Goal: Task Accomplishment & Management: Manage account settings

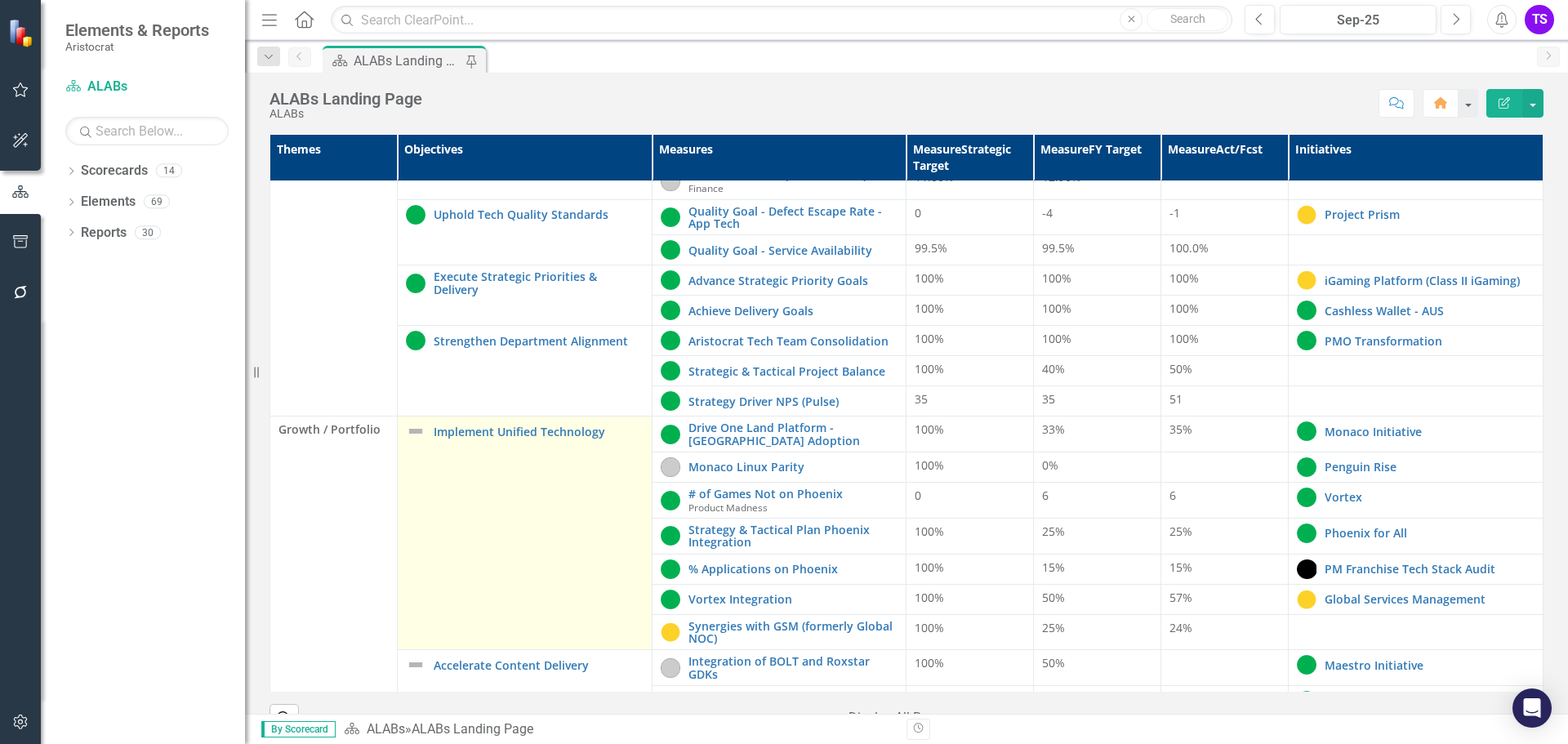
scroll to position [81, 0]
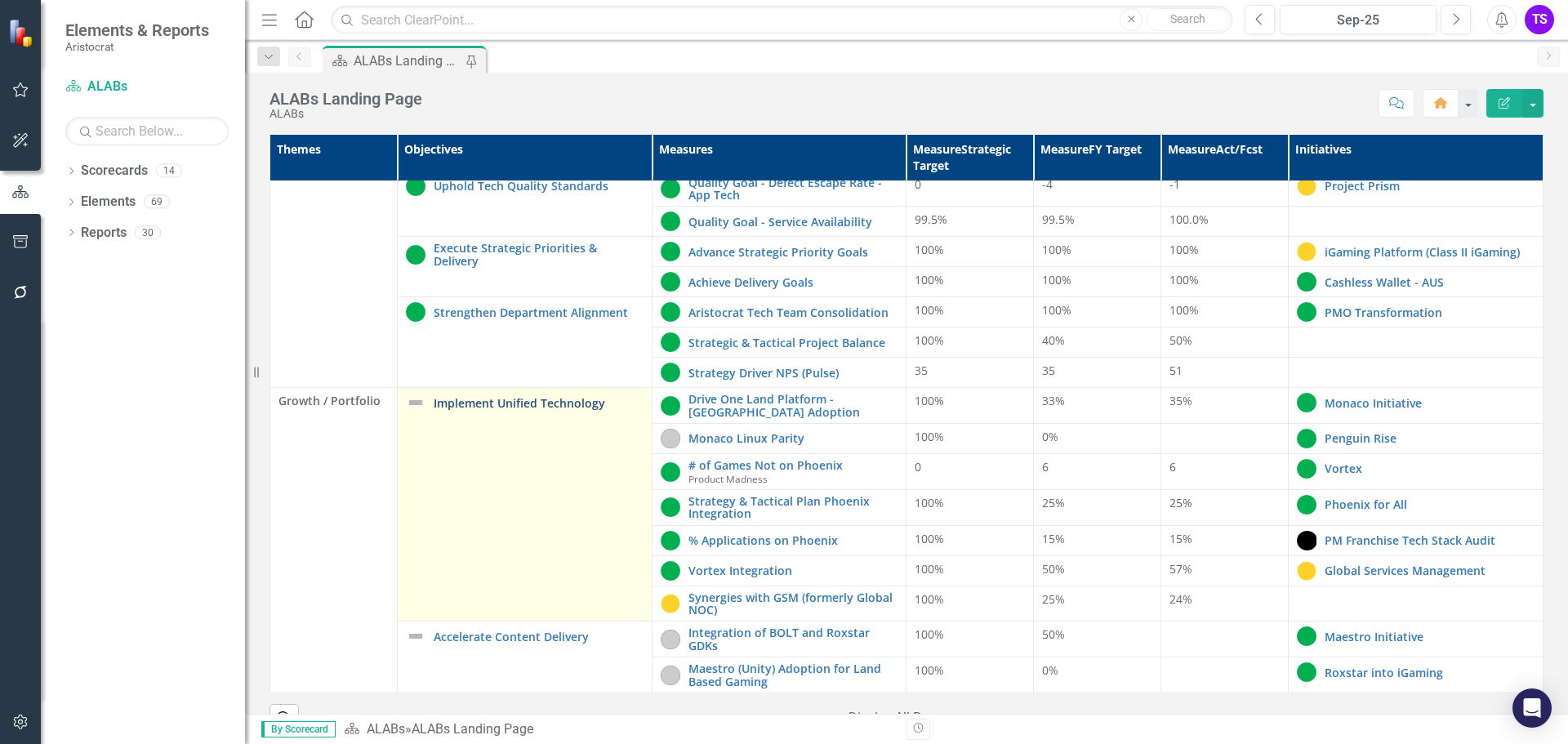
click at [475, 405] on link "Implement Unified Technology" at bounding box center [539, 402] width 210 height 12
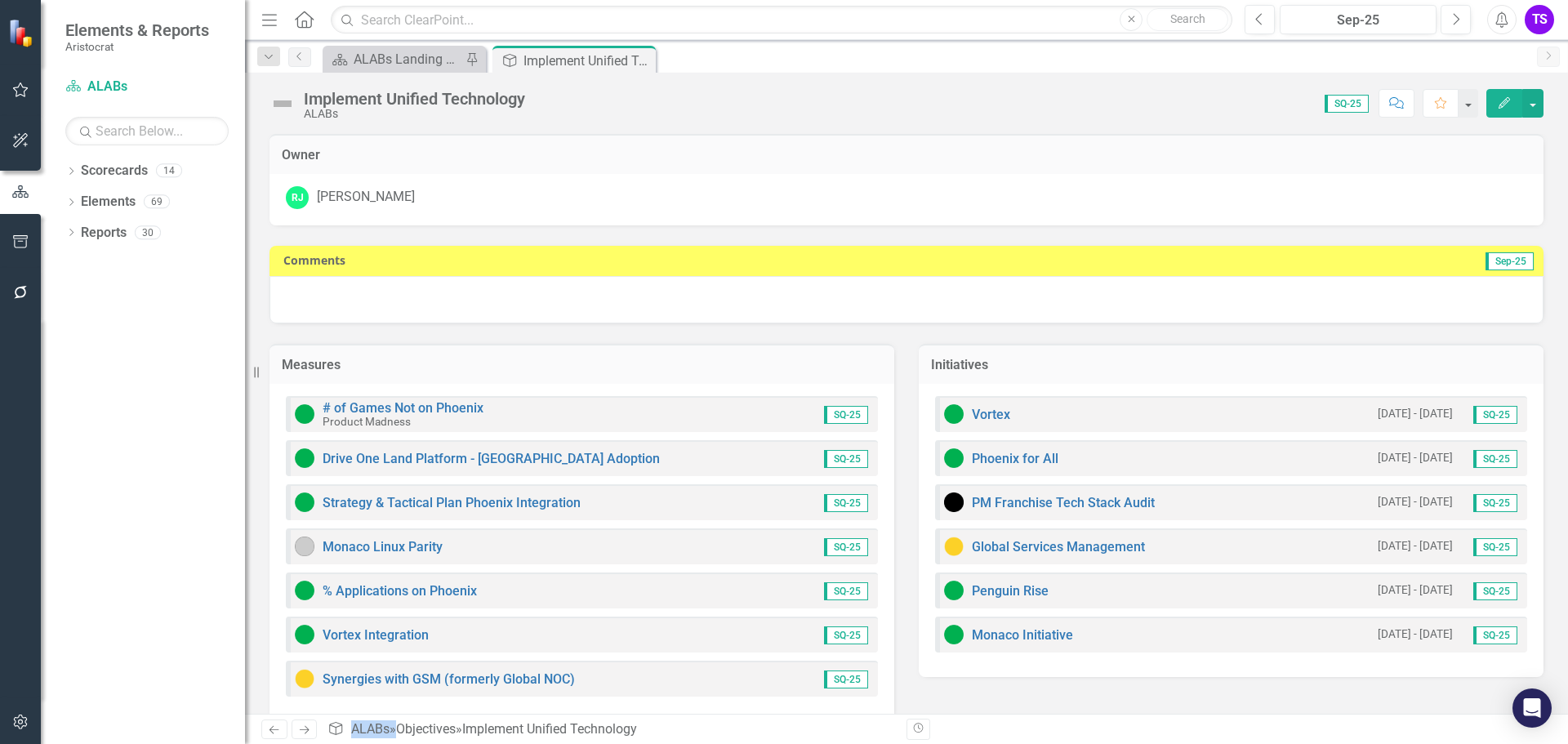
click at [279, 97] on img at bounding box center [283, 104] width 27 height 27
click at [285, 113] on img at bounding box center [283, 104] width 27 height 27
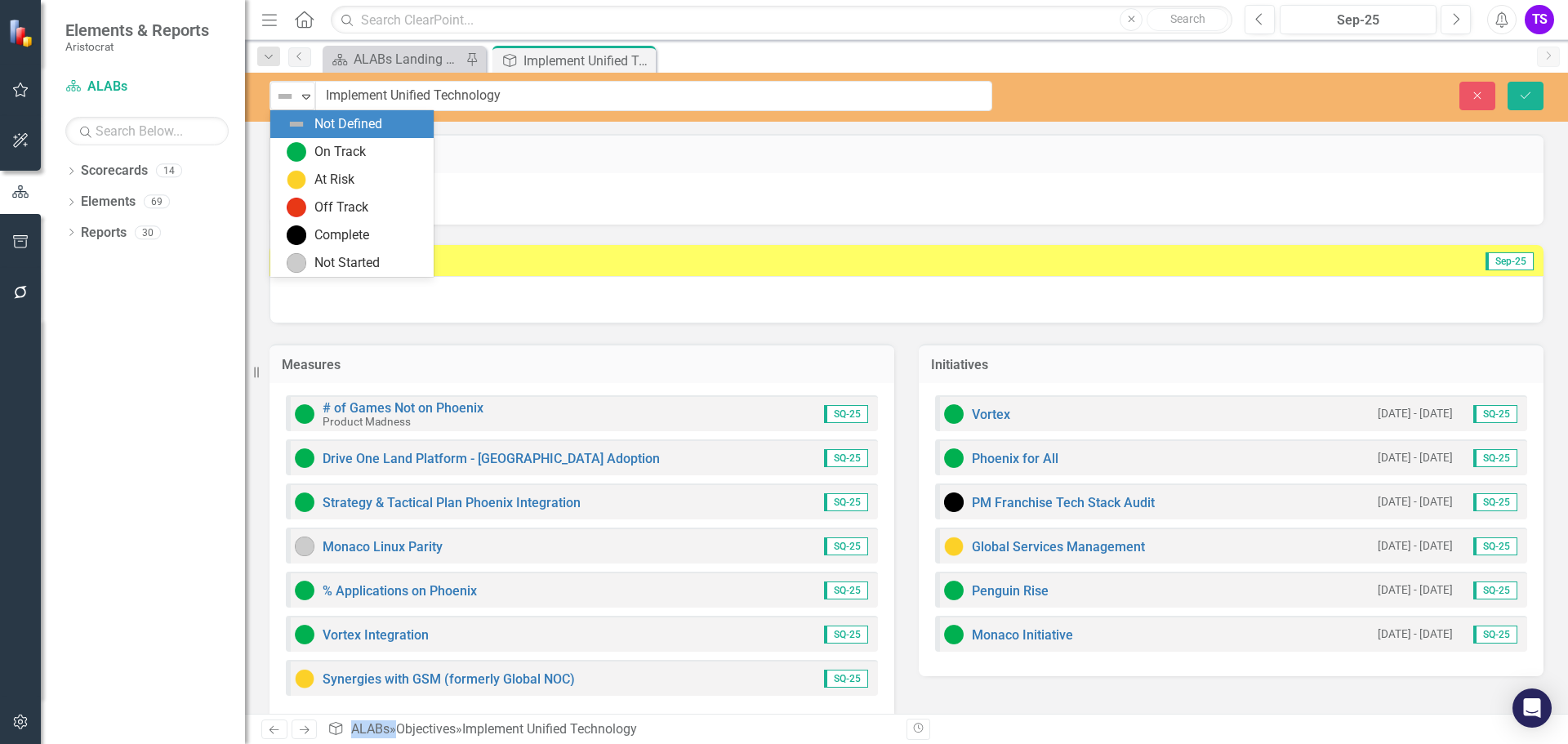
click at [279, 102] on img at bounding box center [285, 96] width 20 height 20
click at [288, 143] on img at bounding box center [296, 151] width 20 height 20
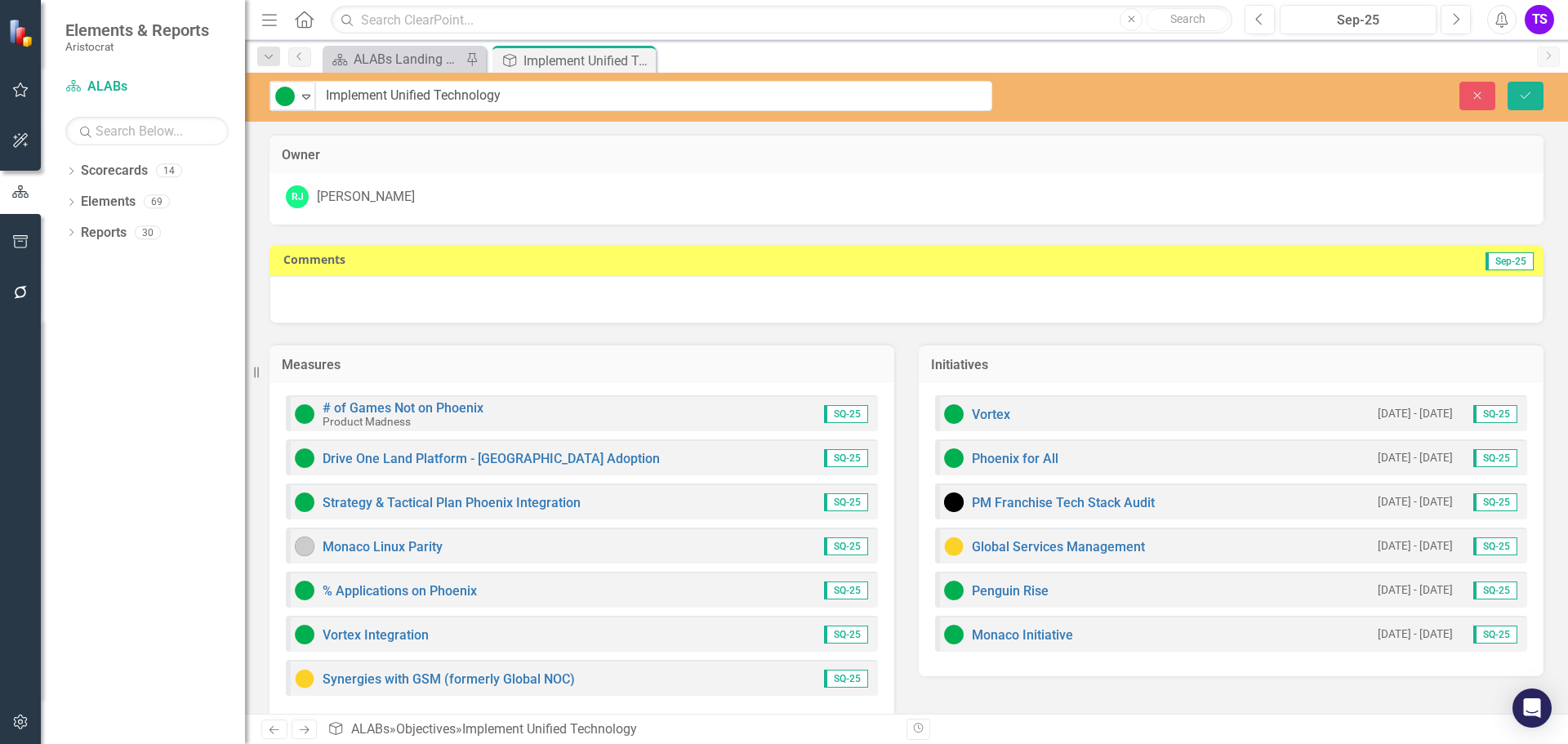
click at [451, 302] on div at bounding box center [906, 299] width 1274 height 47
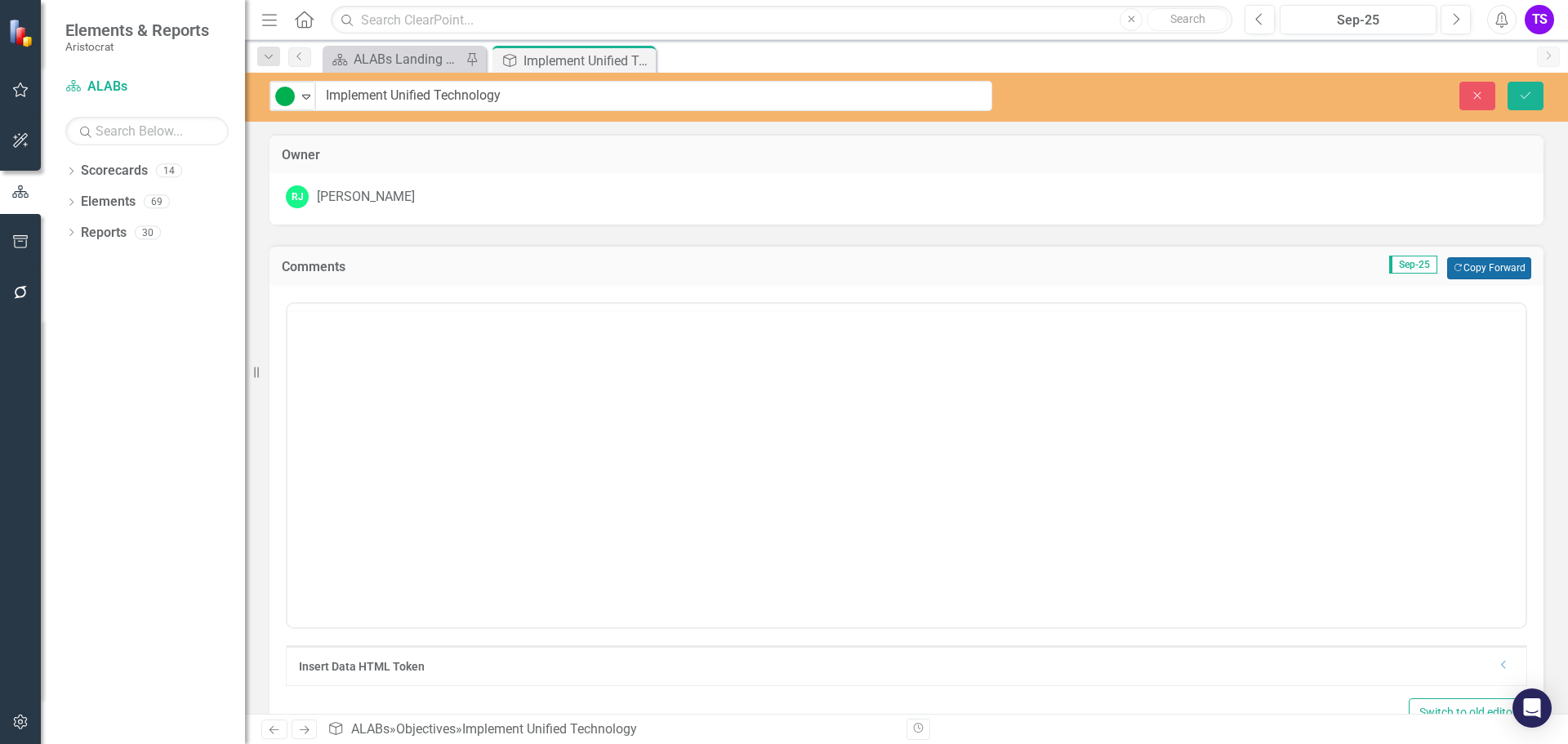
click at [1468, 265] on button "Copy Forward Copy Forward" at bounding box center [1488, 268] width 84 height 21
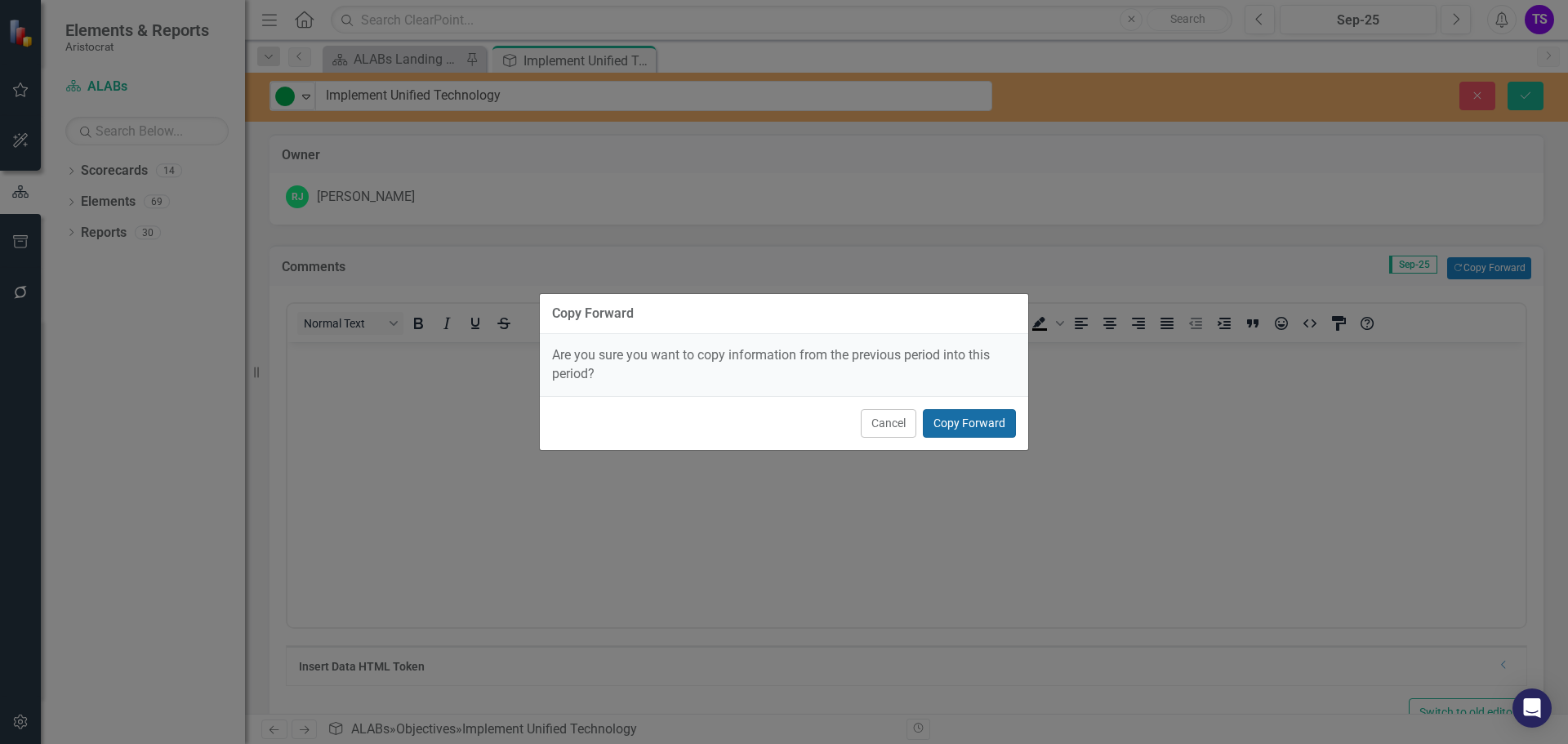
click at [964, 424] on button "Copy Forward" at bounding box center [969, 423] width 93 height 28
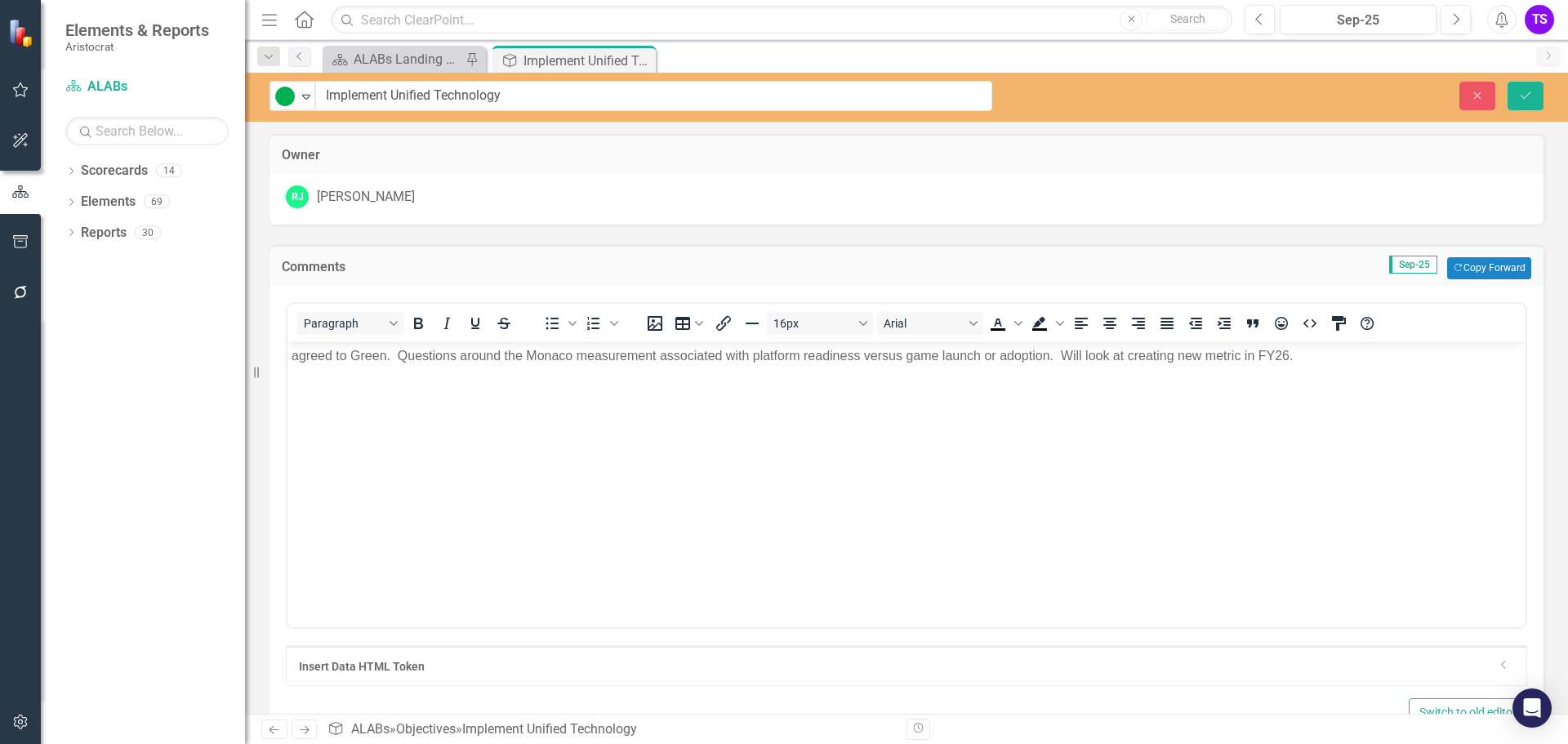
click at [291, 357] on body "agreed to Green. Questions around the Monaco measurement associated with platfo…" at bounding box center [906, 463] width 1238 height 245
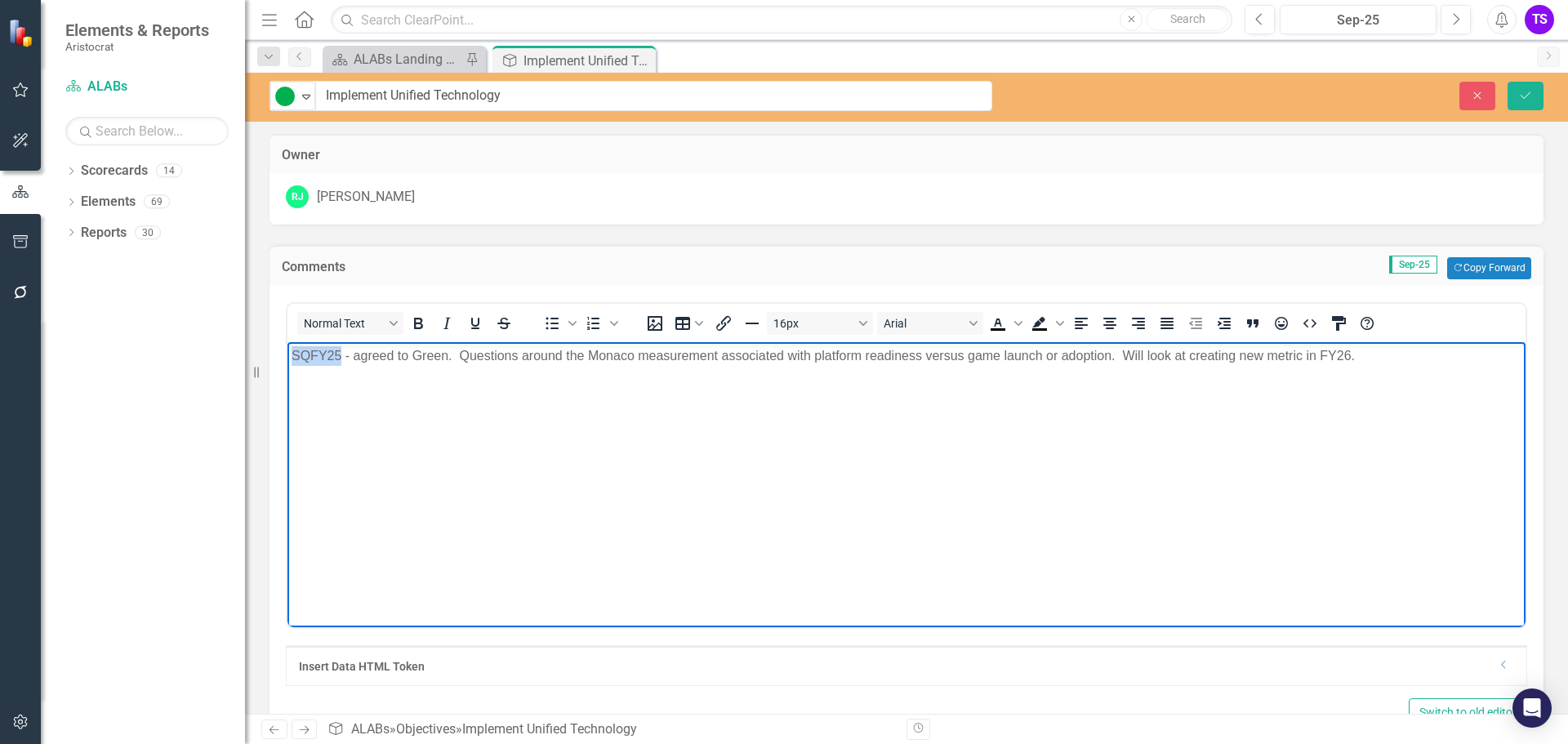
drag, startPoint x: 341, startPoint y: 348, endPoint x: 293, endPoint y: 356, distance: 48.7
click at [293, 356] on p "SQFY25 - agreed to Green. Questions around the Monaco measurement associated wi…" at bounding box center [906, 355] width 1230 height 20
click at [413, 318] on icon "Bold" at bounding box center [418, 323] width 20 height 20
click at [472, 316] on icon "Underline" at bounding box center [475, 323] width 20 height 20
click at [495, 394] on body "SQFY25 - agreed to Green. Questions around the Monaco measurement associated wi…" at bounding box center [906, 463] width 1238 height 245
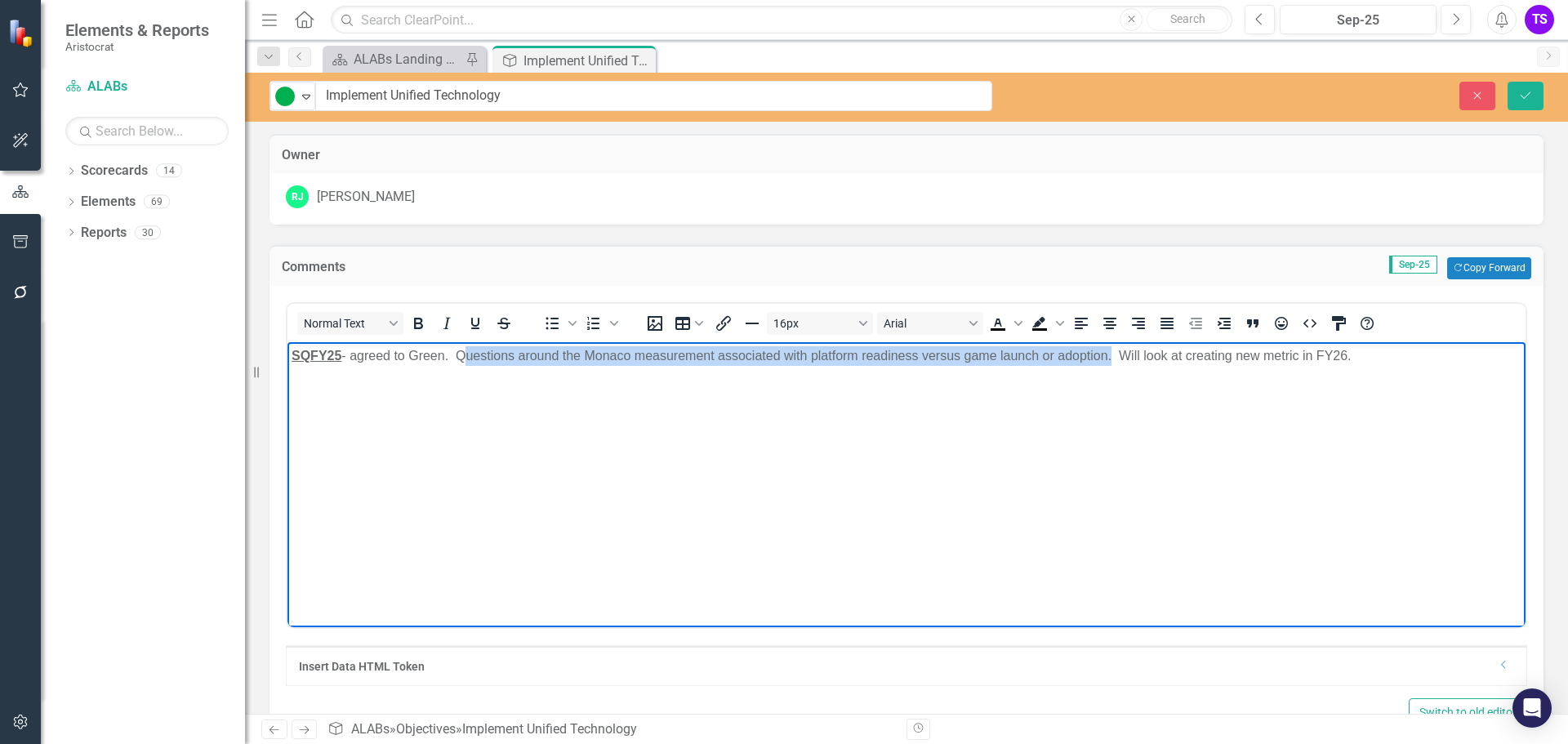
drag, startPoint x: 462, startPoint y: 356, endPoint x: 1111, endPoint y: 351, distance: 649.0
click at [1111, 351] on p "SQFY25 - agreed to Green. Questions around the Monaco measurement associated wi…" at bounding box center [906, 355] width 1230 height 20
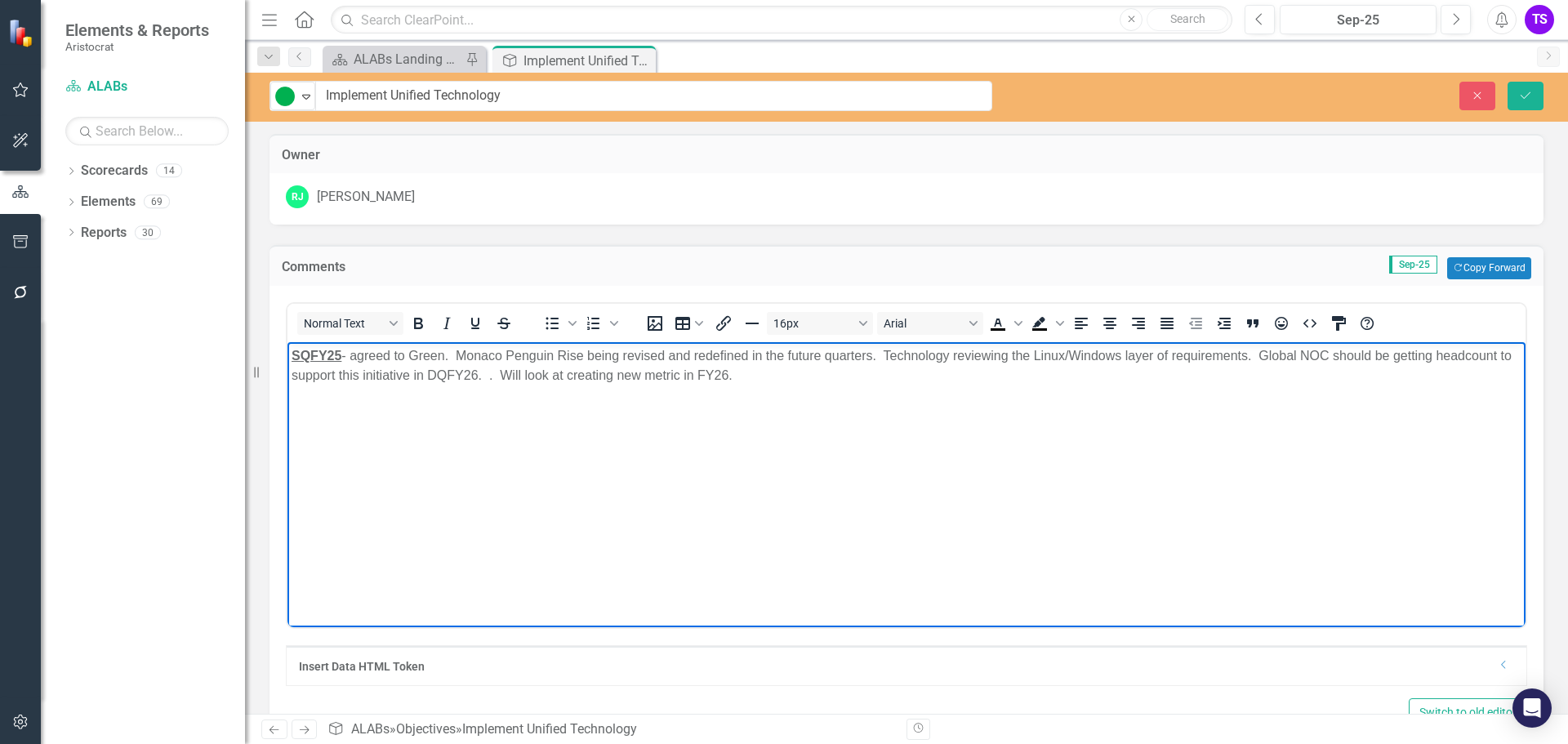
drag, startPoint x: 750, startPoint y: 369, endPoint x: 519, endPoint y: 374, distance: 231.1
click at [519, 374] on p "SQFY25 - agreed to Green. Monaco Penguin Rise being revised and redefined in th…" at bounding box center [906, 364] width 1230 height 39
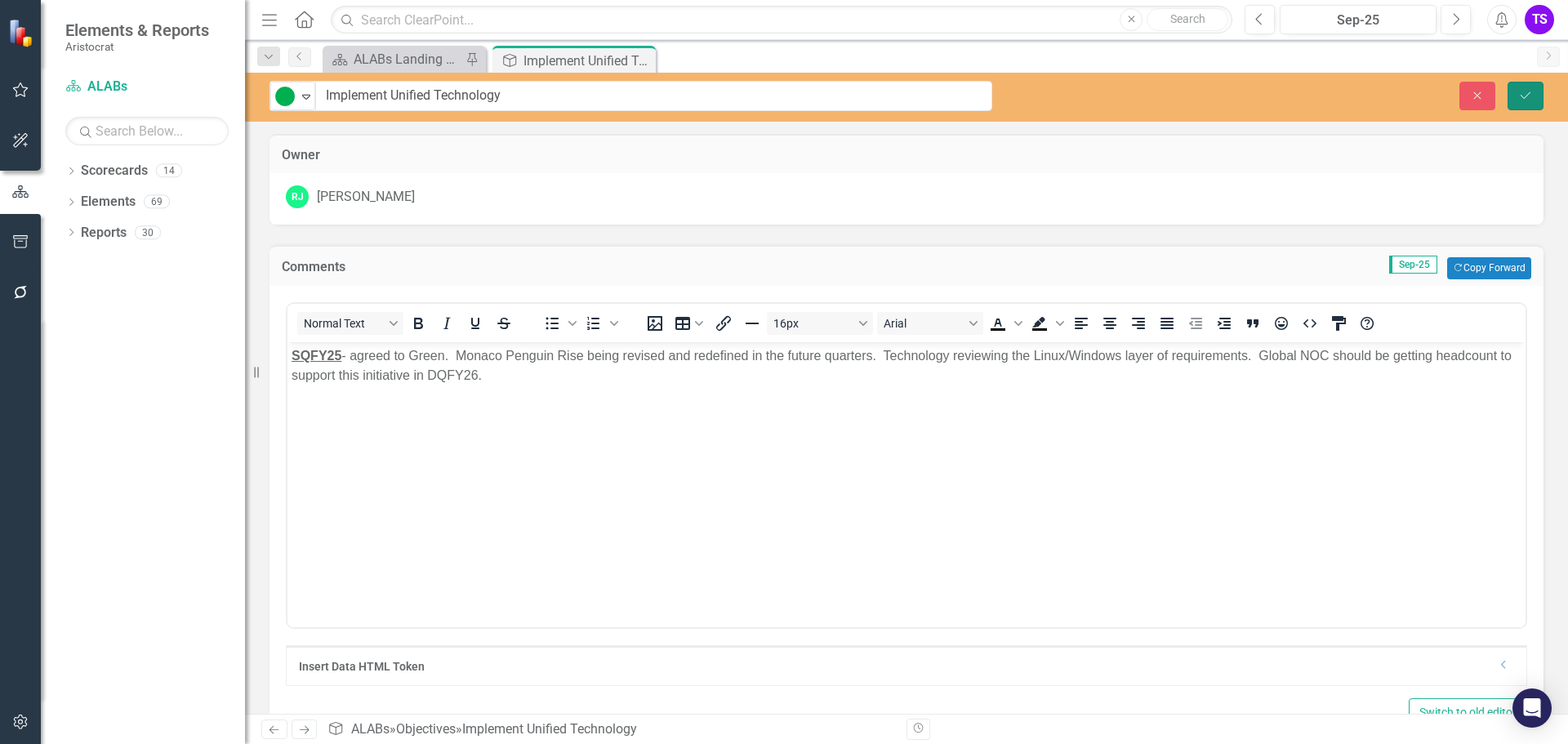
click at [1523, 86] on button "Save" at bounding box center [1525, 96] width 36 height 28
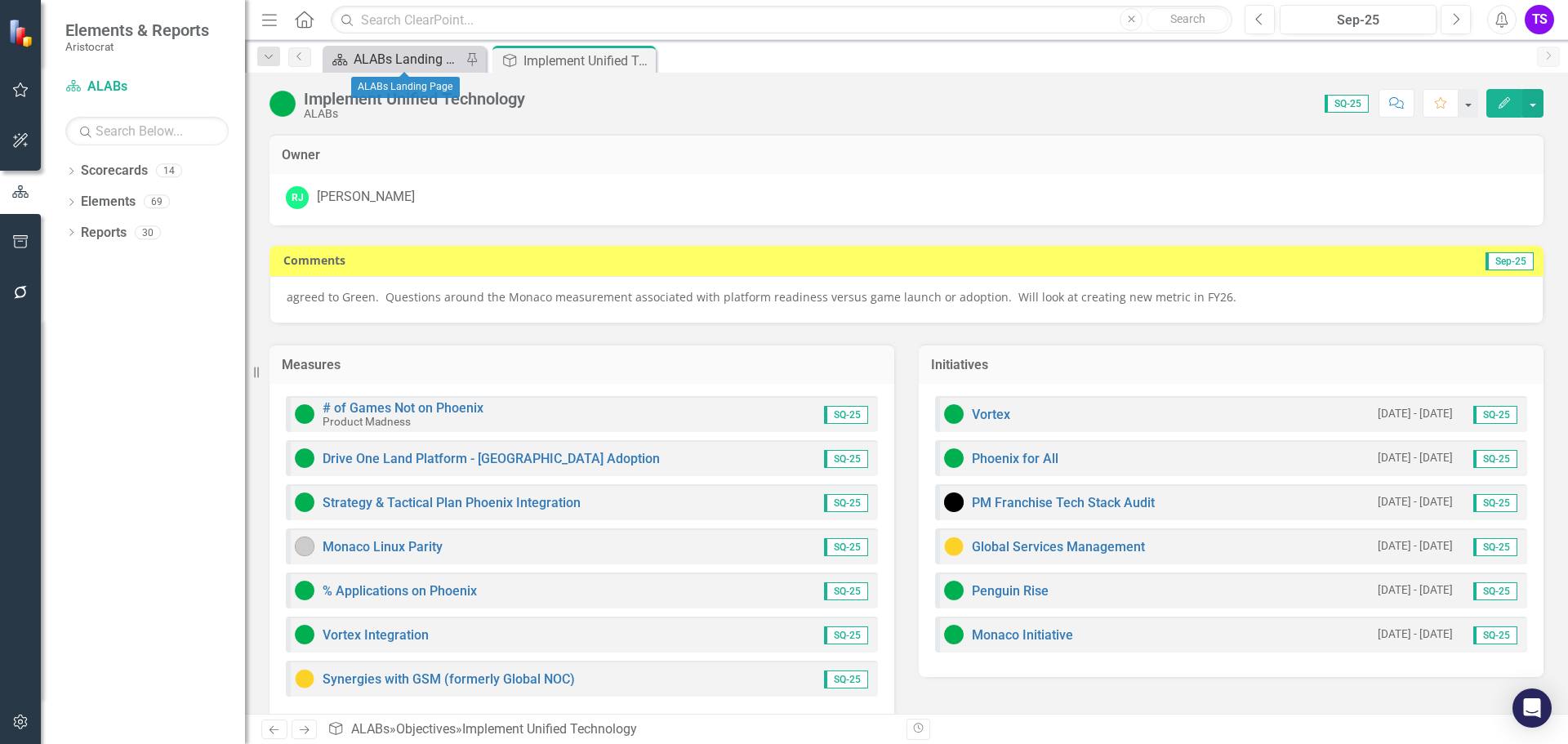
click at [419, 50] on div "ALABs Landing Page" at bounding box center [407, 60] width 108 height 21
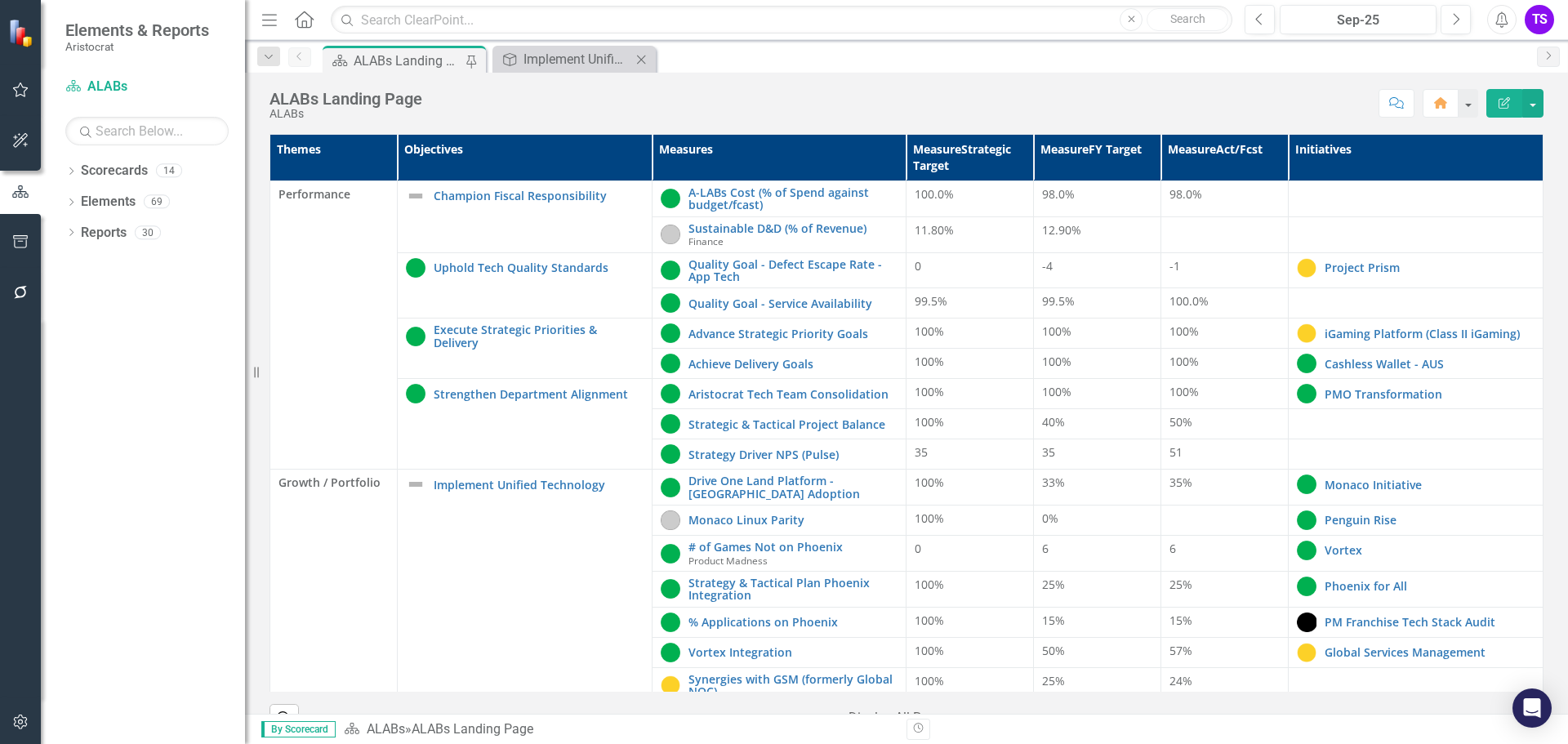
click at [641, 64] on icon "Close" at bounding box center [640, 60] width 16 height 13
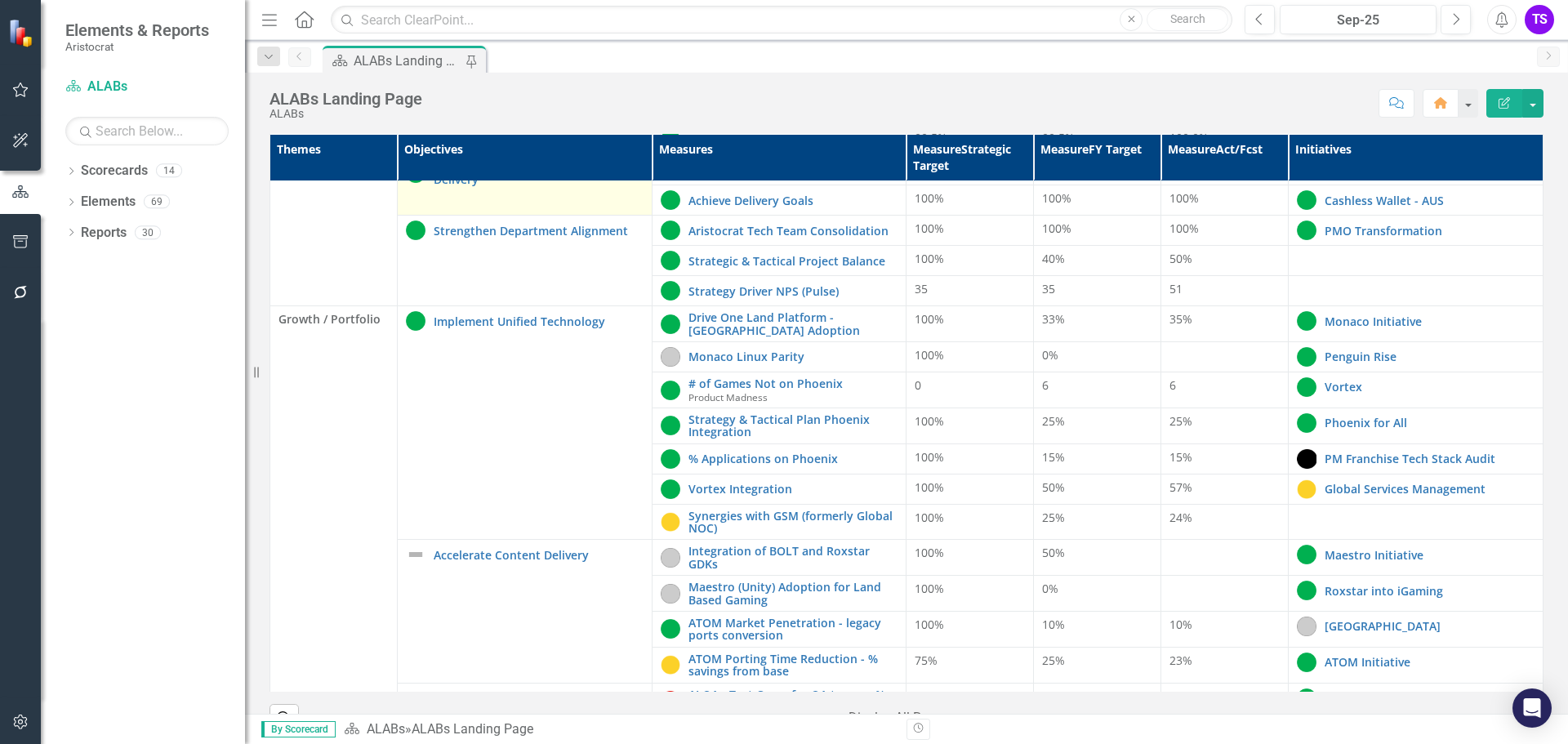
scroll to position [327, 0]
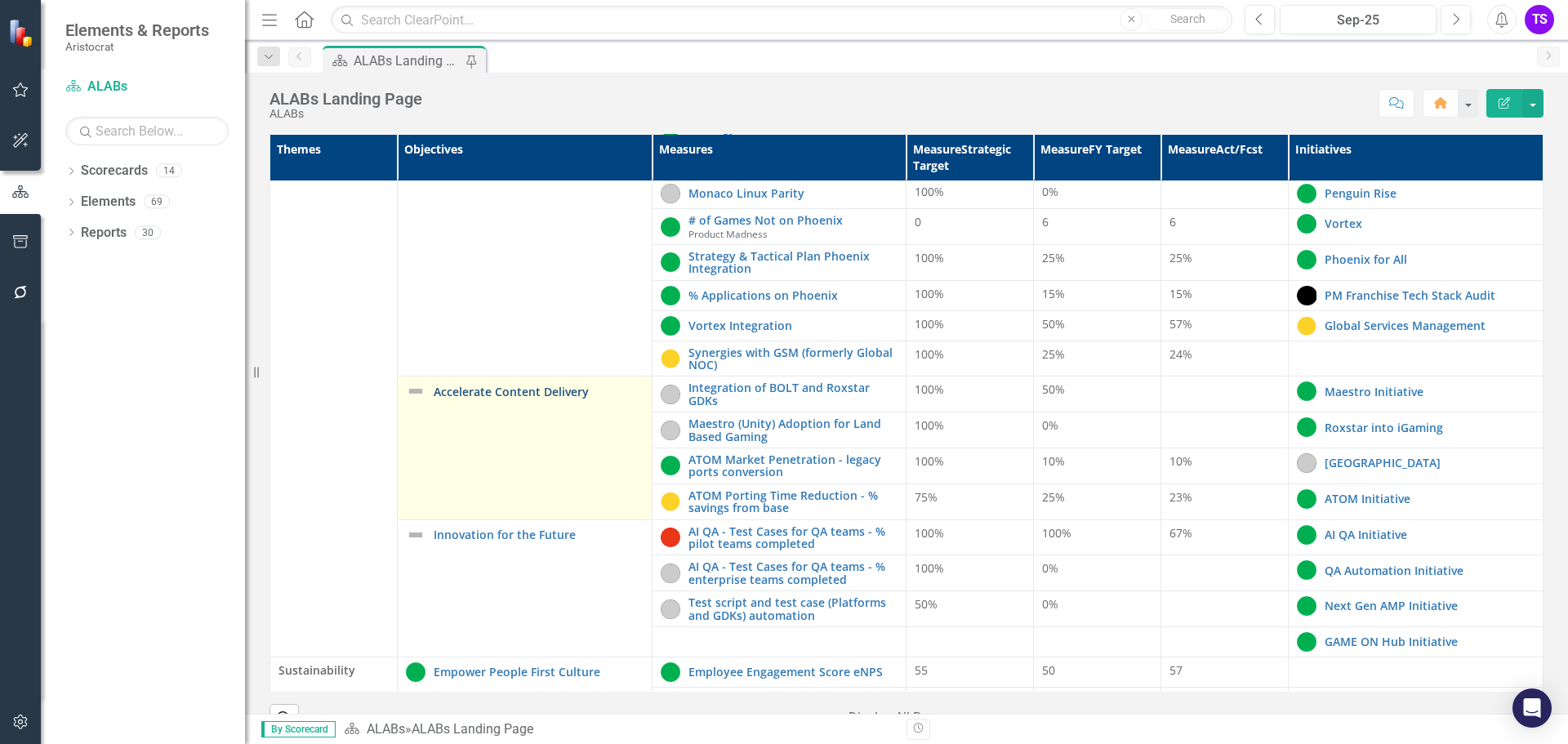
click at [482, 391] on link "Accelerate Content Delivery" at bounding box center [539, 391] width 210 height 12
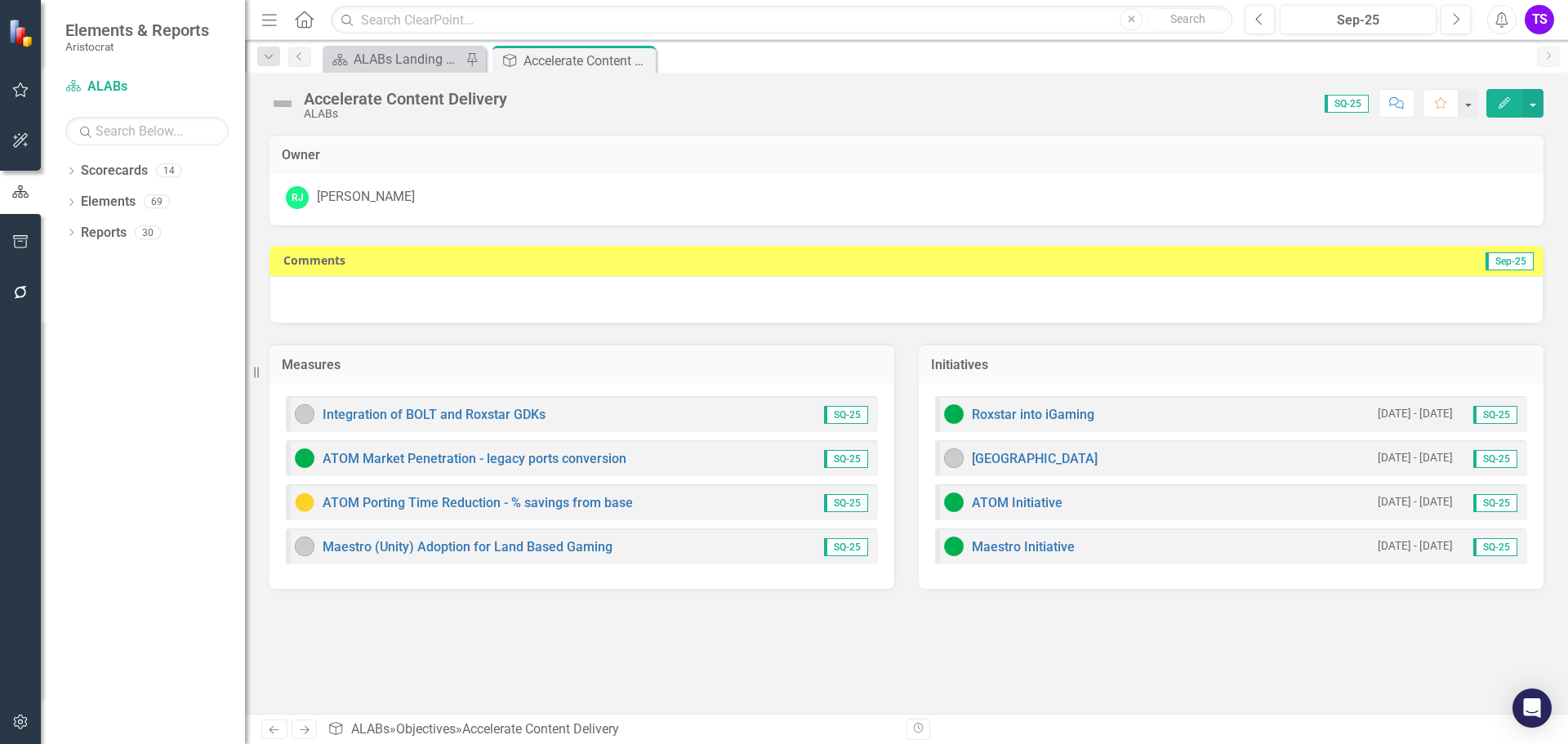
click at [481, 295] on div at bounding box center [906, 299] width 1274 height 47
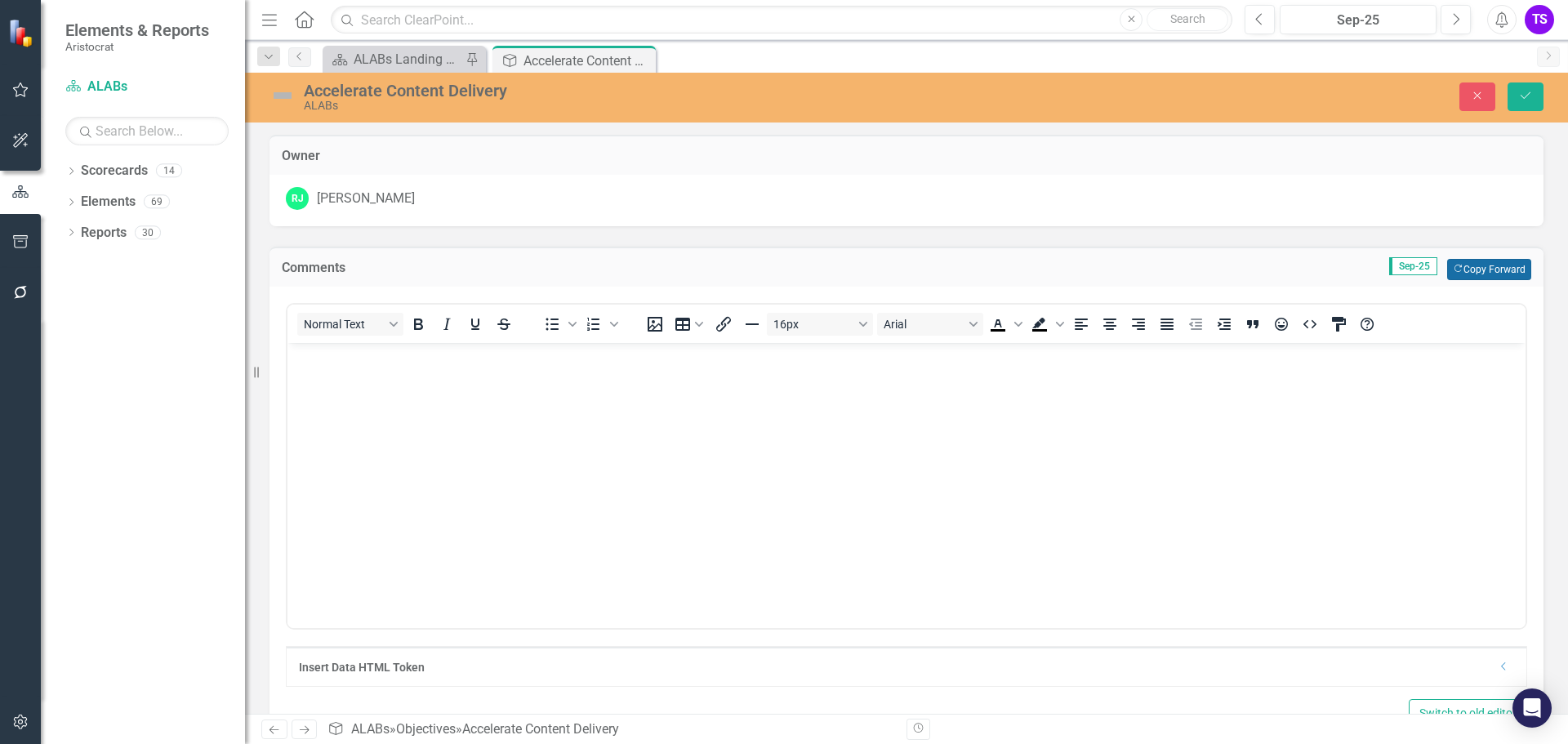
click at [1491, 270] on button "Copy Forward Copy Forward" at bounding box center [1488, 269] width 84 height 21
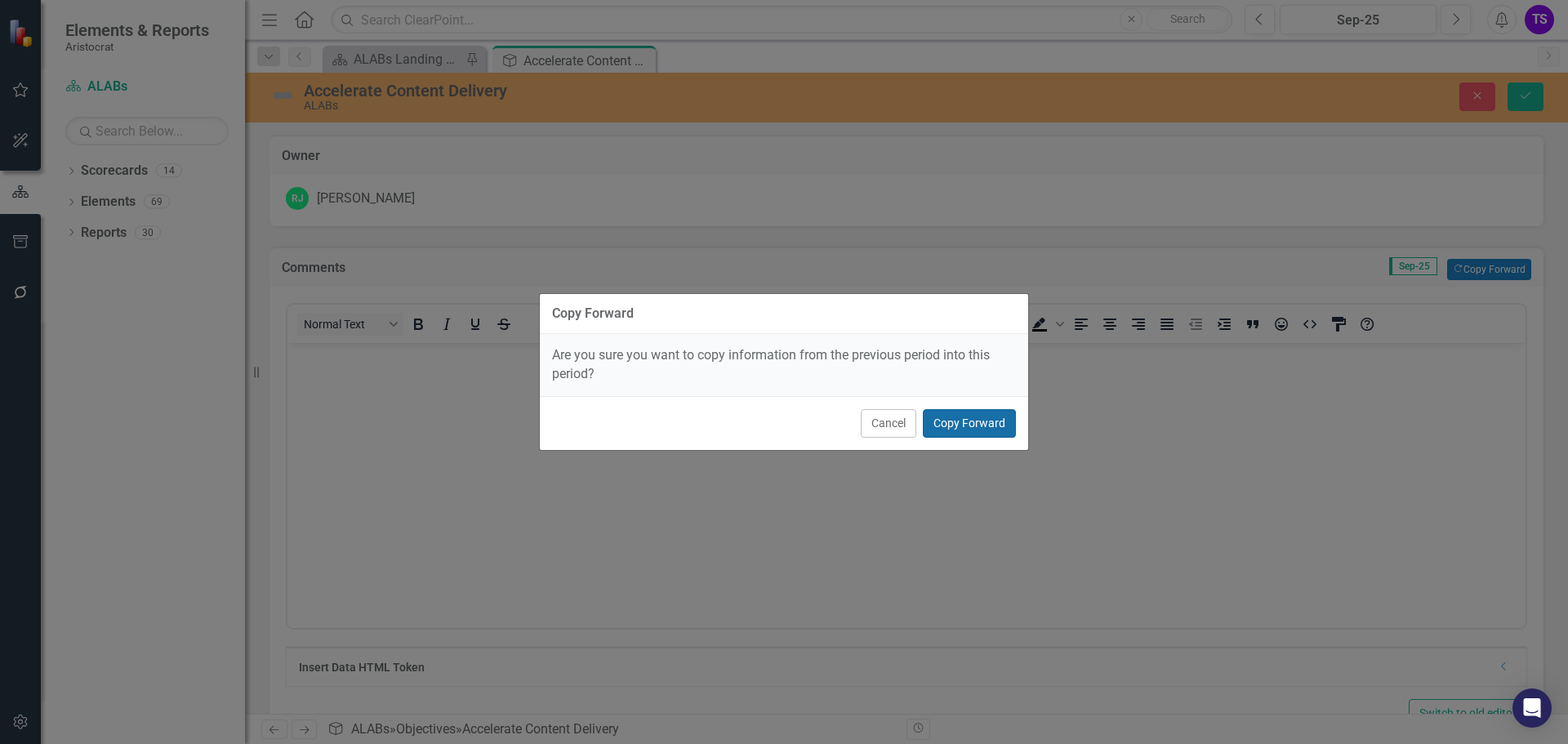
click at [983, 416] on button "Copy Forward" at bounding box center [969, 423] width 93 height 28
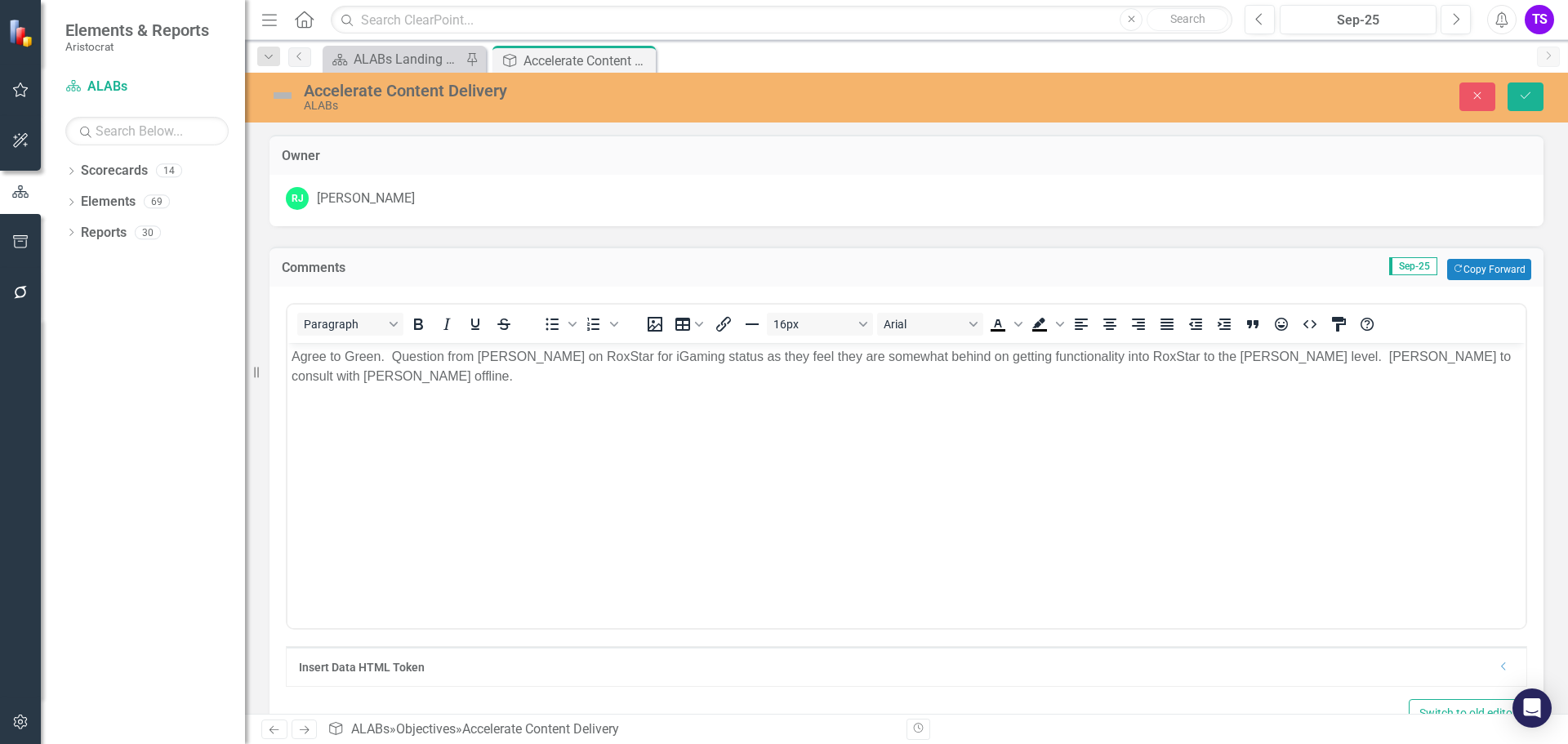
click at [291, 353] on body "Agree to Green. Question from [PERSON_NAME] on RoxStar for iGaming status as th…" at bounding box center [906, 465] width 1238 height 245
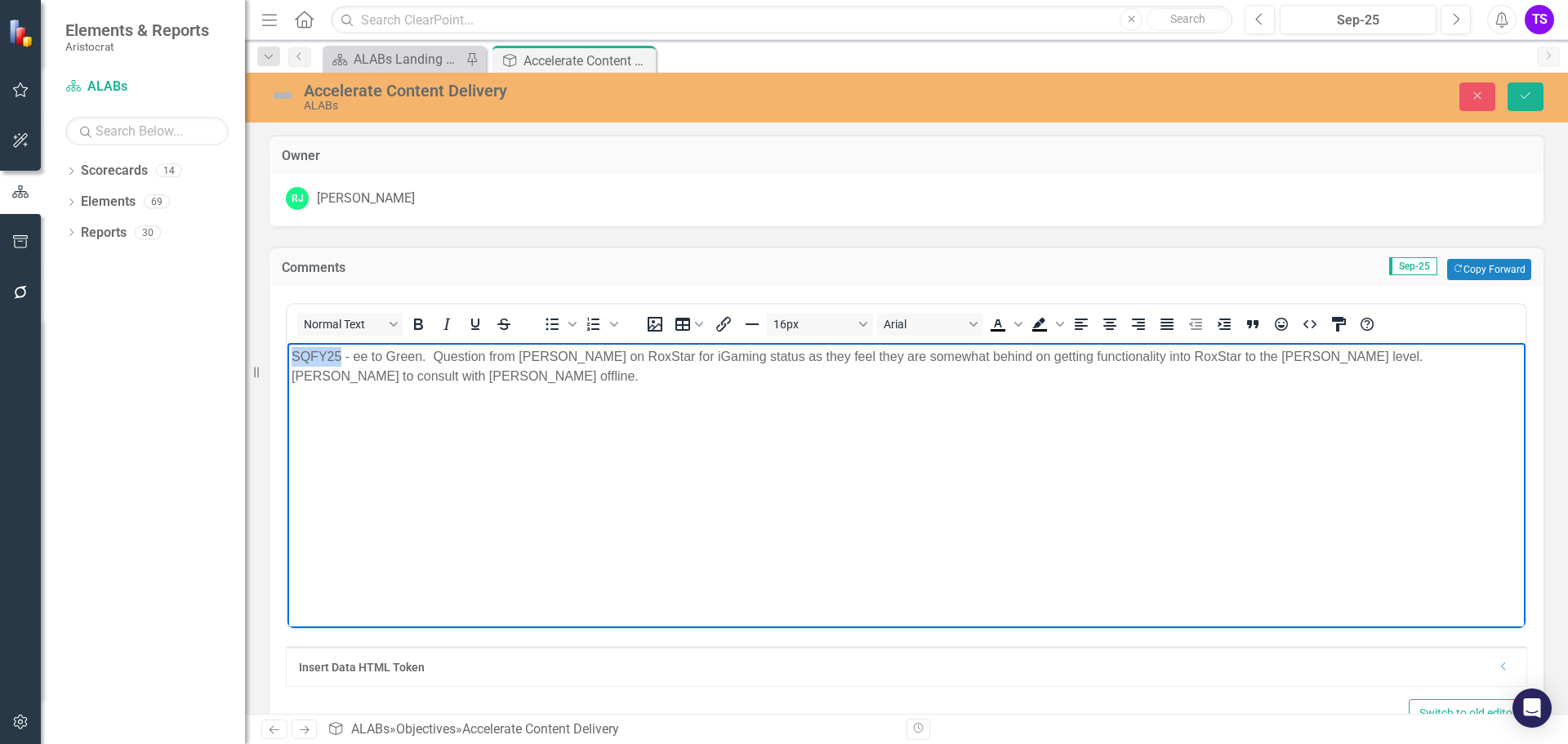
drag, startPoint x: 342, startPoint y: 355, endPoint x: 294, endPoint y: 355, distance: 48.0
click at [294, 355] on p "SQFY25 - ee to Green. Question from [PERSON_NAME] on RoxStar for iGaming status…" at bounding box center [906, 365] width 1230 height 39
click at [416, 319] on icon "Bold" at bounding box center [418, 324] width 9 height 11
click at [474, 323] on icon "Underline" at bounding box center [475, 324] width 20 height 20
click at [441, 437] on body "SQFY25 - ee to Green. Question from [PERSON_NAME] on RoxStar for iGaming status…" at bounding box center [906, 465] width 1238 height 245
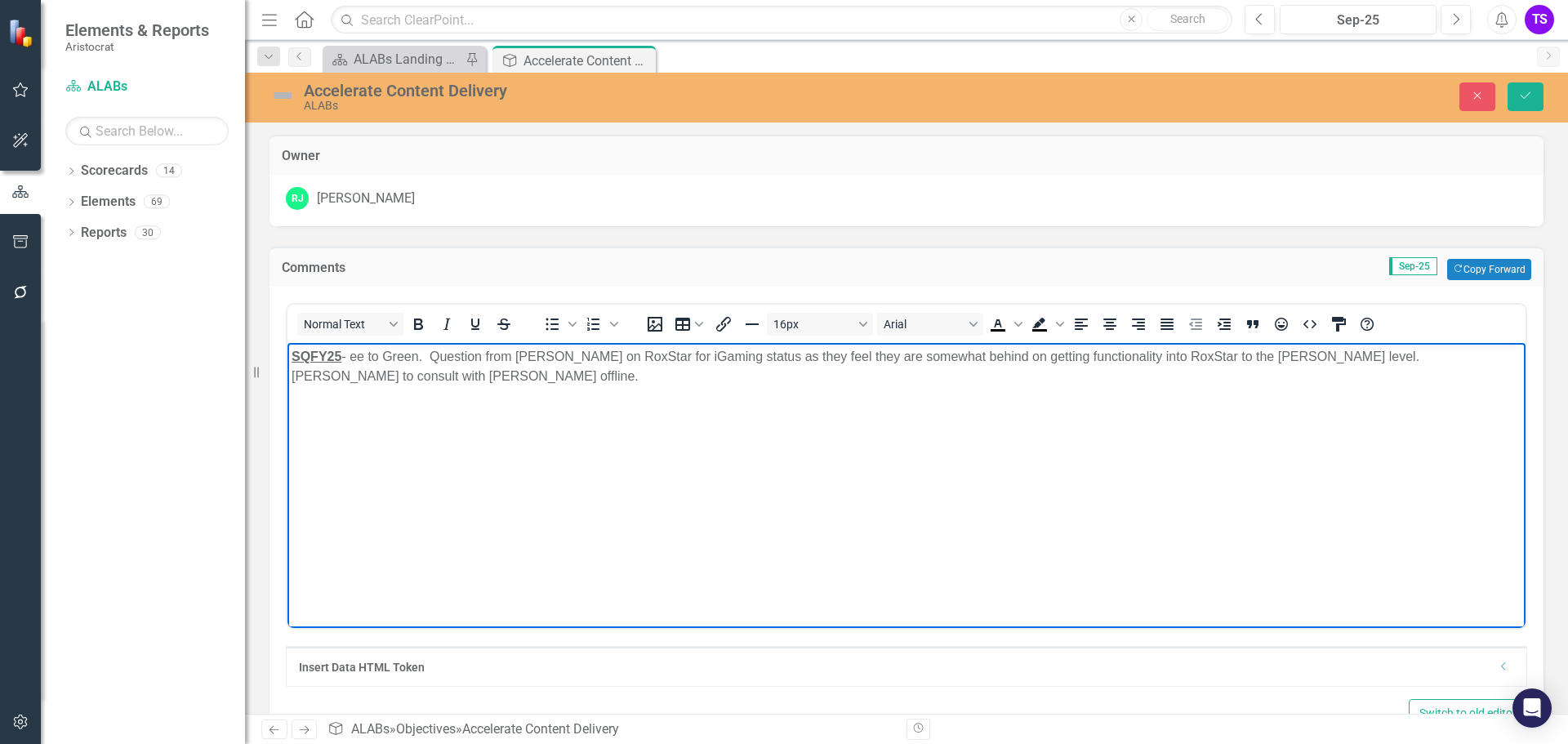
click at [354, 352] on p "SQFY25 - ee to Green. Question from [PERSON_NAME] on RoxStar for iGaming status…" at bounding box center [906, 365] width 1230 height 39
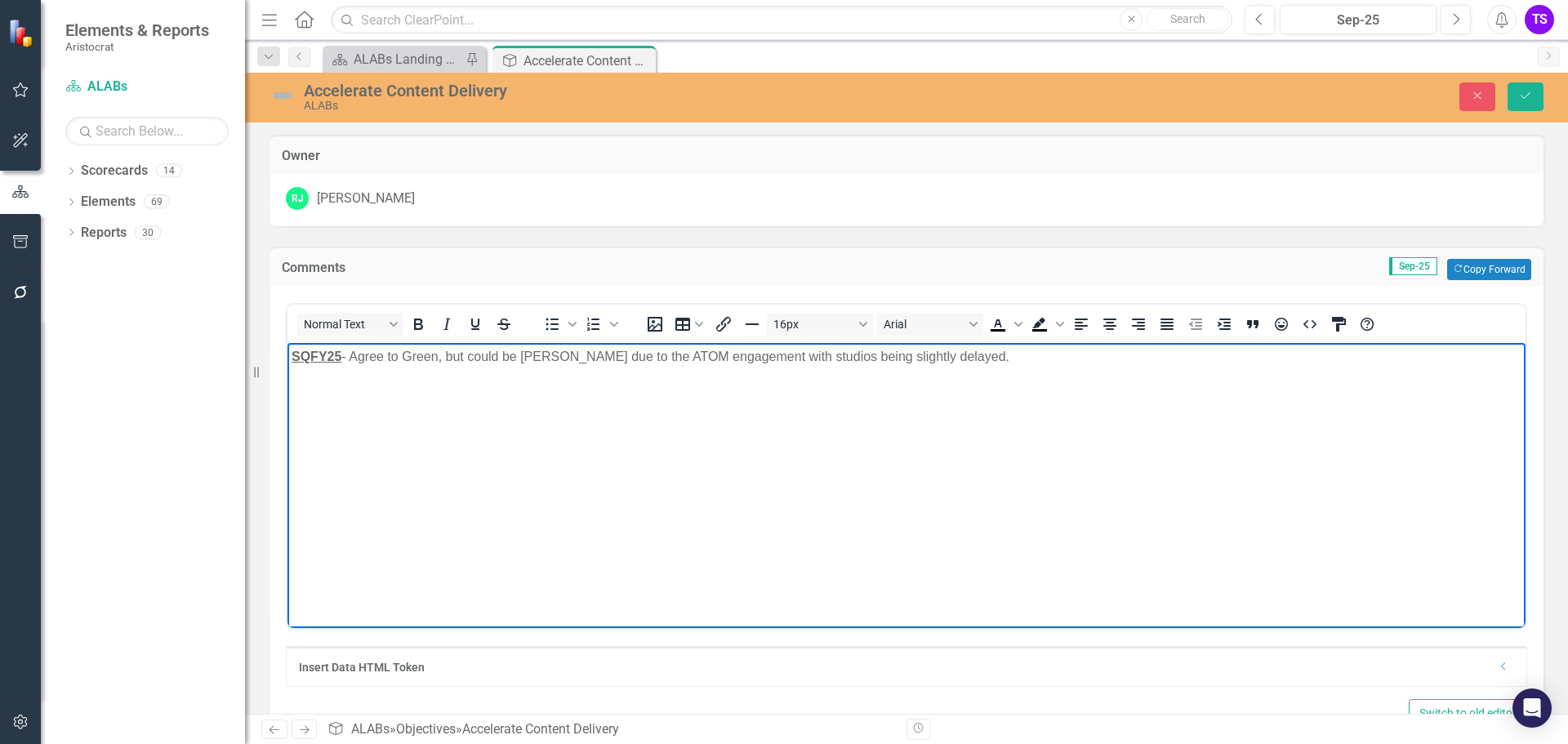
click at [1000, 367] on body "SQFY25 - Agree to Green, but could be [PERSON_NAME] due to the ATOM engagement …" at bounding box center [906, 465] width 1238 height 245
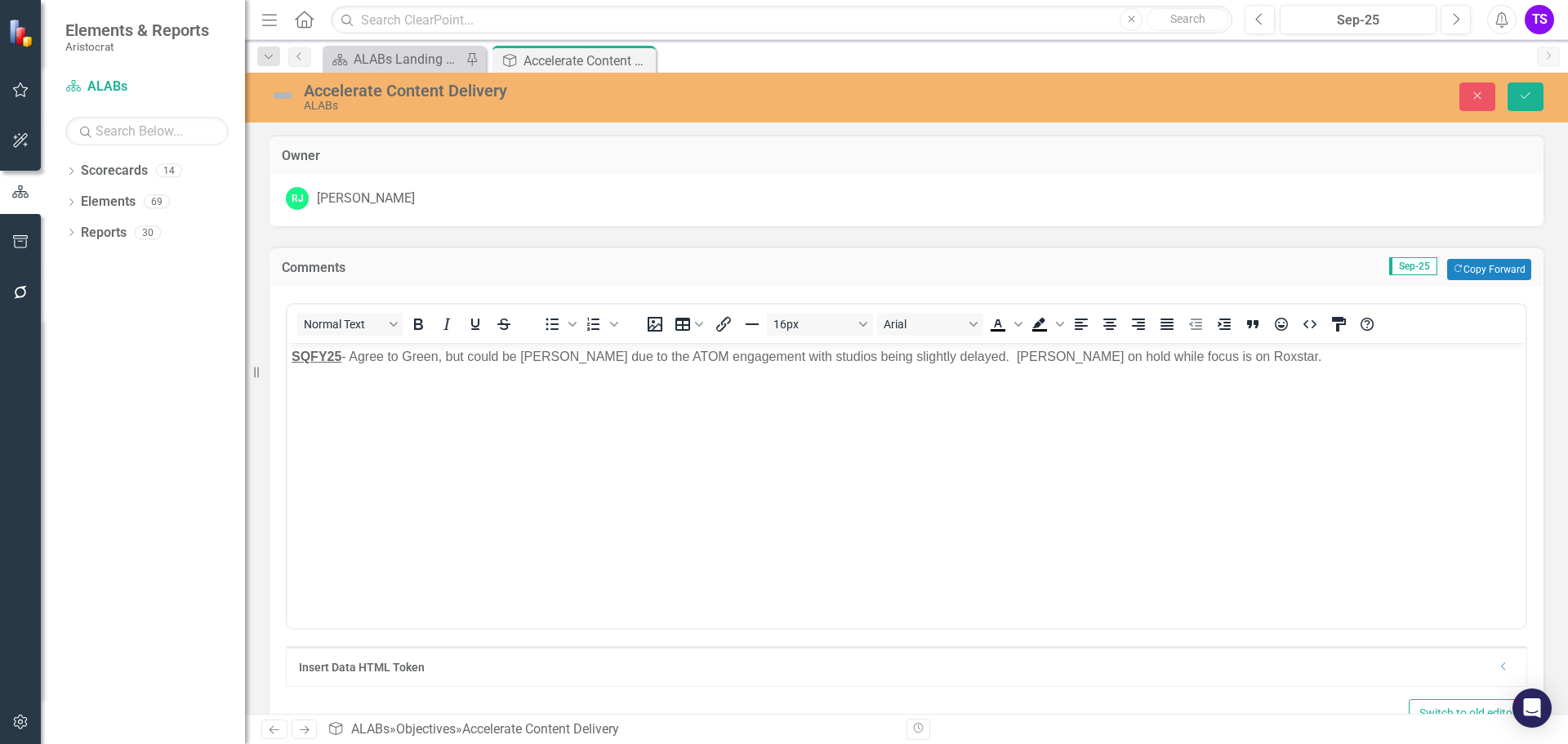
click at [278, 93] on img at bounding box center [283, 96] width 27 height 27
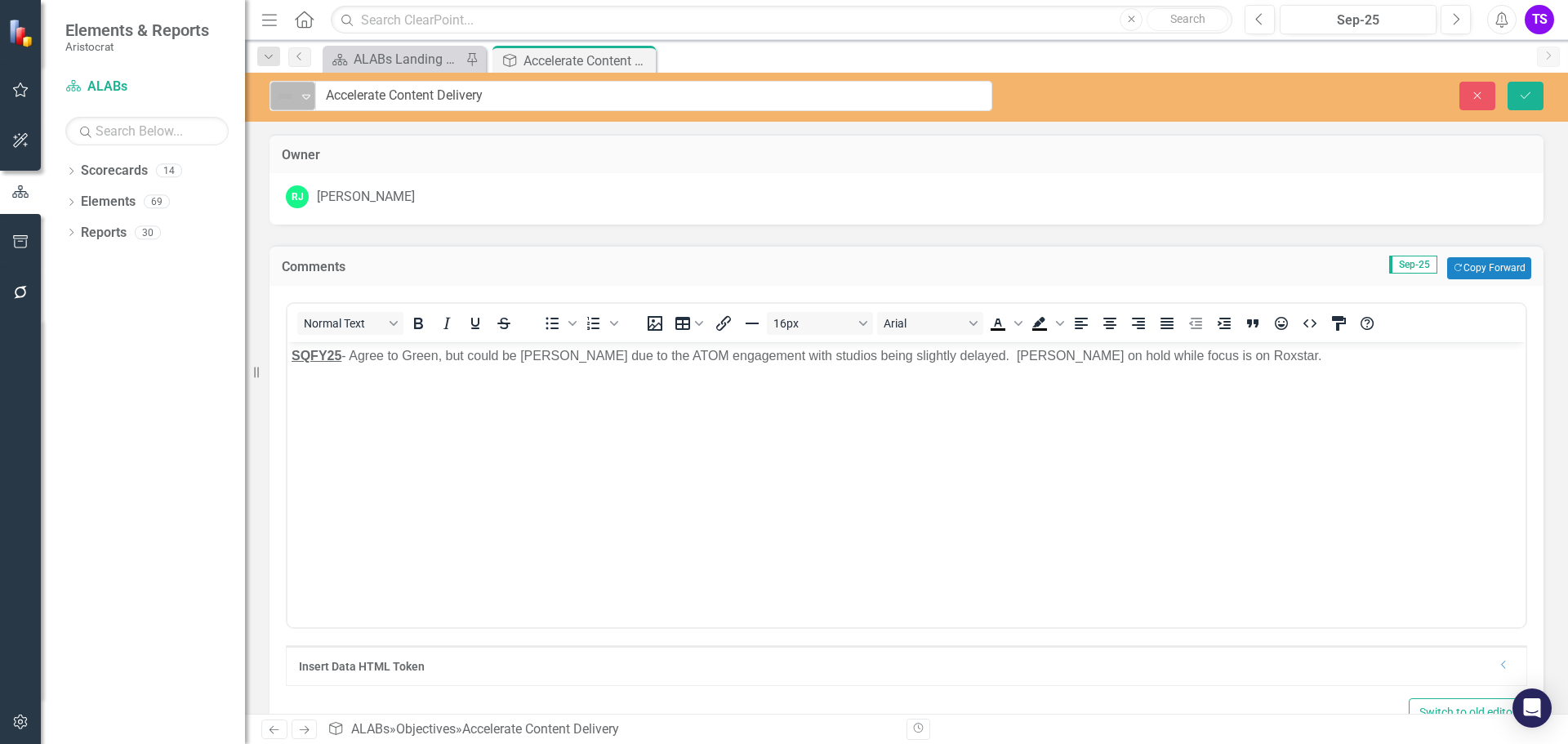
click at [305, 99] on icon "Expand" at bounding box center [306, 97] width 16 height 13
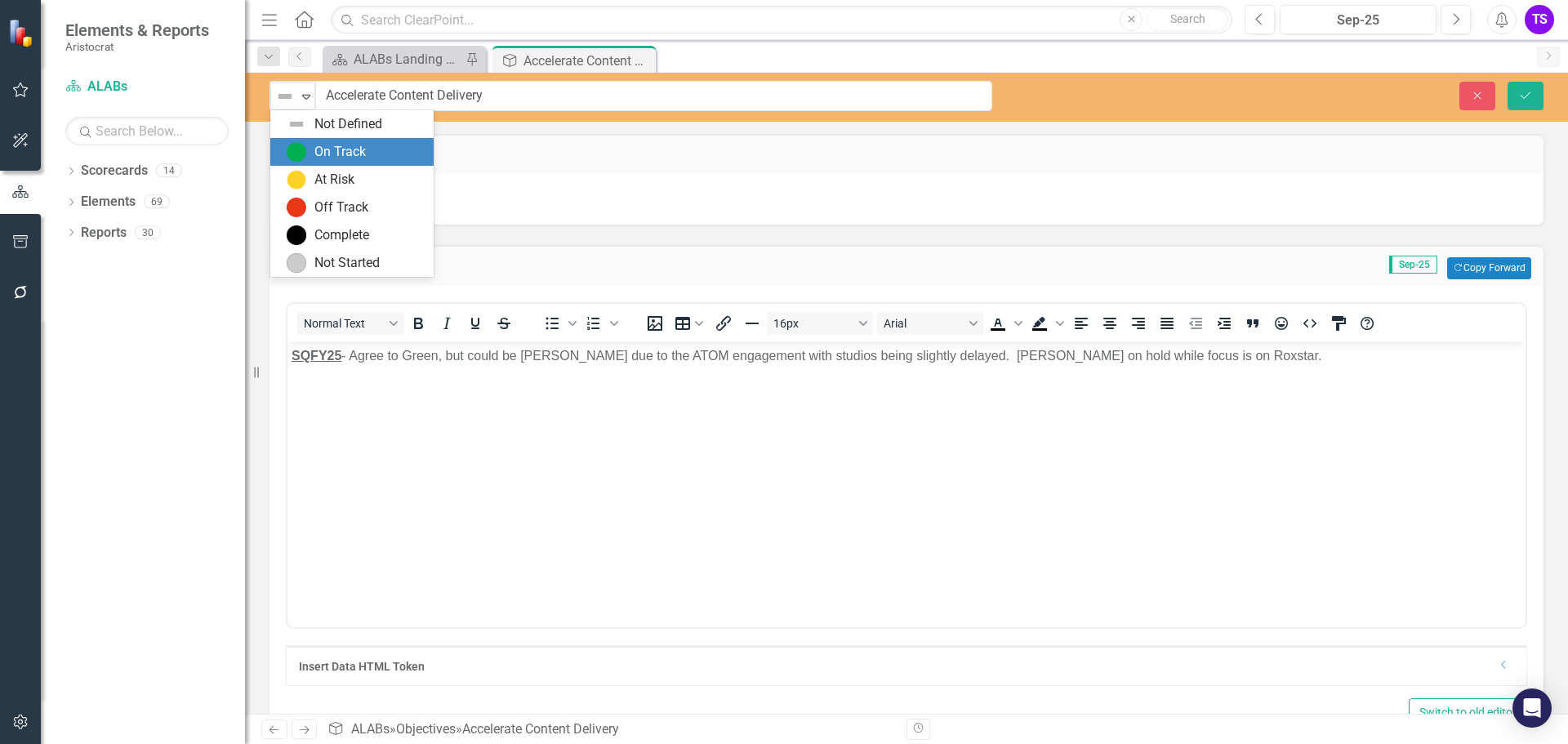
click at [309, 146] on div "On Track" at bounding box center [355, 151] width 137 height 20
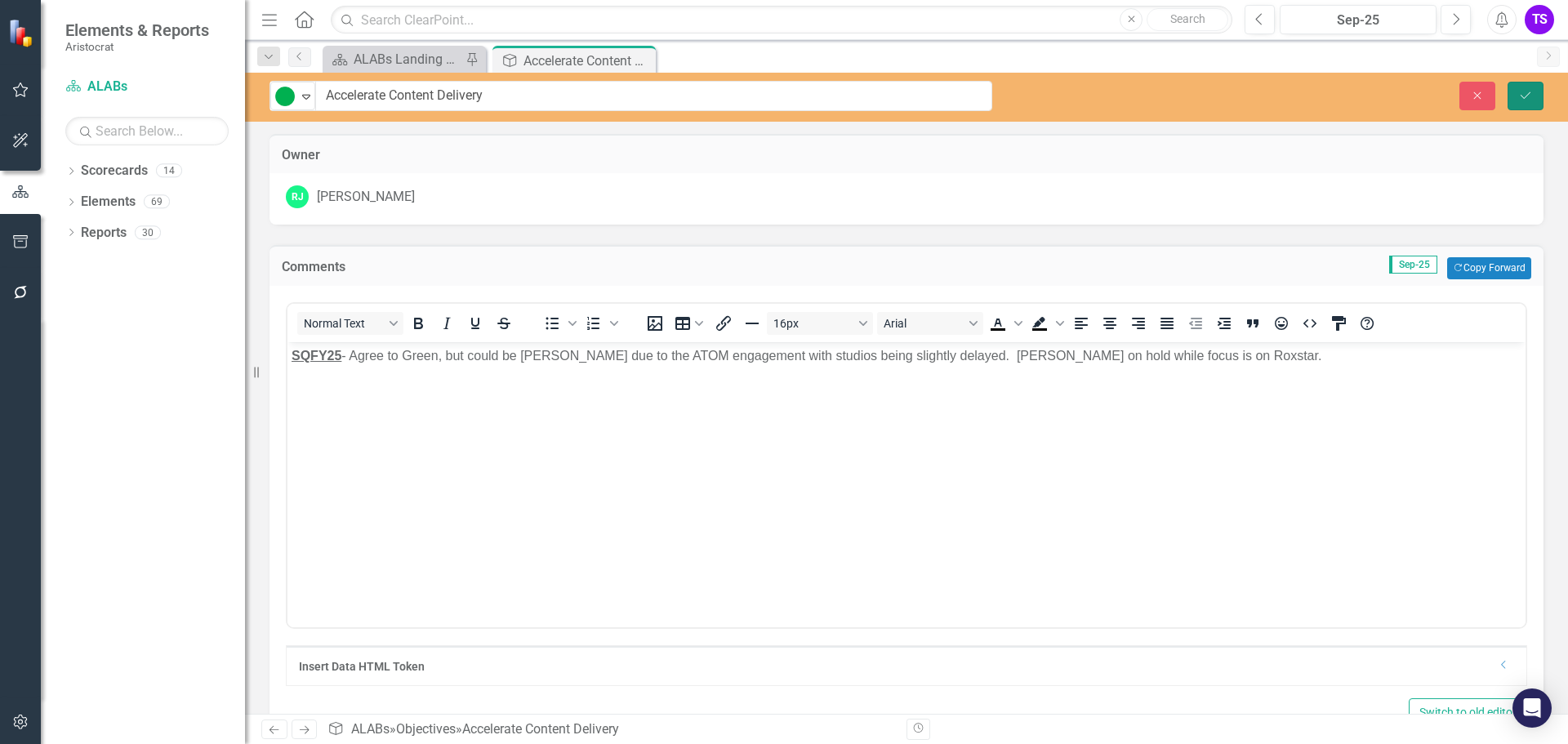
click at [1520, 96] on icon "Save" at bounding box center [1525, 96] width 15 height 11
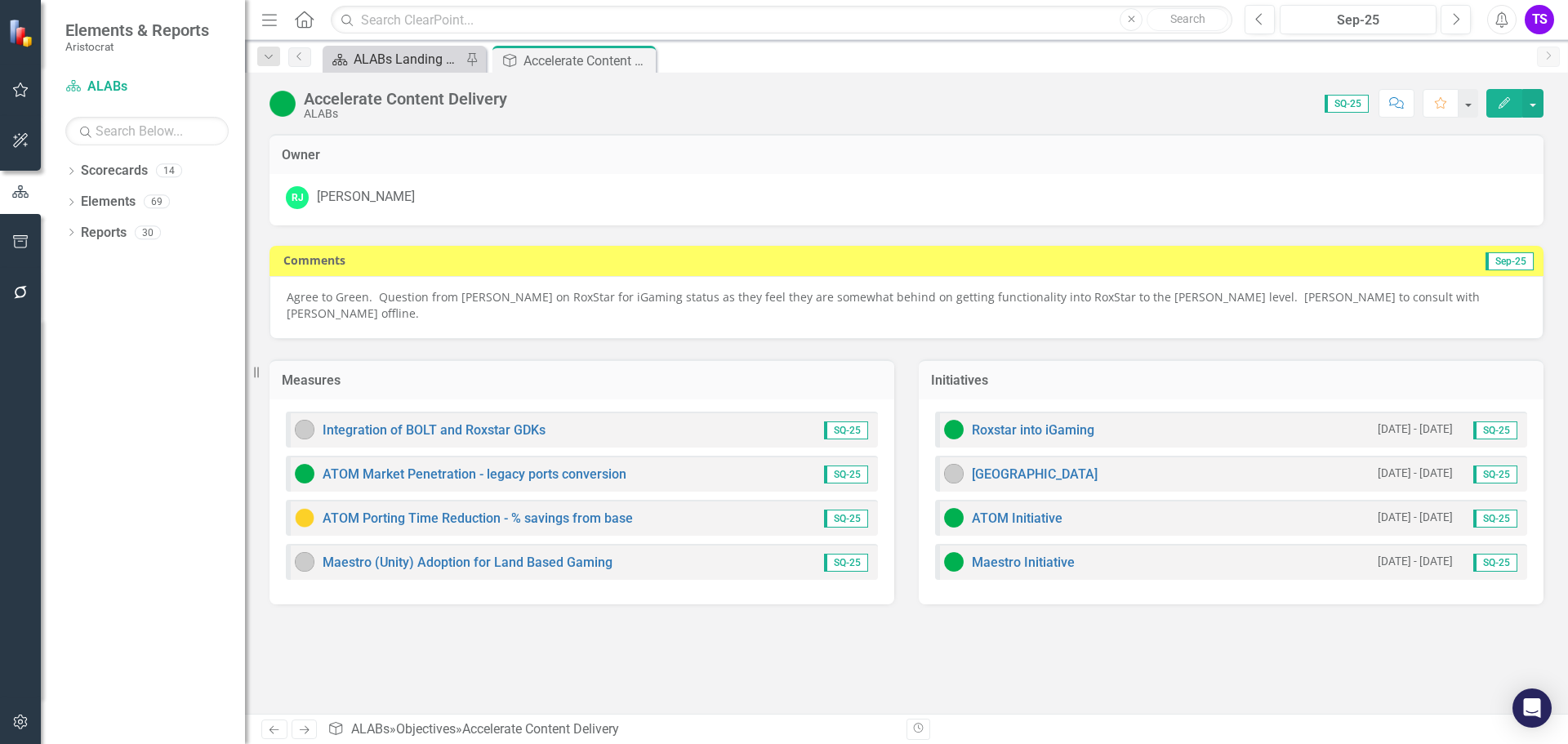
click at [418, 58] on div "ALABs Landing Page" at bounding box center [407, 60] width 108 height 21
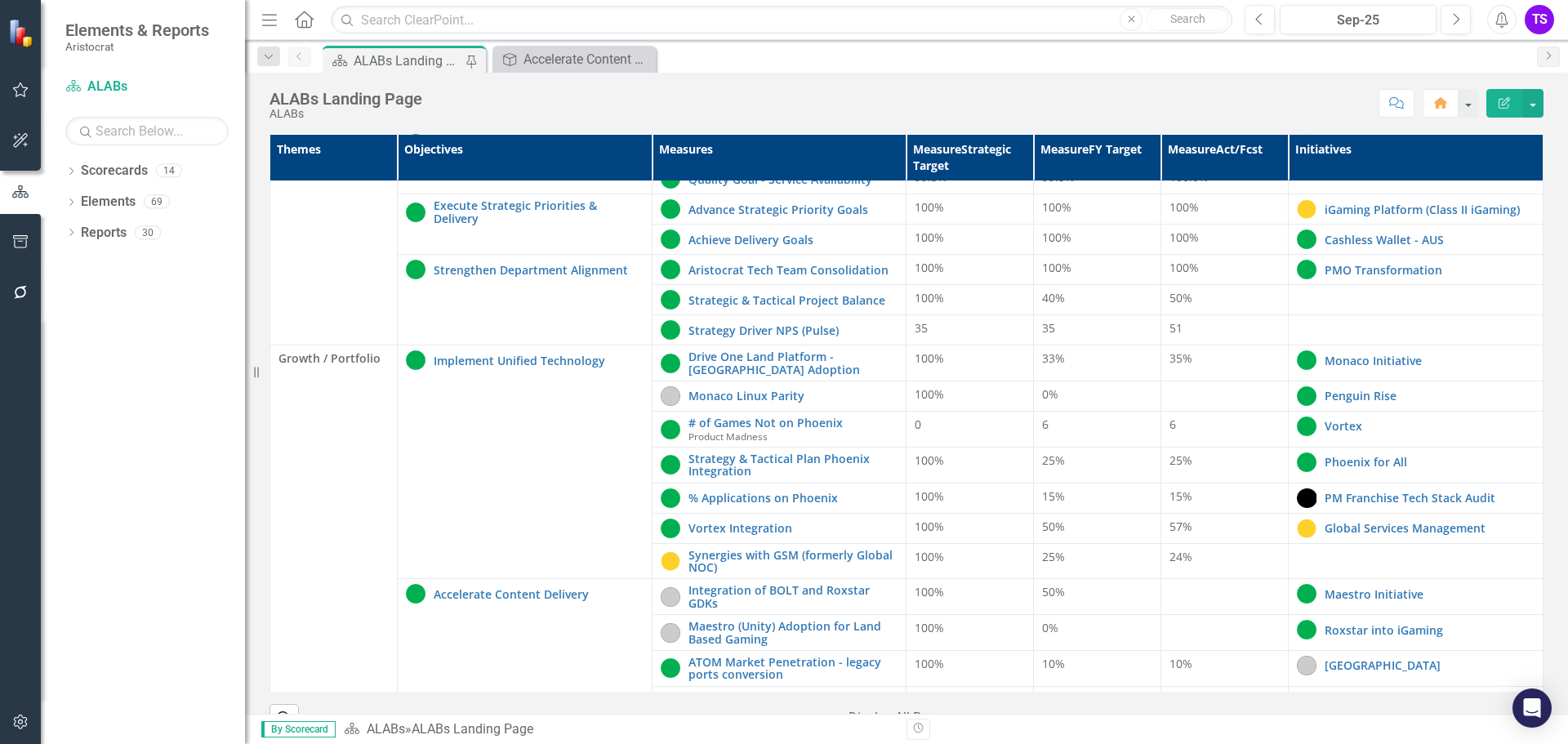
scroll to position [327, 0]
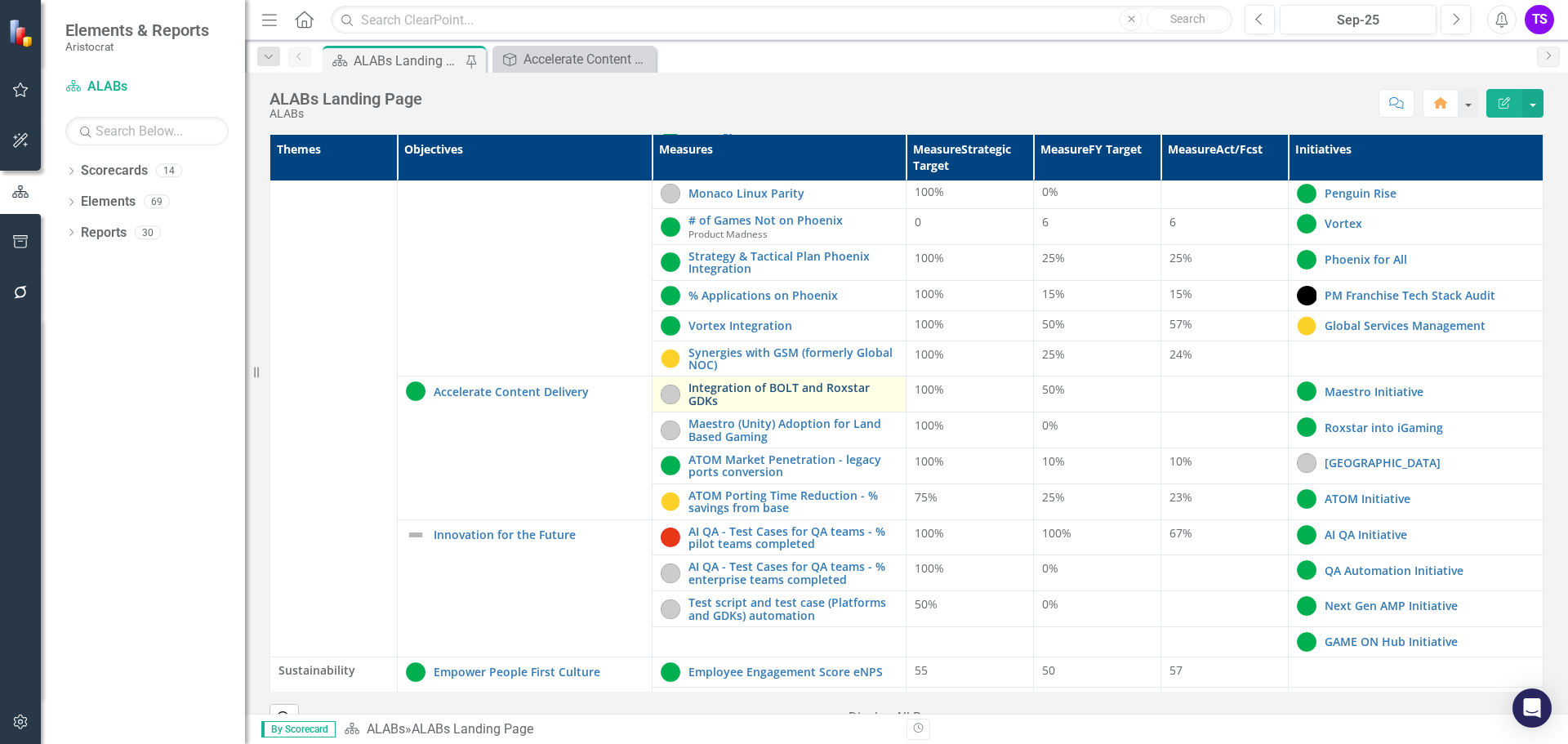
click at [720, 393] on link "Integration of BOLT and Roxstar GDKs" at bounding box center [793, 394] width 210 height 26
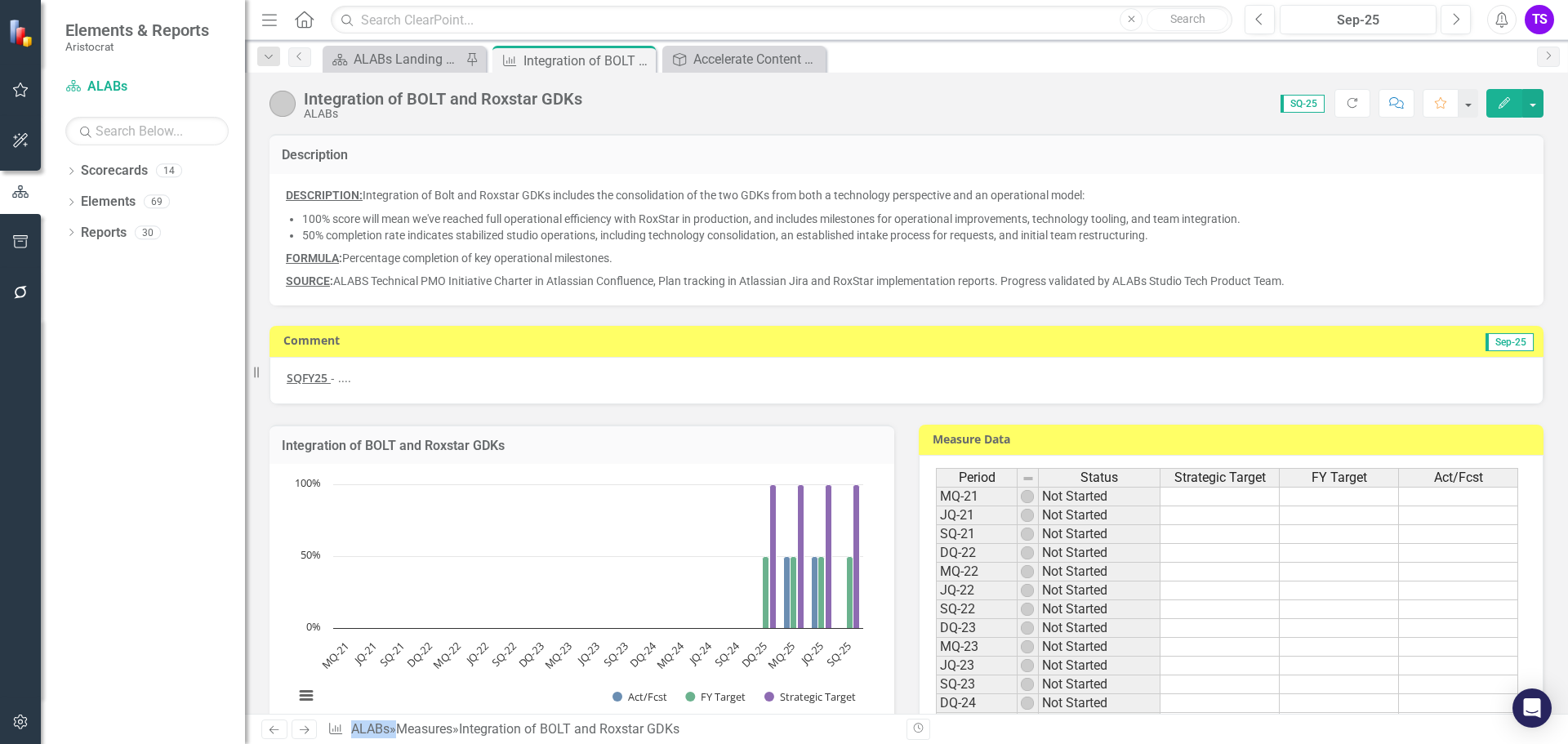
click at [577, 384] on p "SQFY25 - ...." at bounding box center [906, 378] width 1239 height 16
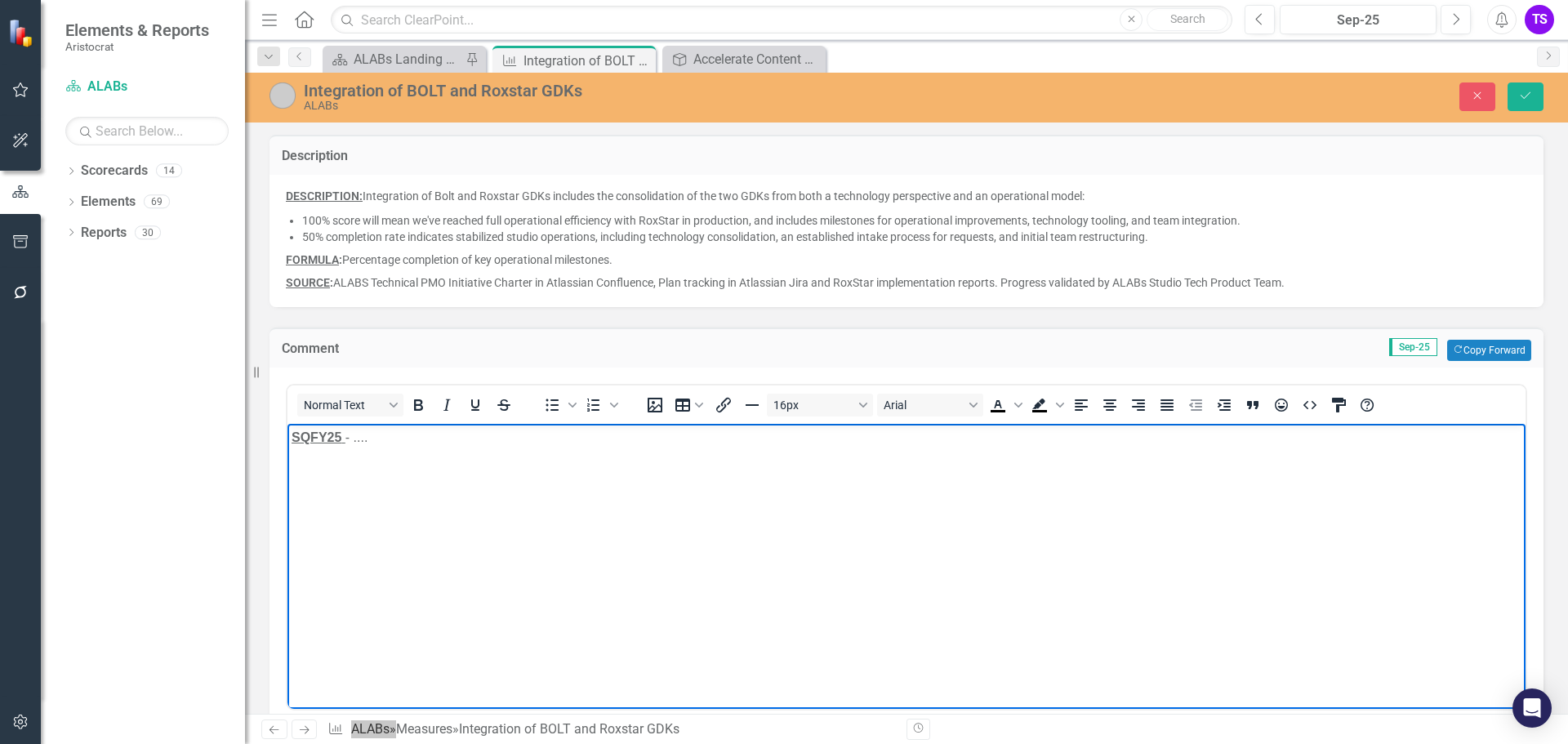
click at [408, 444] on p "SQFY25 - ...." at bounding box center [906, 436] width 1230 height 20
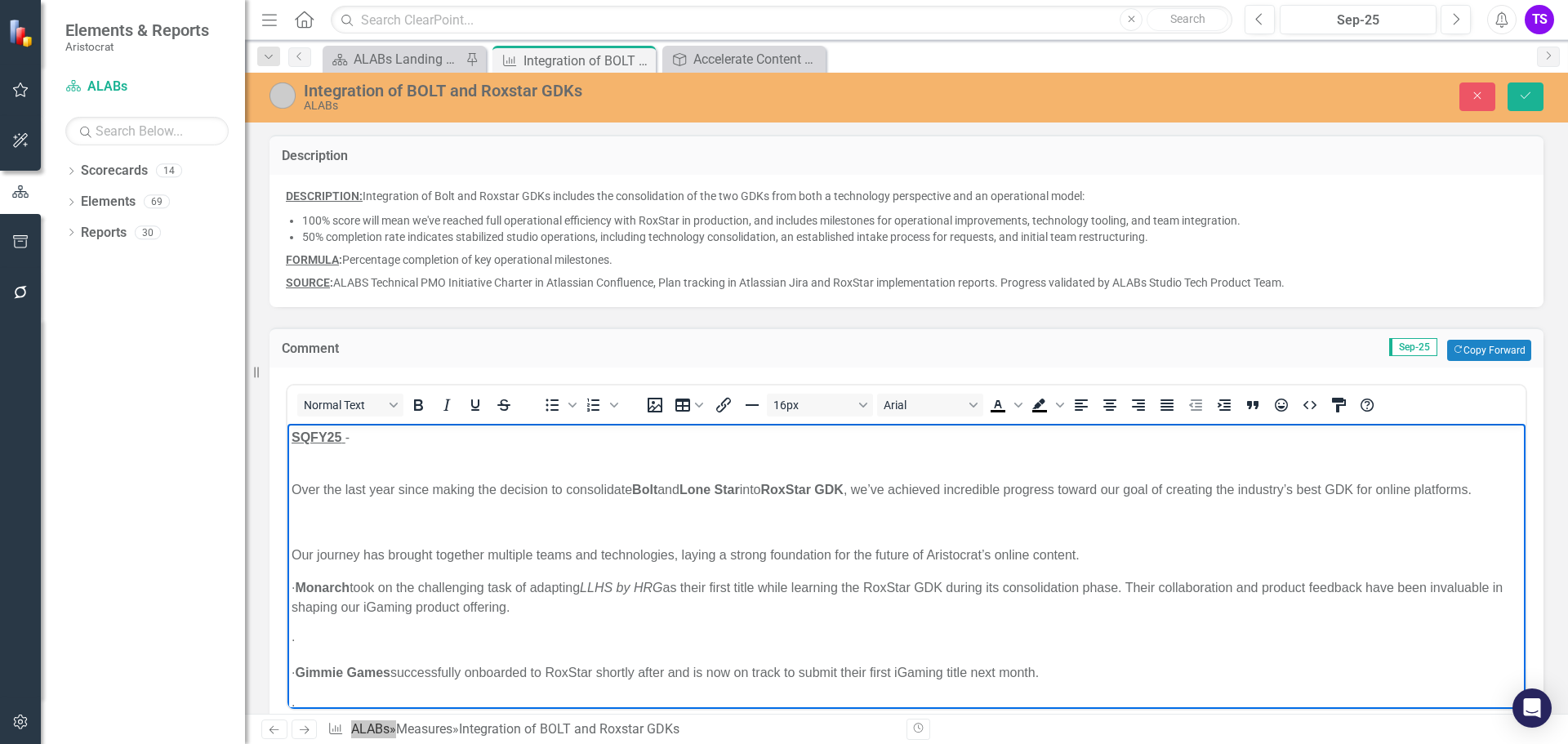
click at [347, 452] on p "SQFY25 -" at bounding box center [906, 446] width 1230 height 39
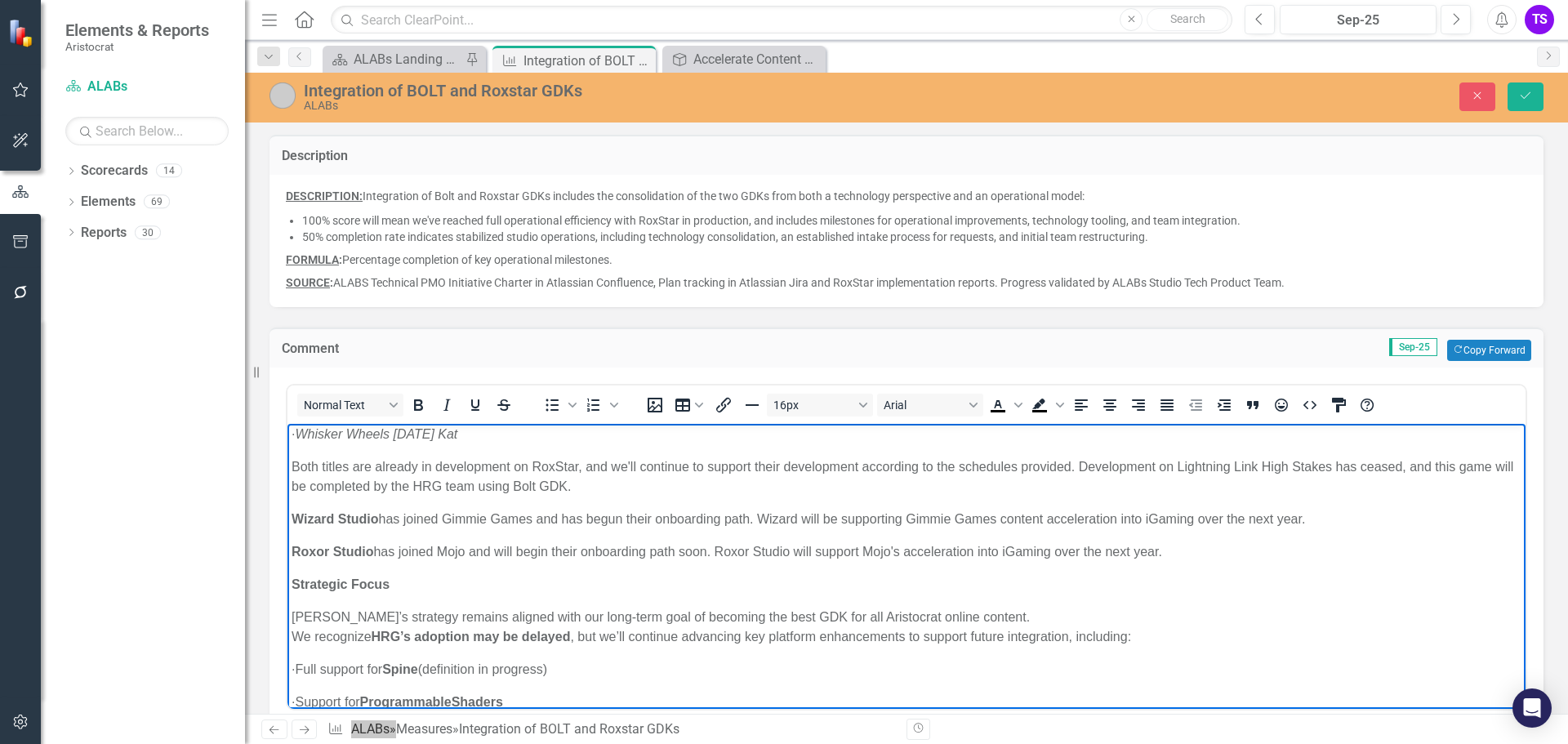
scroll to position [376, 0]
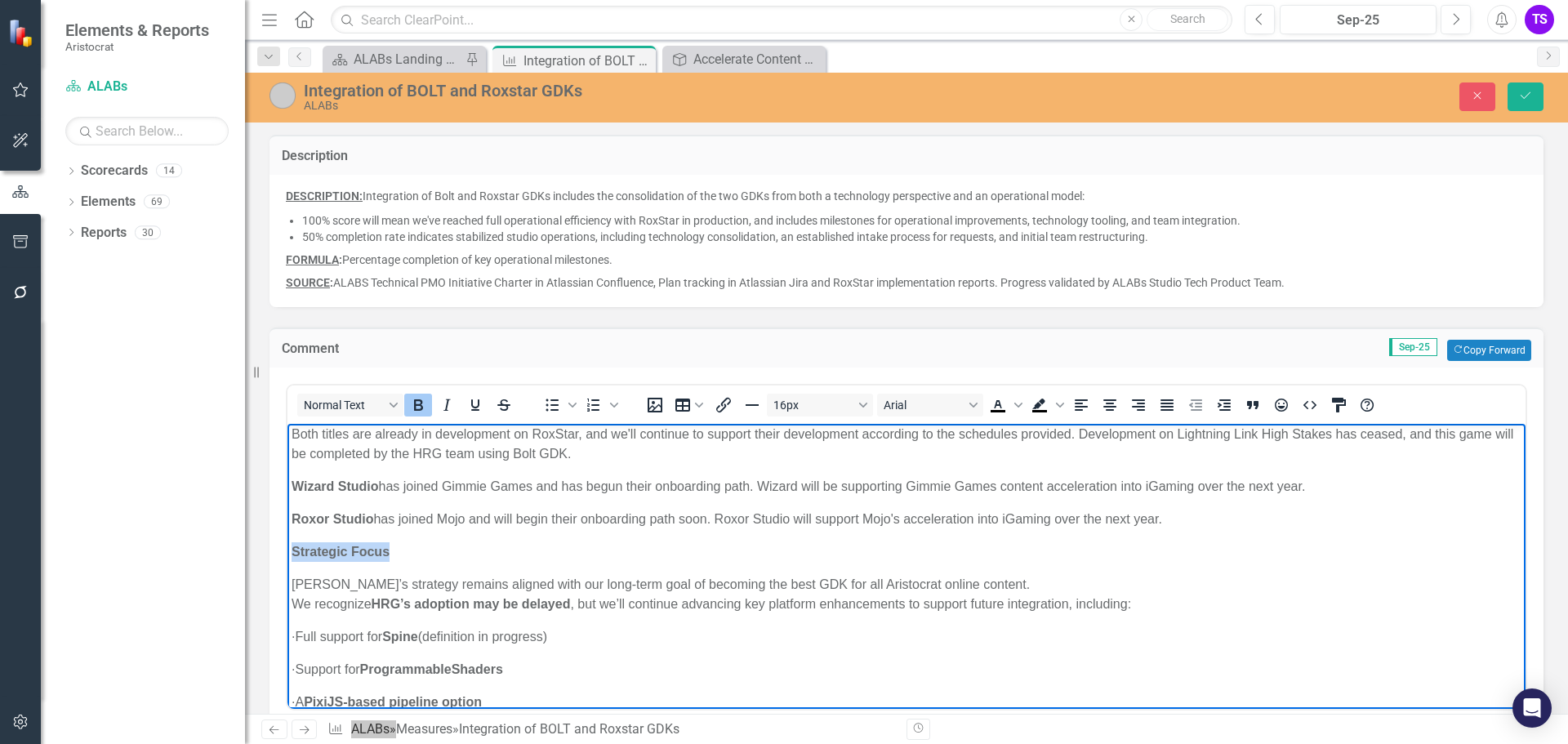
drag, startPoint x: 404, startPoint y: 551, endPoint x: 279, endPoint y: 552, distance: 125.0
click at [288, 552] on html "SQFY25 - Over the last year, since making the decision to consolidate Bolt and …" at bounding box center [906, 535] width 1238 height 975
click at [479, 400] on icon "Underline" at bounding box center [475, 405] width 9 height 11
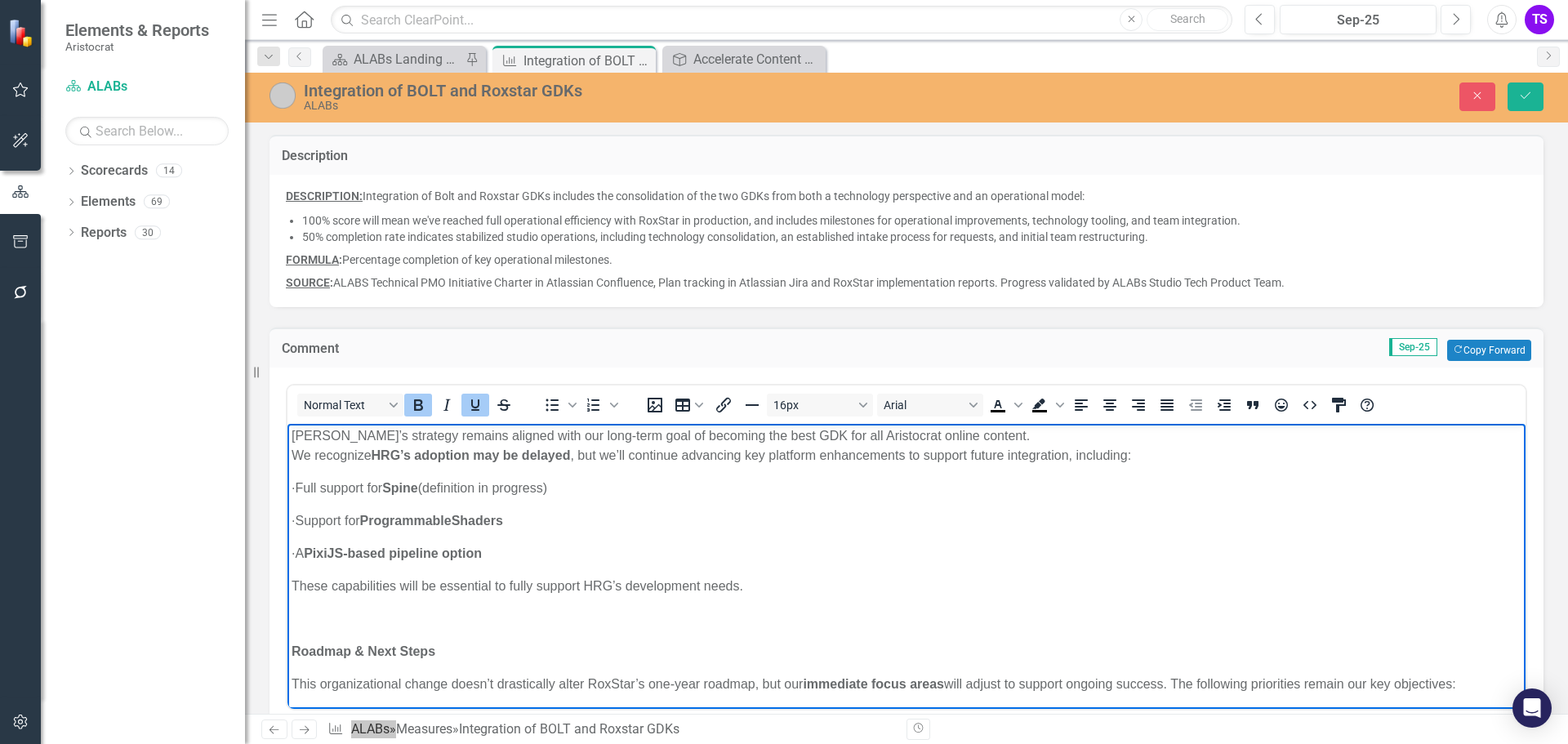
scroll to position [620, 0]
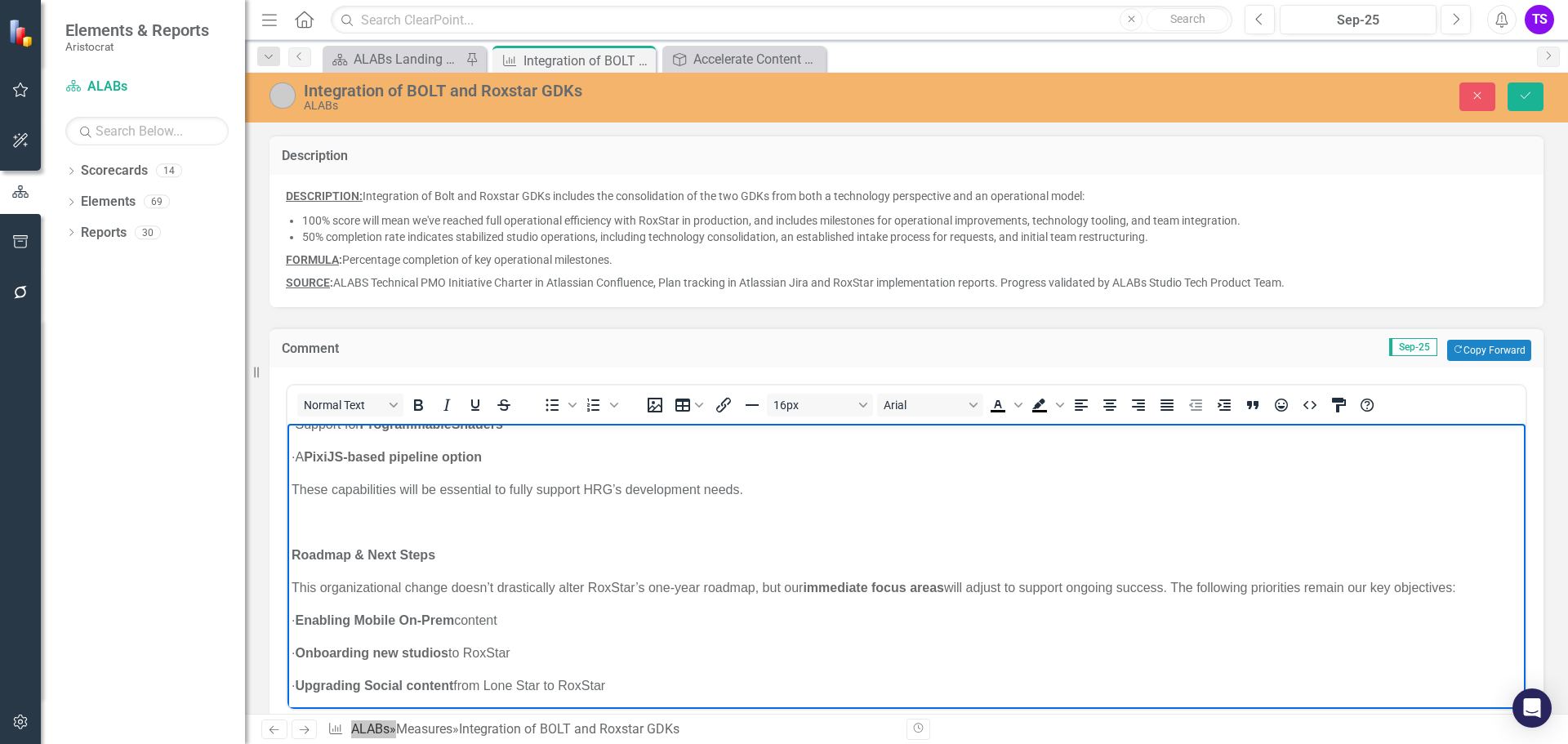
click at [341, 519] on p "Rich Text Area. Press ALT-0 for help." at bounding box center [906, 522] width 1230 height 20
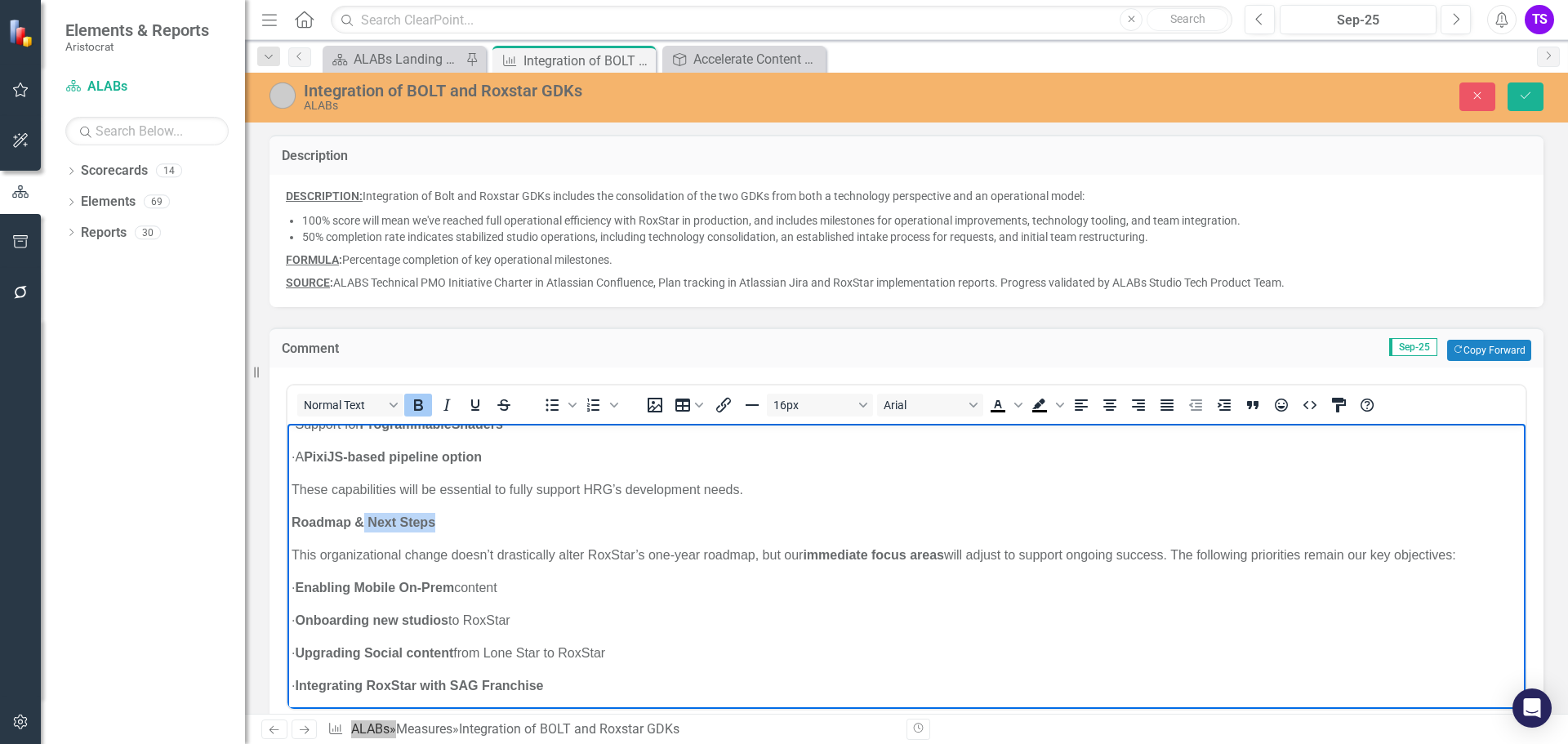
scroll to position [539, 0]
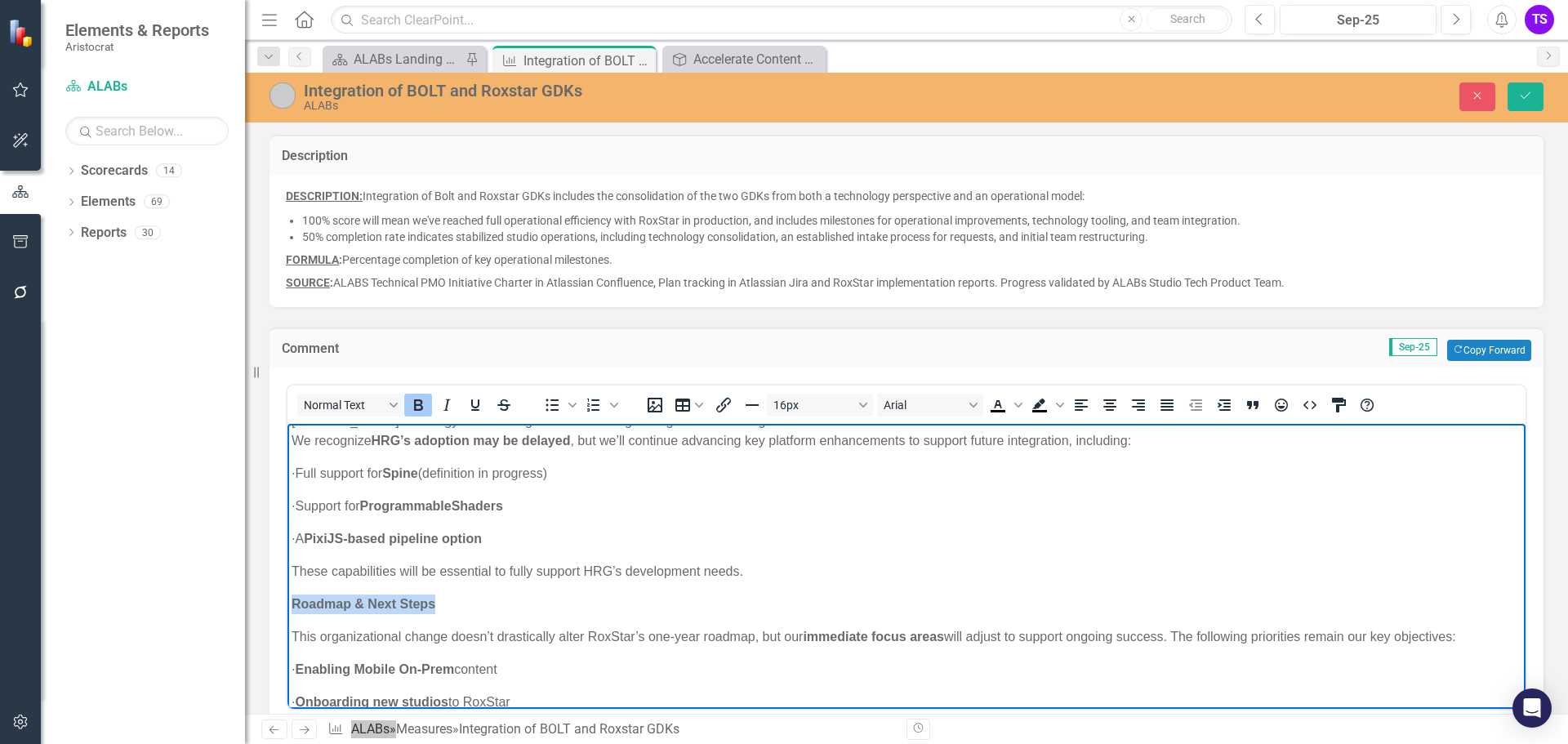
drag, startPoint x: 443, startPoint y: 517, endPoint x: 289, endPoint y: 601, distance: 175.4
click at [289, 601] on body "SQFY25 - Over the last year, since making the decision to consolidate Bolt and …" at bounding box center [906, 355] width 1238 height 942
click at [477, 406] on icon "Underline" at bounding box center [475, 405] width 9 height 11
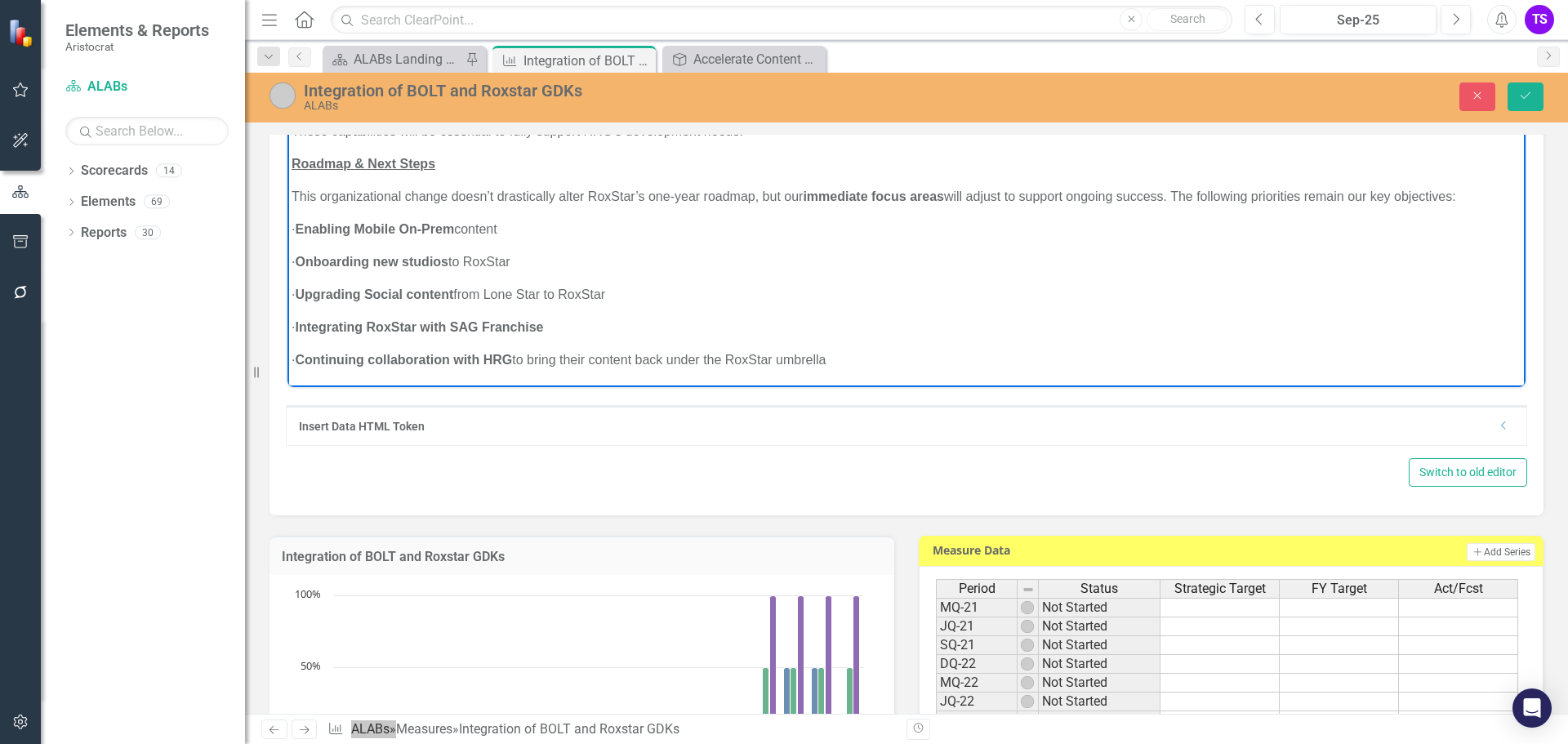
scroll to position [327, 0]
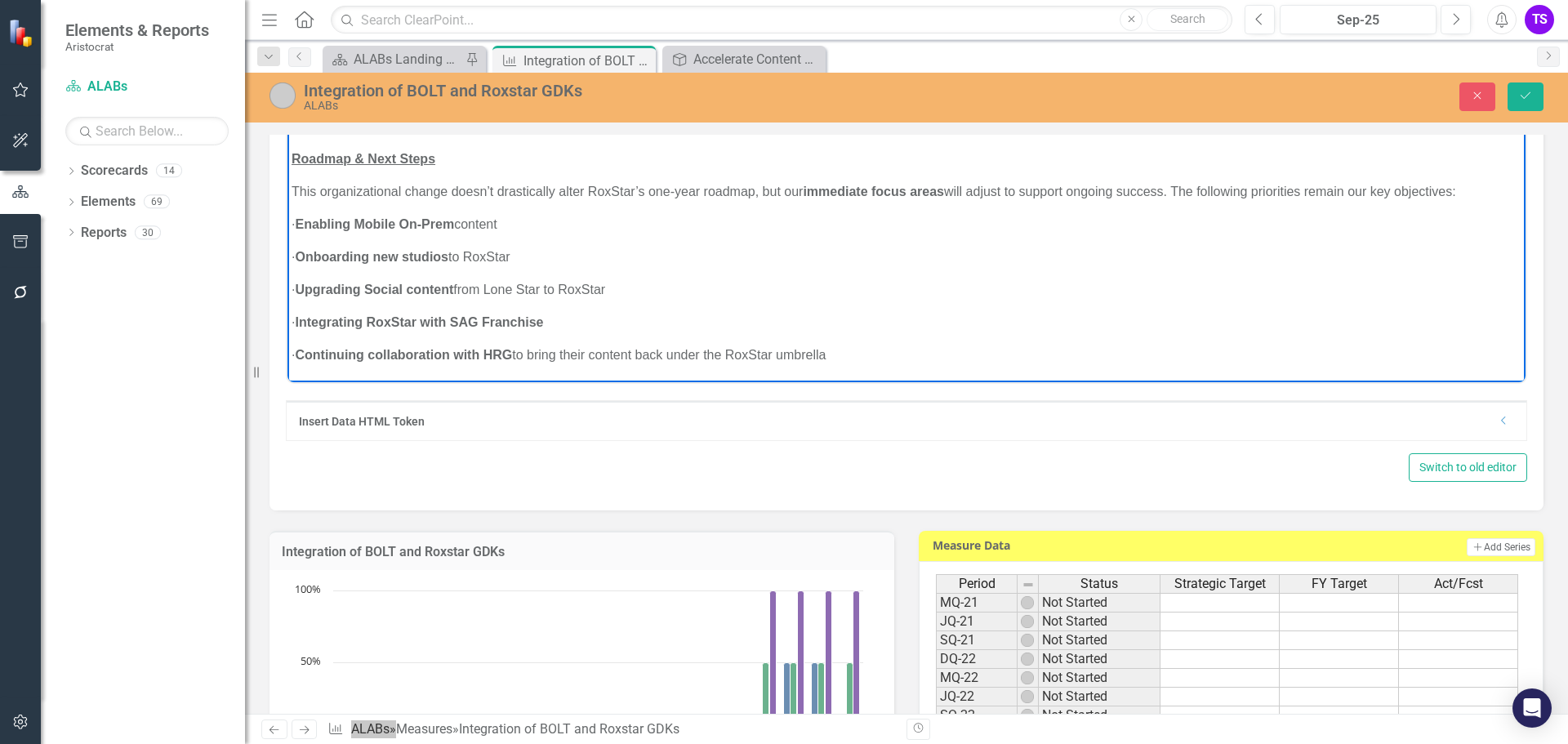
click at [877, 348] on p "· Continuing collaboration with HRG to bring their content back under the RoxSt…" at bounding box center [906, 354] width 1230 height 20
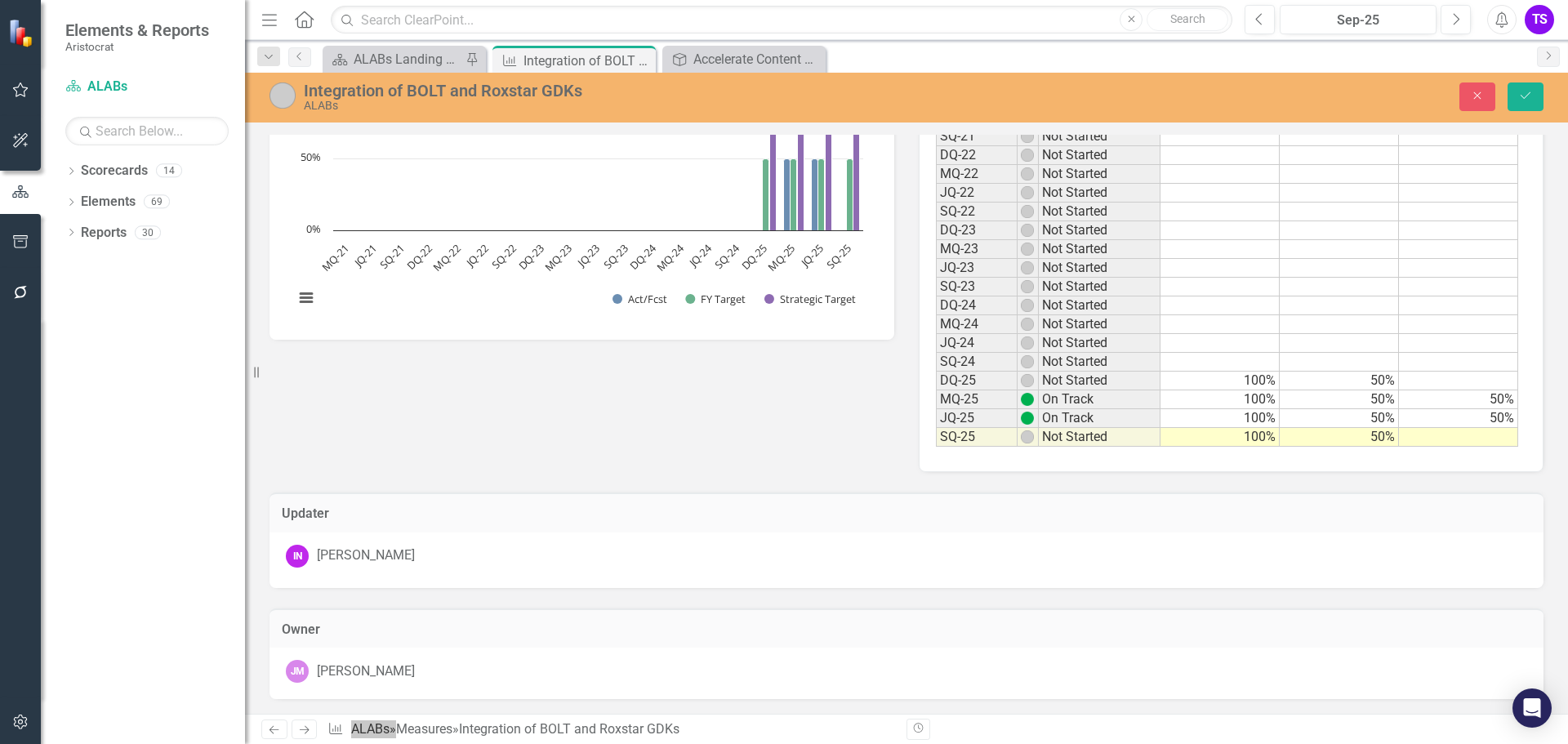
scroll to position [898, 0]
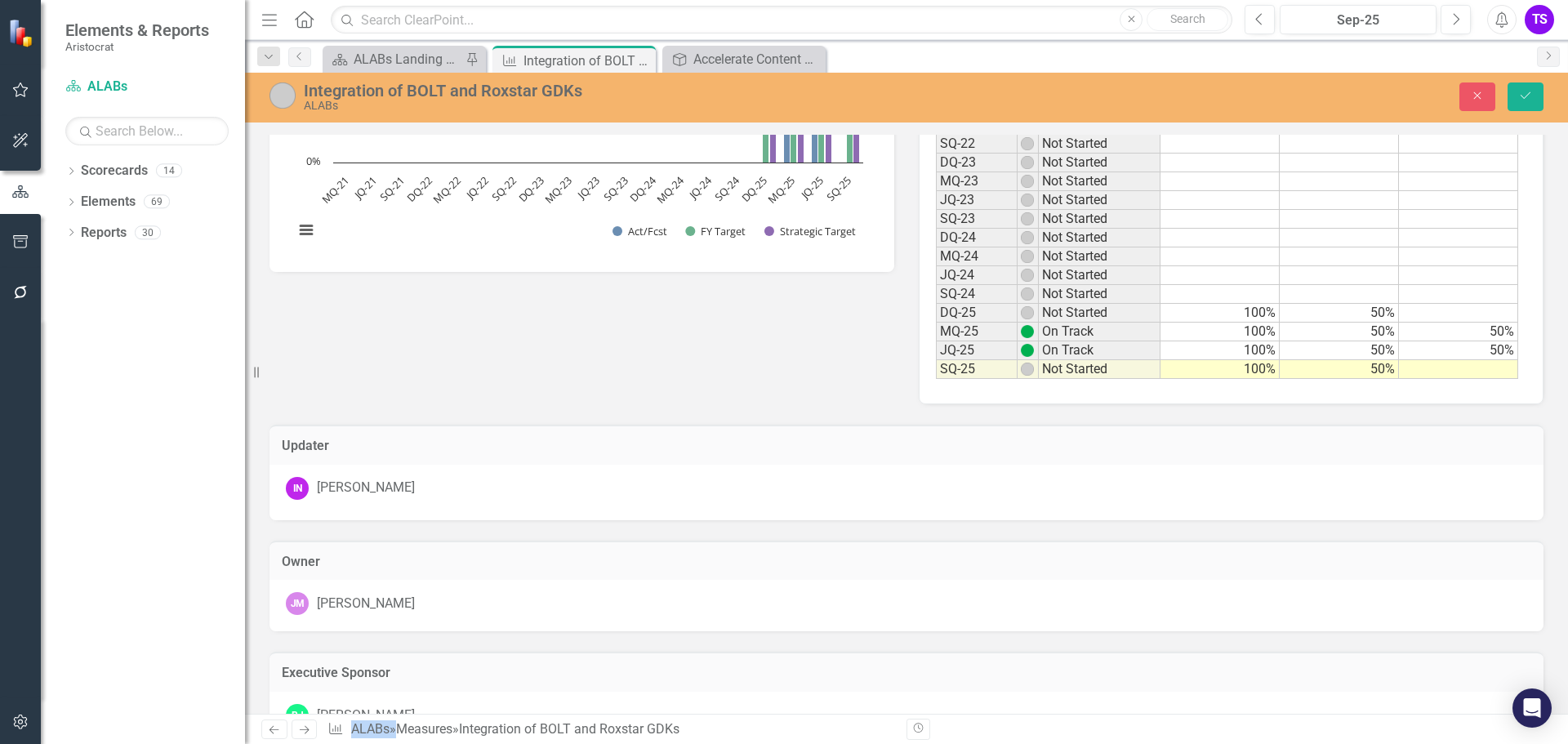
click at [1480, 366] on td at bounding box center [1458, 369] width 119 height 19
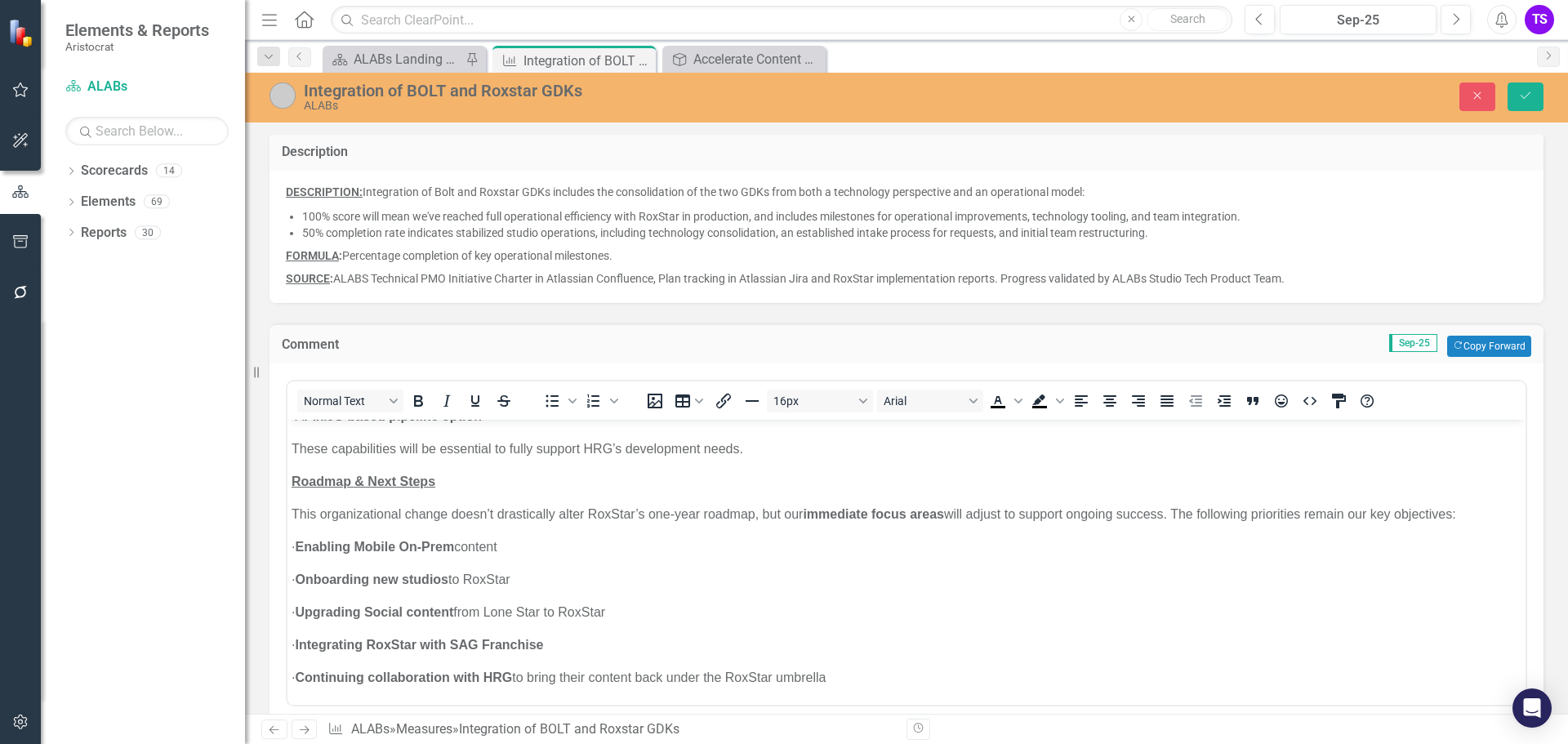
scroll to position [0, 0]
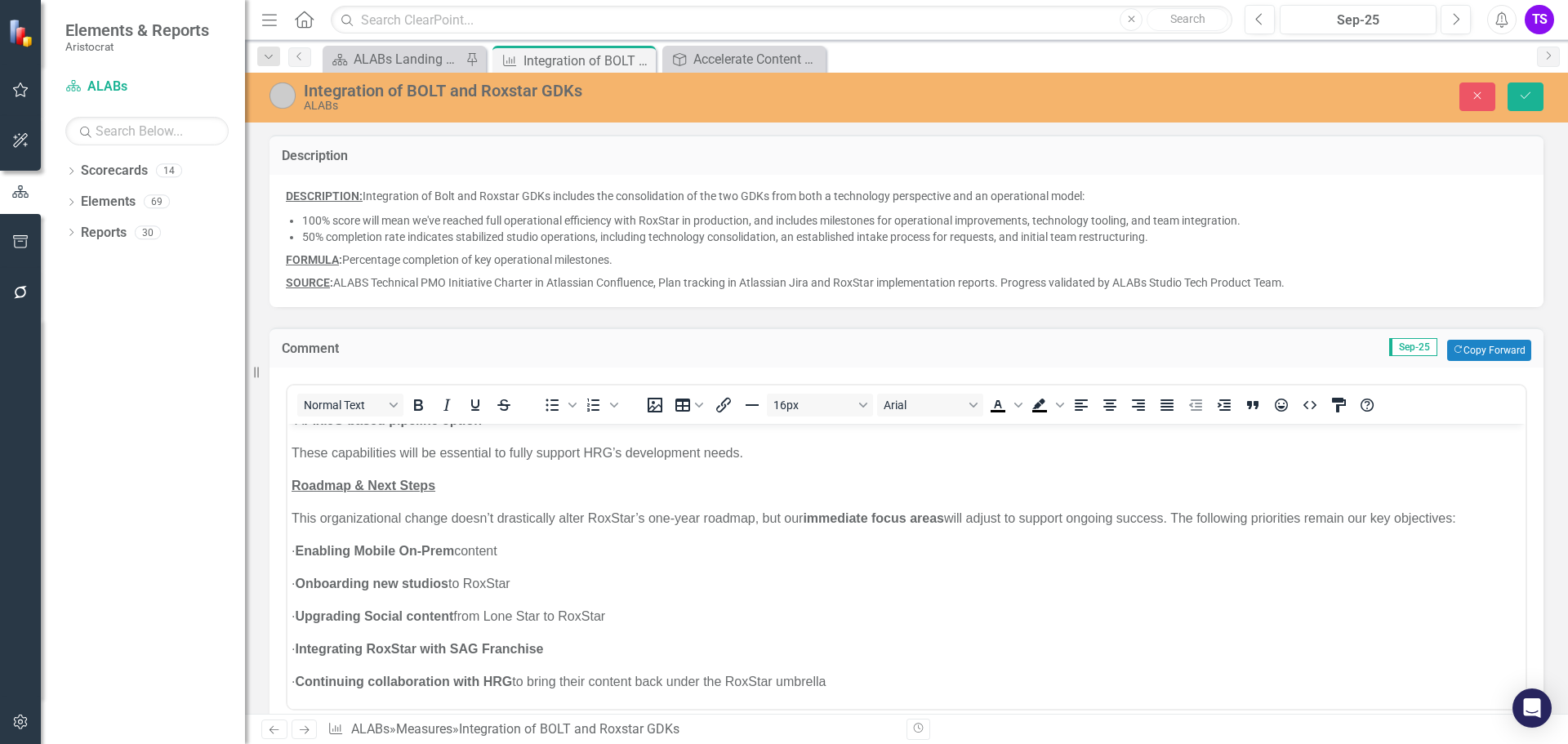
type textarea "50"
click at [295, 94] on div "Integration of BOLT and Roxstar GDKs ALABs" at bounding box center [631, 96] width 722 height 31
click at [290, 95] on img at bounding box center [283, 96] width 27 height 27
click at [287, 97] on img at bounding box center [283, 96] width 27 height 27
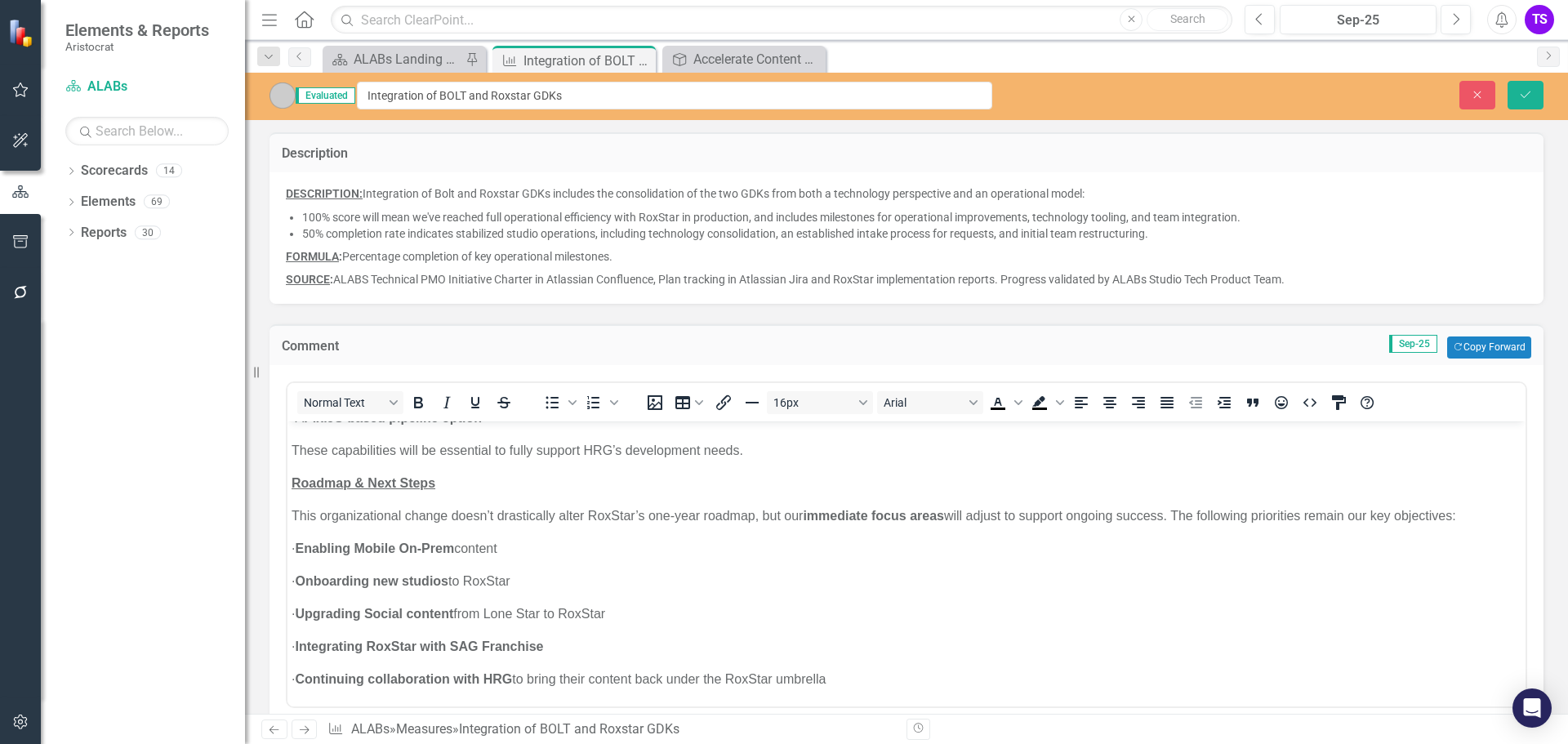
click at [281, 93] on img at bounding box center [283, 96] width 27 height 27
click at [1523, 101] on button "Save" at bounding box center [1525, 95] width 36 height 28
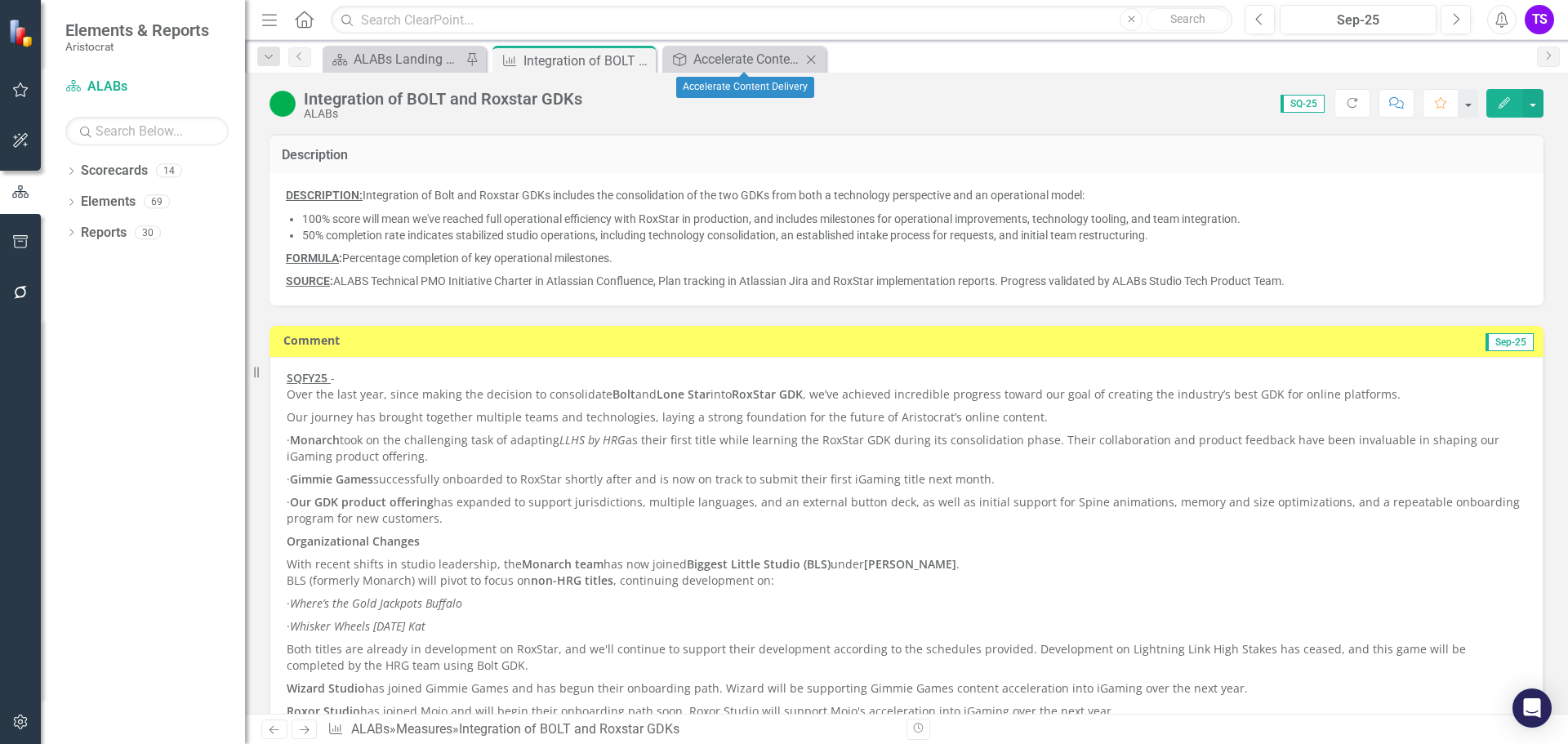
click at [816, 67] on div "Close" at bounding box center [811, 60] width 21 height 21
click at [416, 61] on div "ALABs Landing Page" at bounding box center [407, 60] width 108 height 21
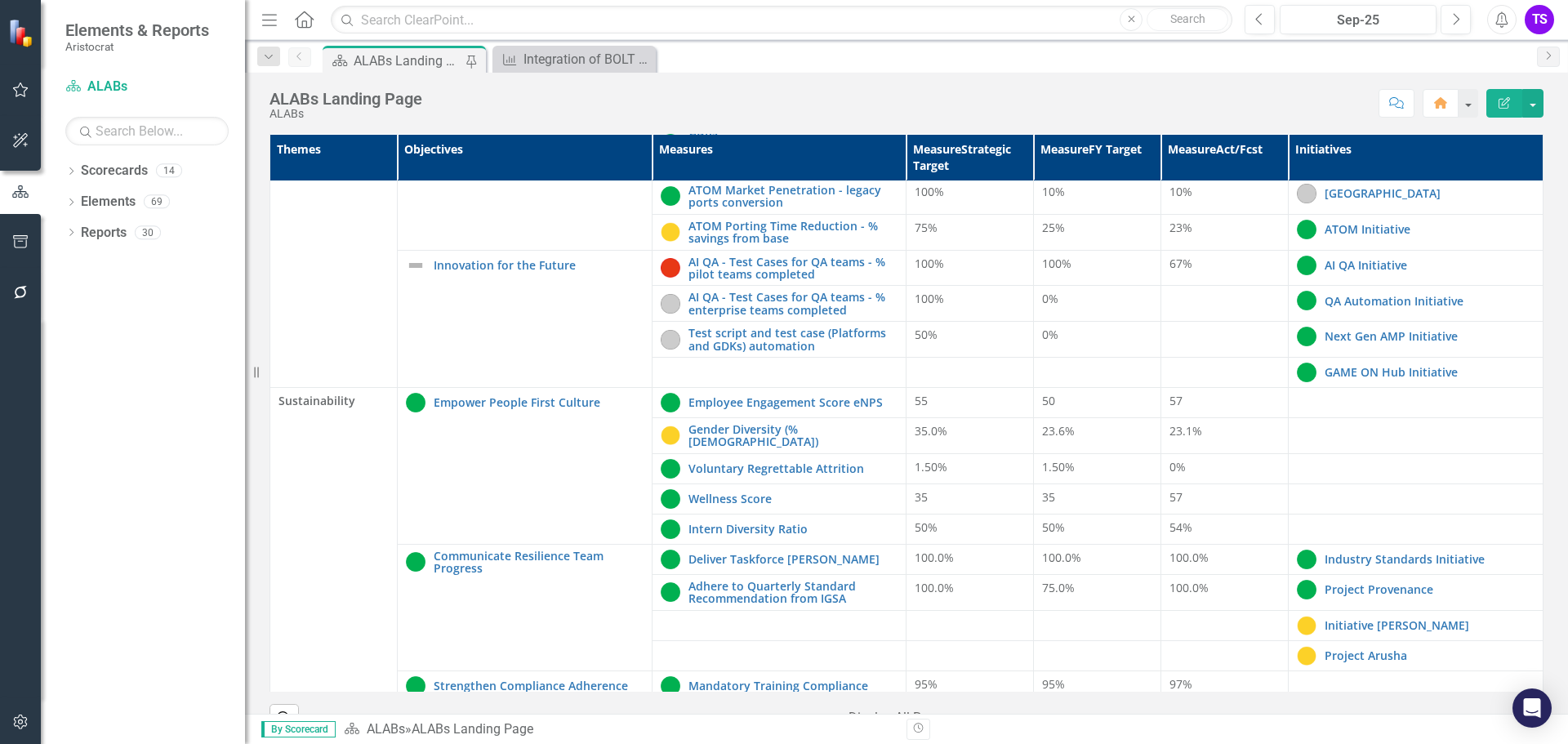
scroll to position [612, 0]
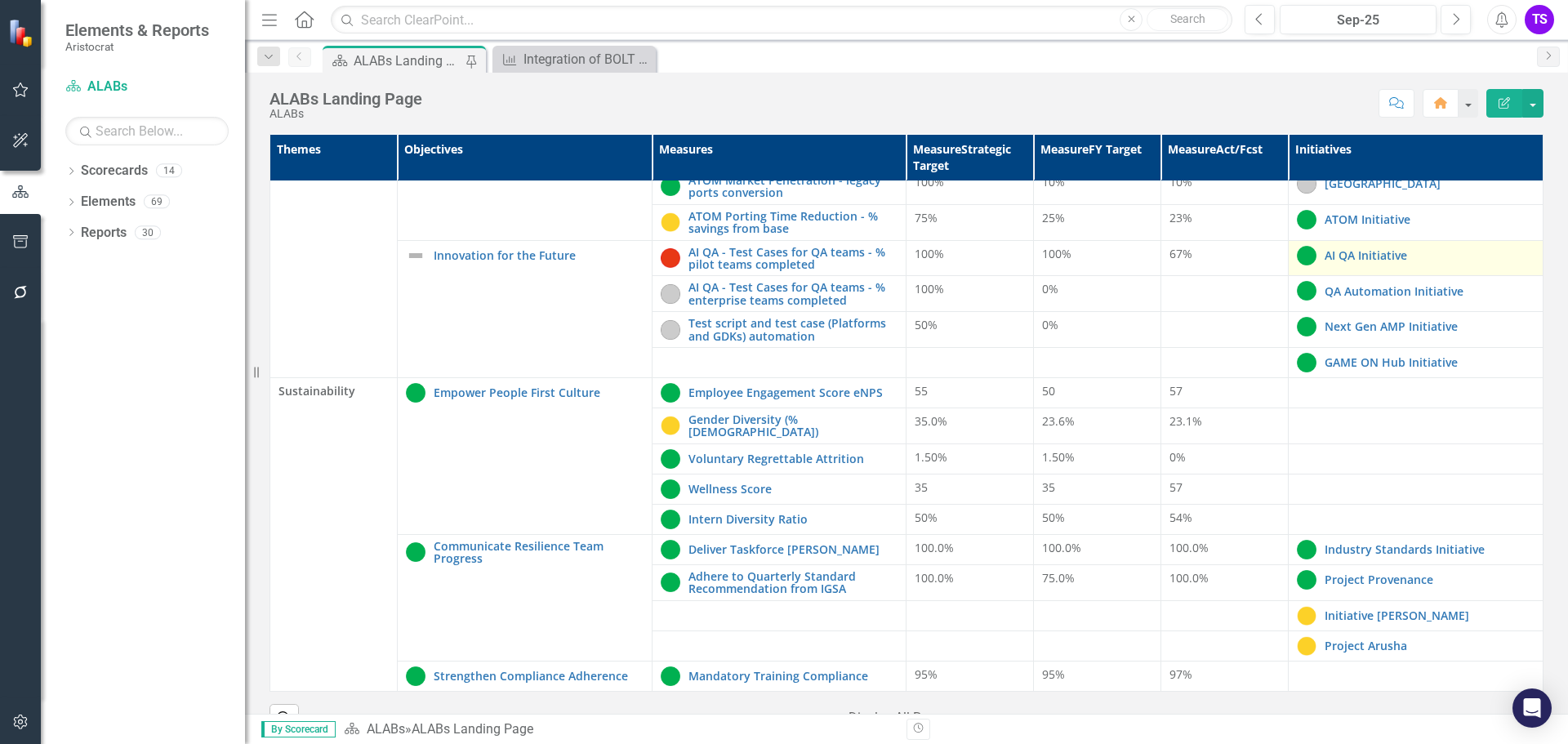
click at [1380, 257] on div "AI QA Initiative" at bounding box center [1415, 256] width 238 height 20
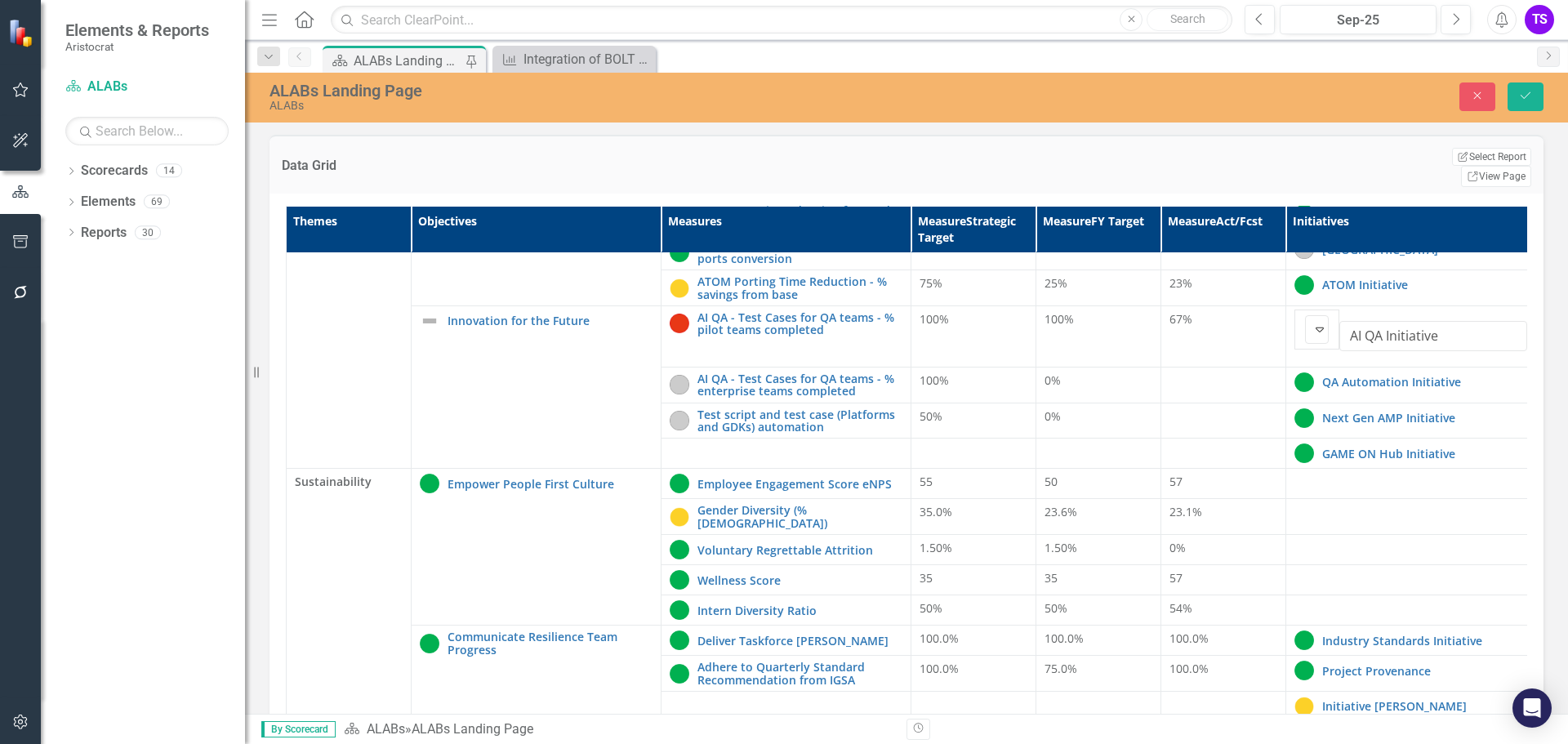
click at [1186, 372] on div at bounding box center [1223, 381] width 108 height 20
click at [1409, 321] on input "AI QA Initiative" at bounding box center [1433, 336] width 187 height 30
click at [1399, 366] on td "QA Automation Initiative Edit Edit Initiative Link Open Element" at bounding box center [1411, 384] width 250 height 36
click at [1479, 93] on icon "Close" at bounding box center [1477, 96] width 15 height 11
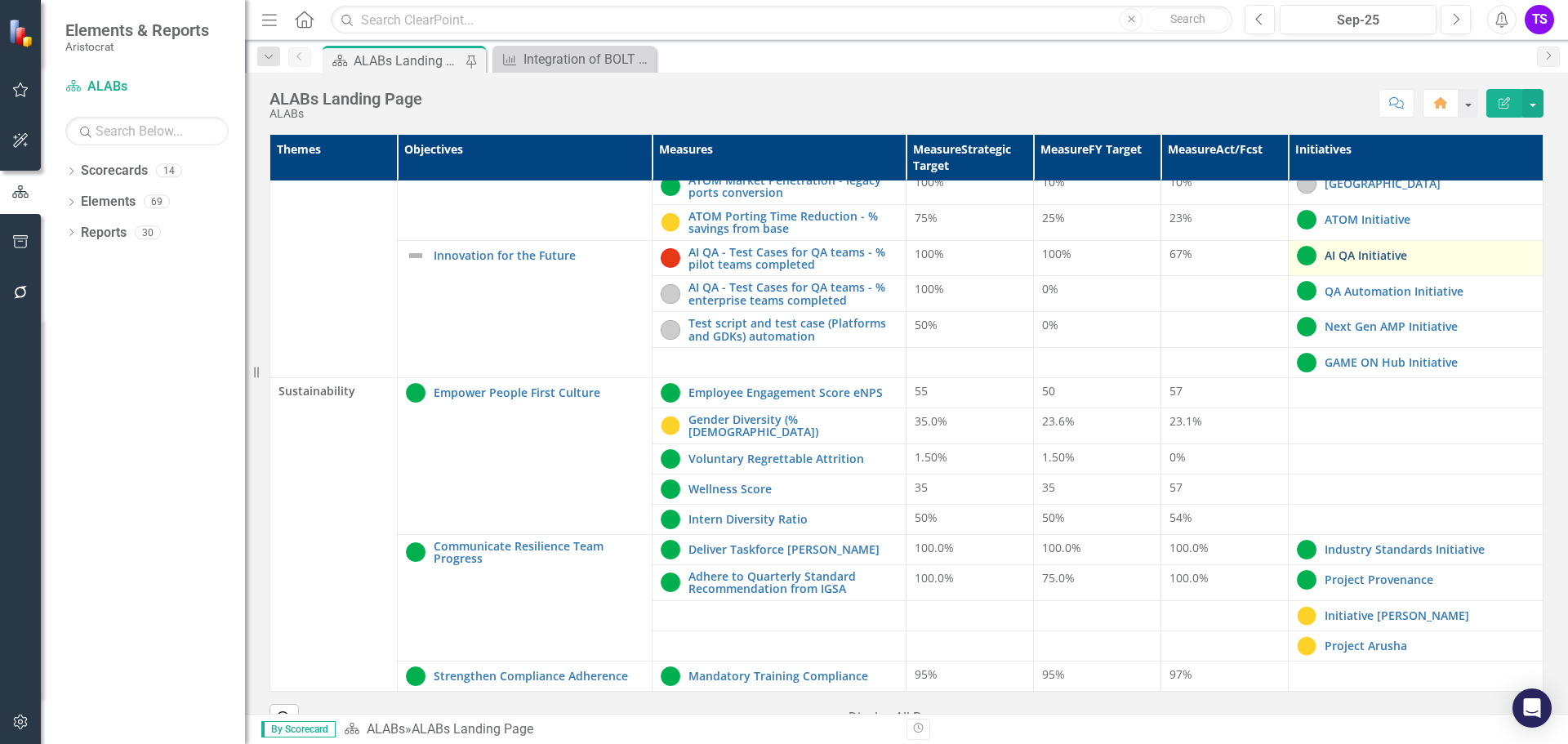
click at [1331, 249] on link "AI QA Initiative" at bounding box center [1430, 255] width 210 height 12
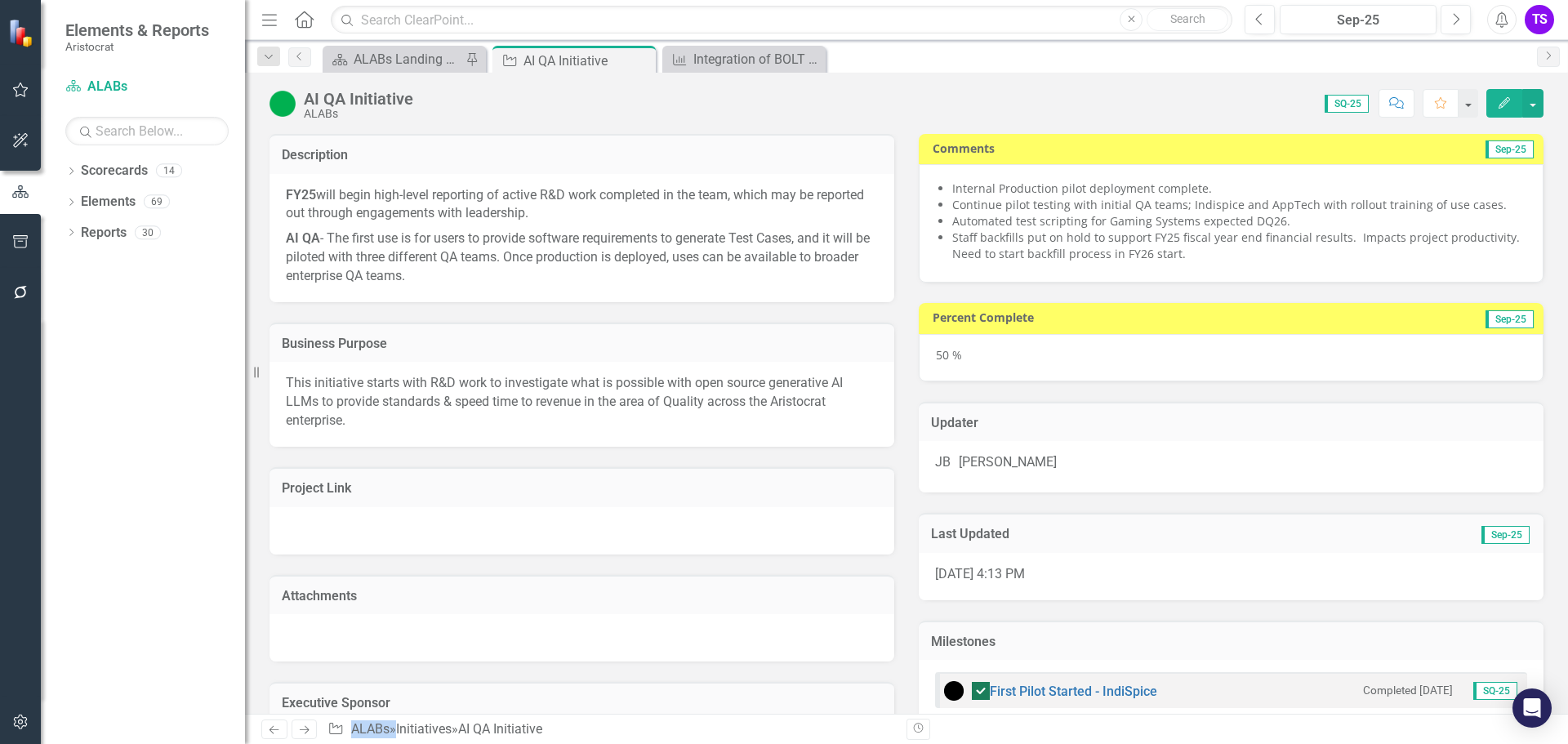
click at [280, 104] on img at bounding box center [283, 104] width 27 height 27
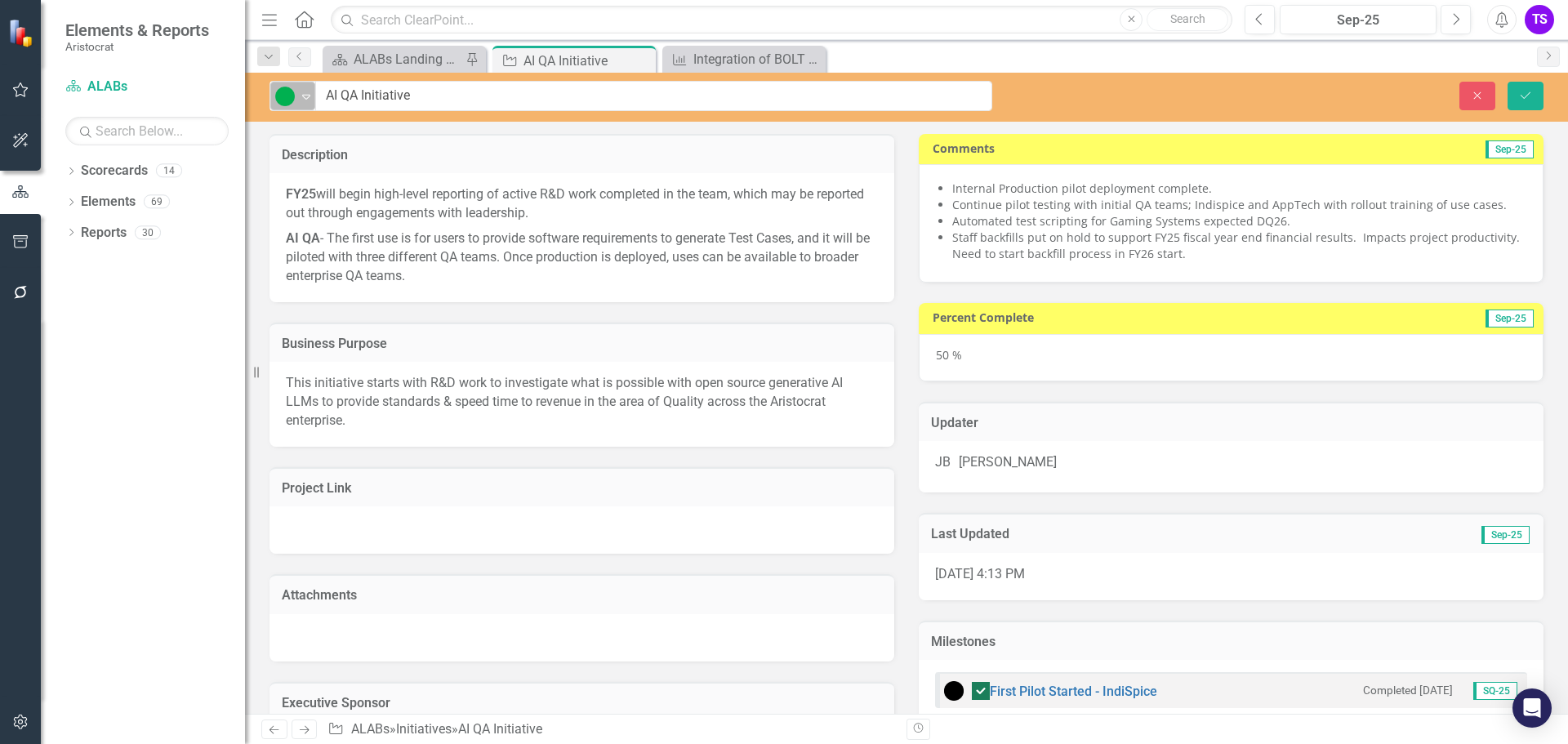
click at [302, 96] on icon at bounding box center [306, 97] width 9 height 5
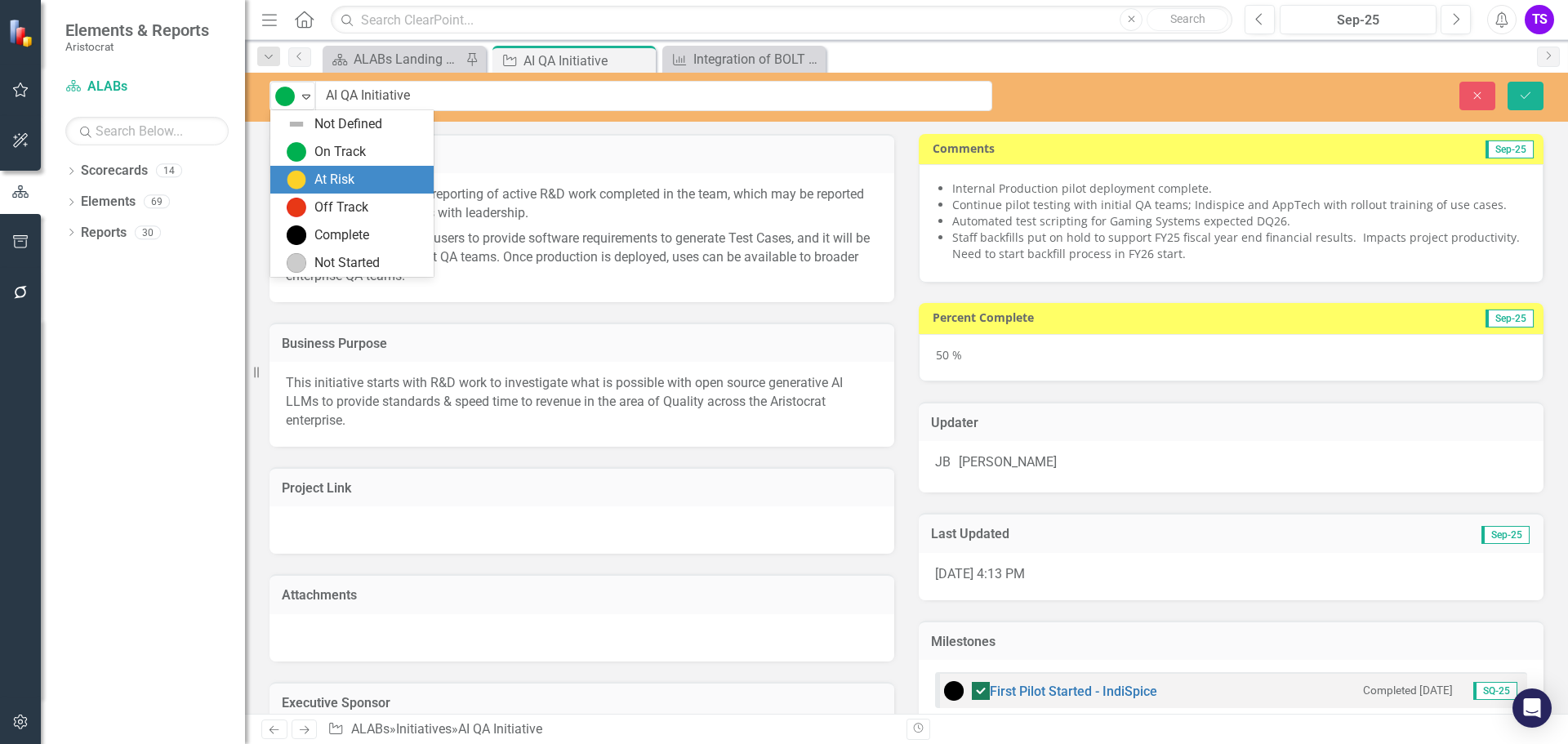
click at [310, 174] on div "At Risk" at bounding box center [355, 179] width 137 height 20
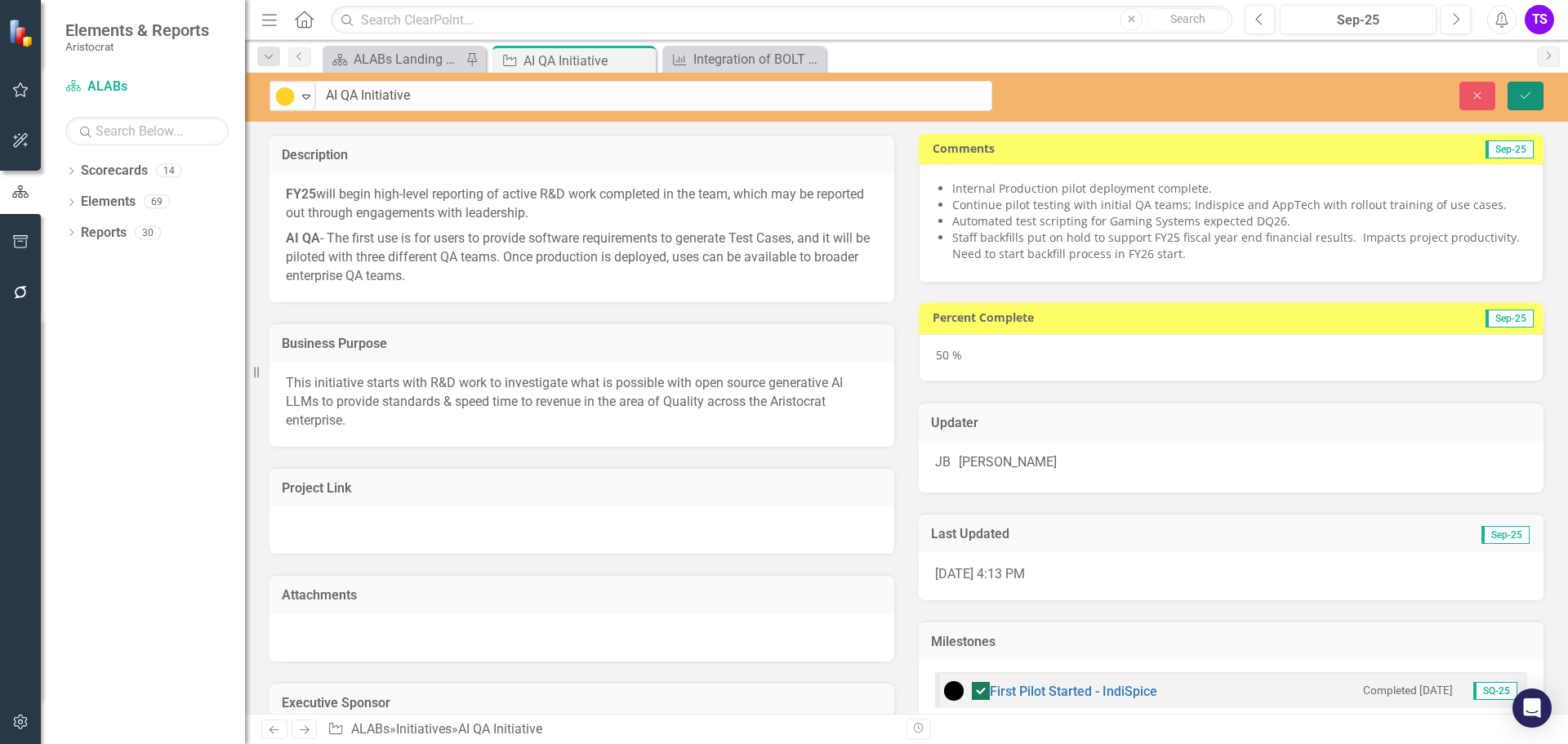
click at [1523, 98] on icon "Save" at bounding box center [1525, 96] width 15 height 11
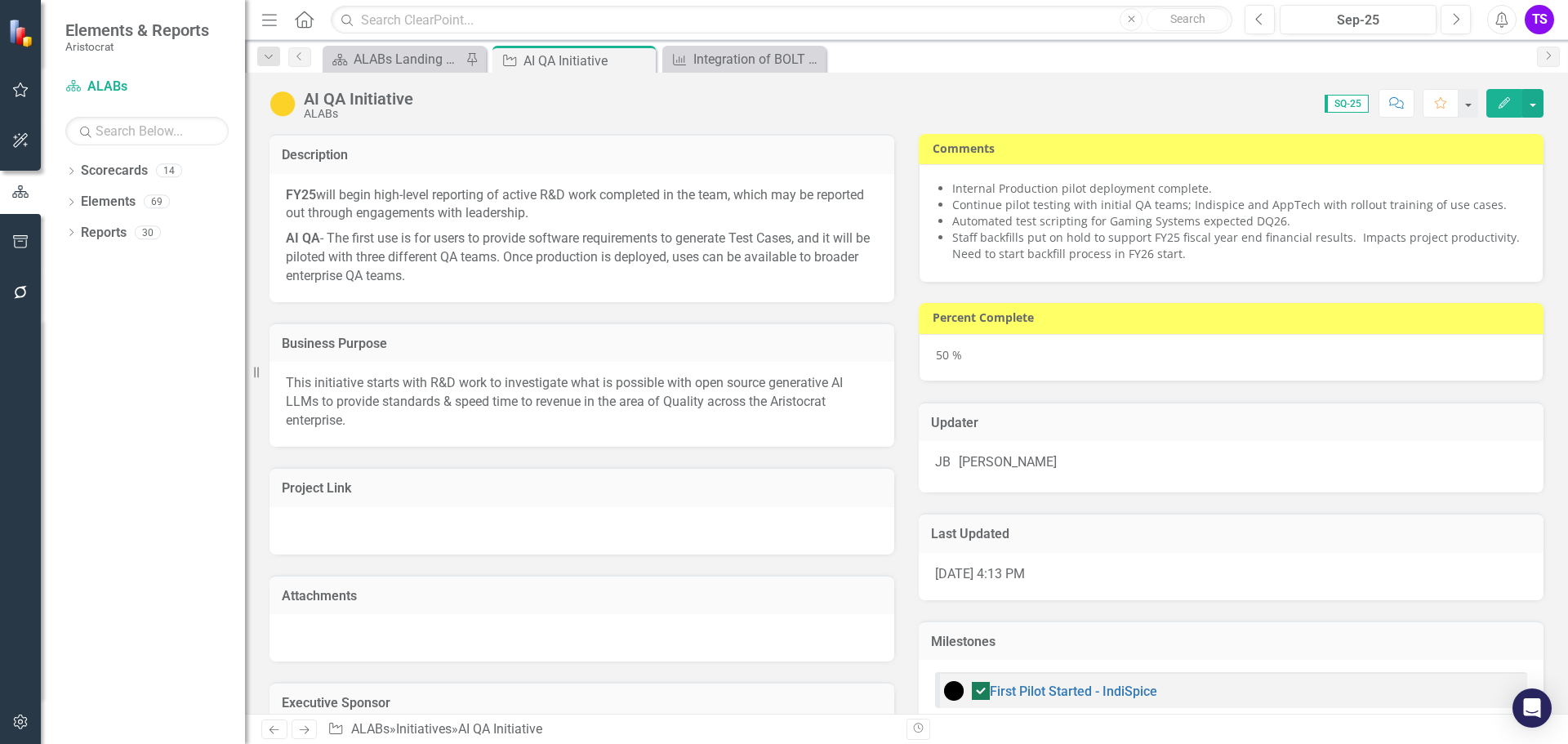
checkbox input "false"
checkbox input "true"
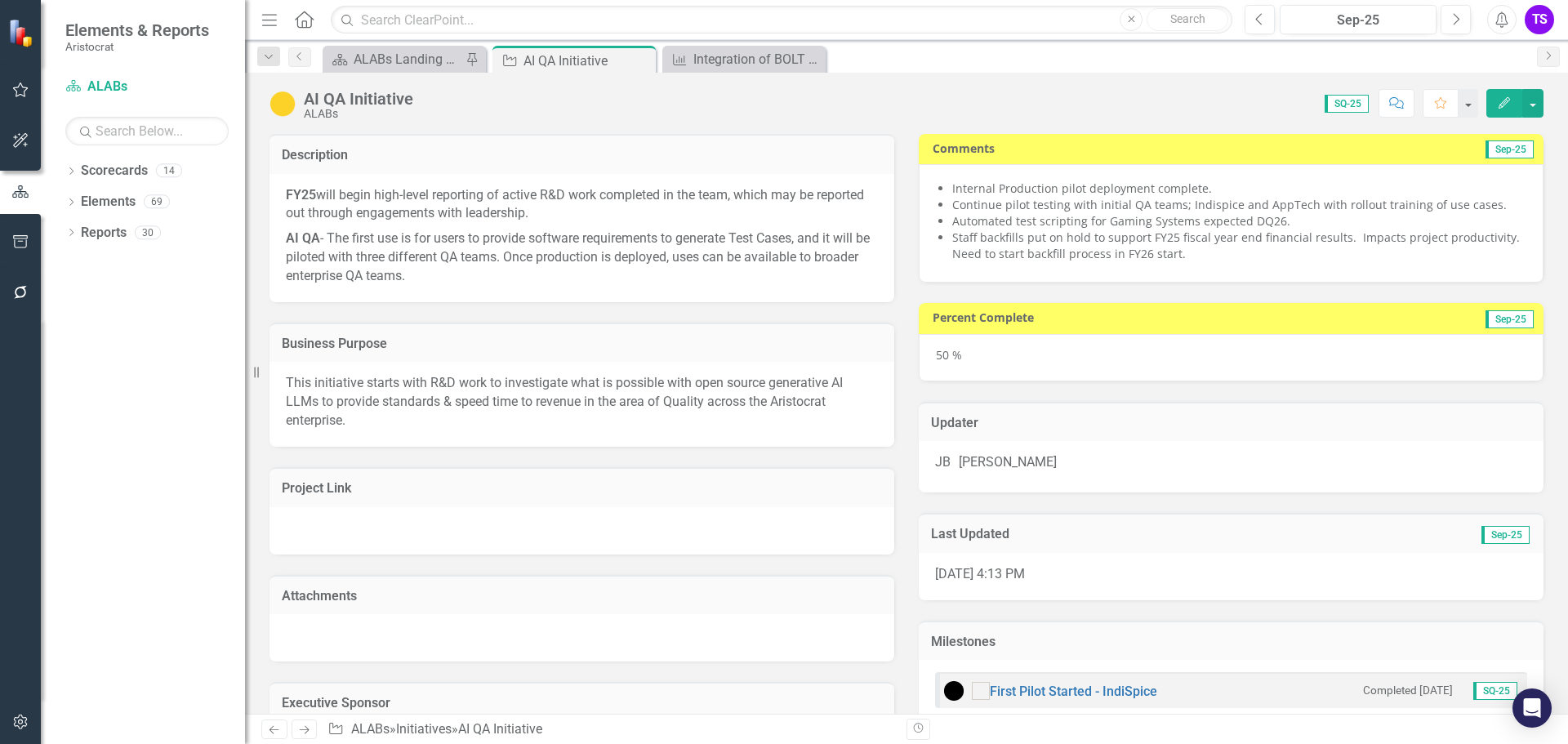
checkbox input "true"
click at [412, 62] on div "ALABs Landing Page" at bounding box center [407, 60] width 108 height 21
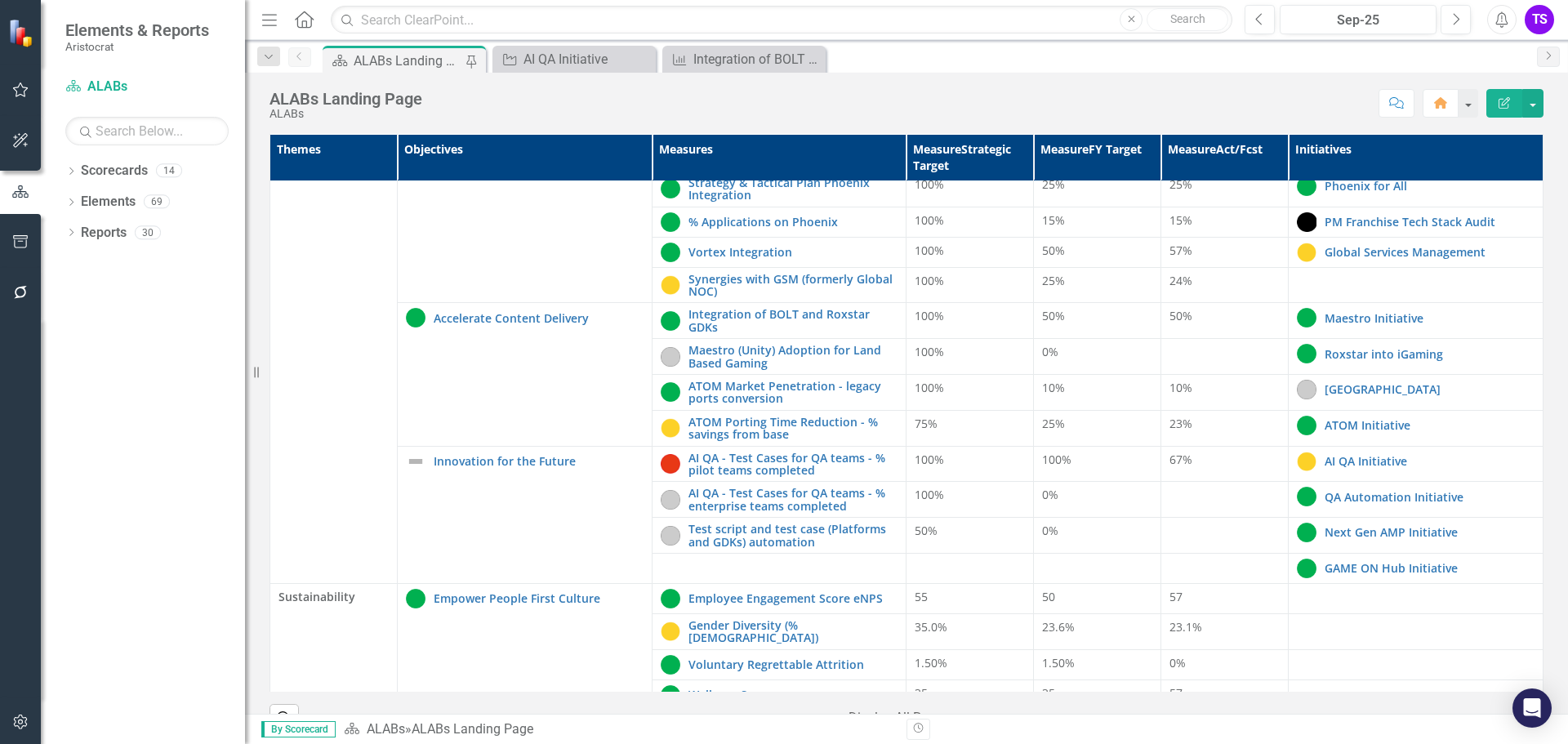
scroll to position [408, 0]
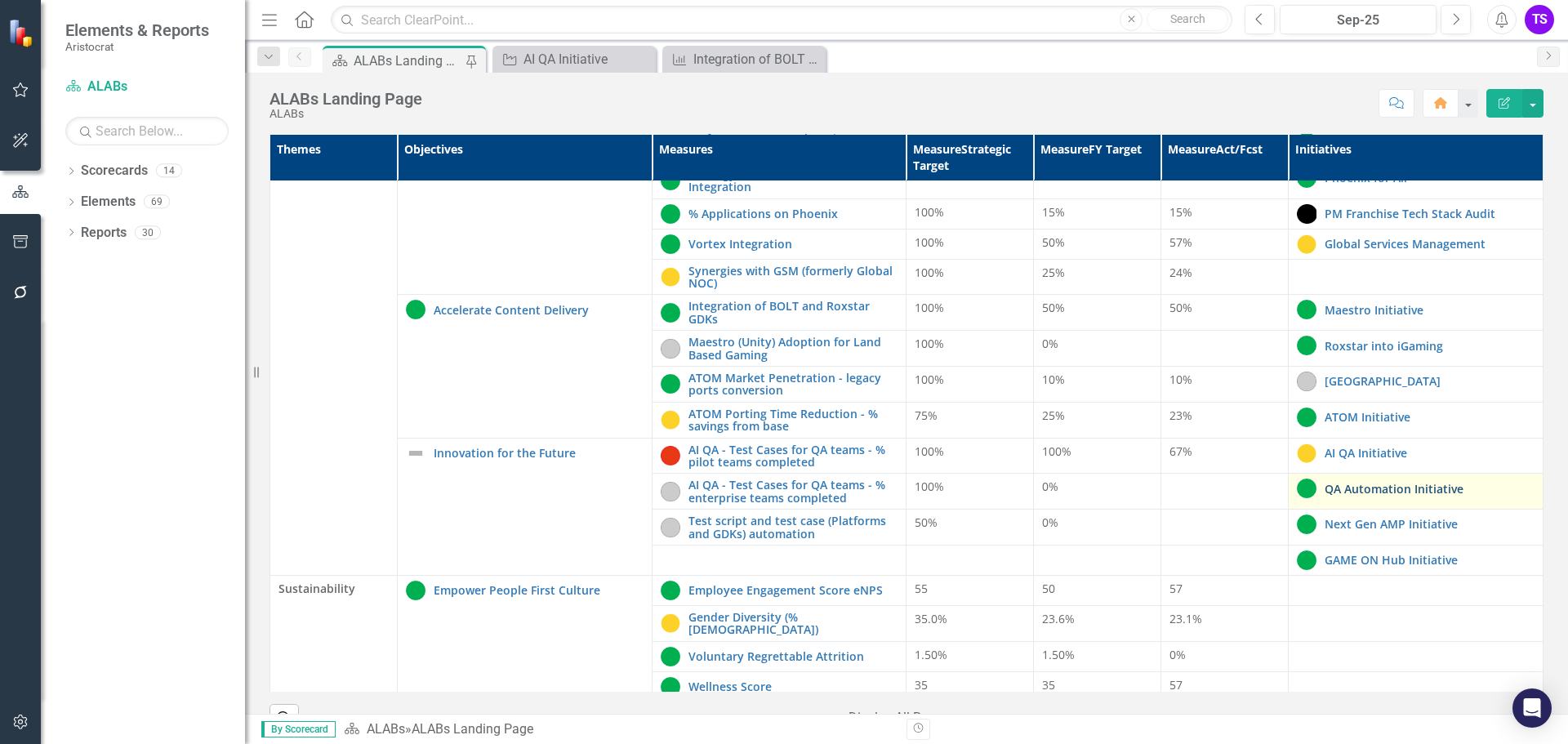
click at [1408, 494] on link "QA Automation Initiative" at bounding box center [1430, 488] width 210 height 12
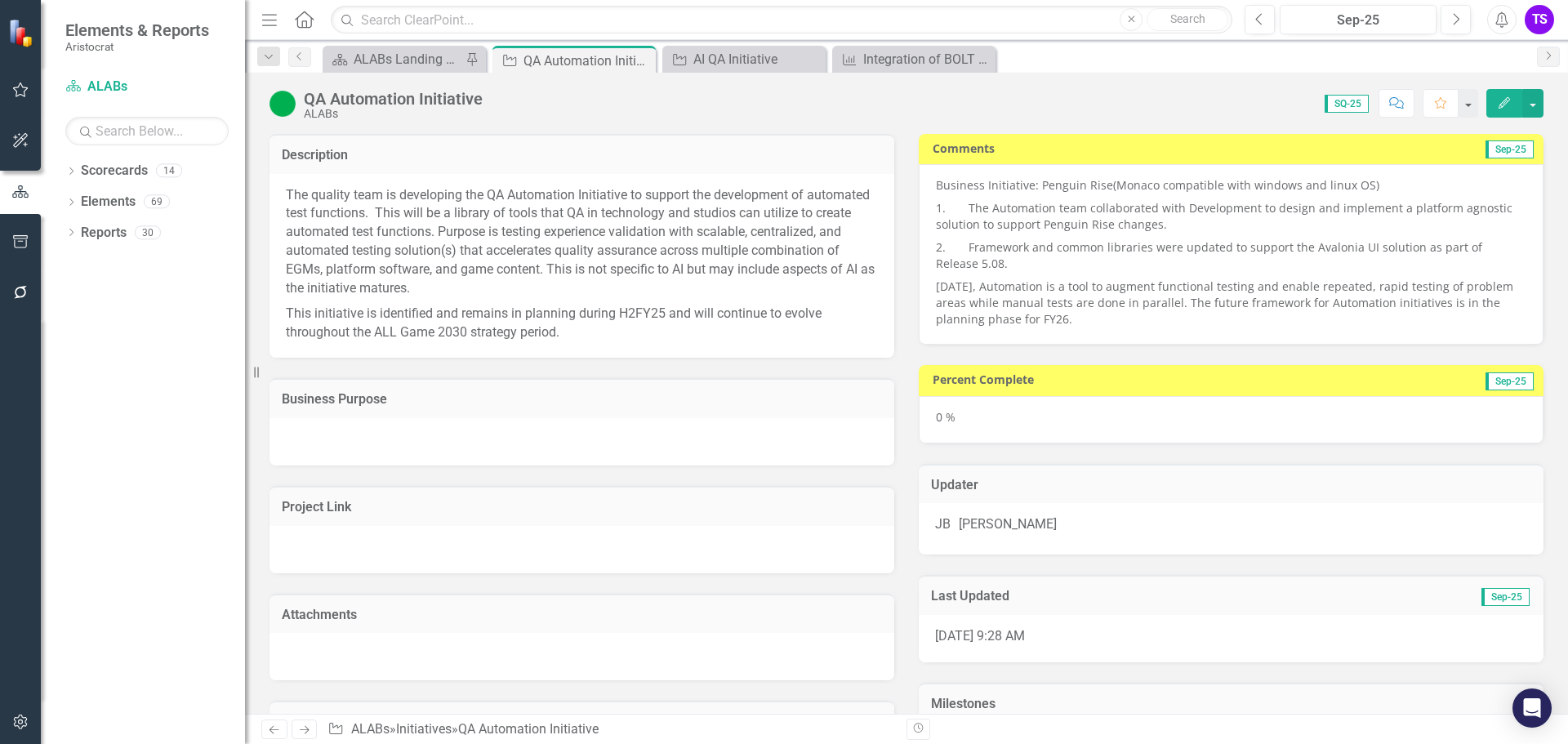
click at [1068, 198] on p "1. The Automation team collaborated with Development to design and implement a …" at bounding box center [1230, 216] width 590 height 39
click at [1041, 187] on p "Business Initiative: Penguin Rise(Monaco compatible with windows and linux OS)" at bounding box center [1230, 186] width 590 height 20
click at [1038, 186] on p "Business Initiative: Penguin Rise(Monaco compatible with windows and linux OS)" at bounding box center [1230, 186] width 590 height 20
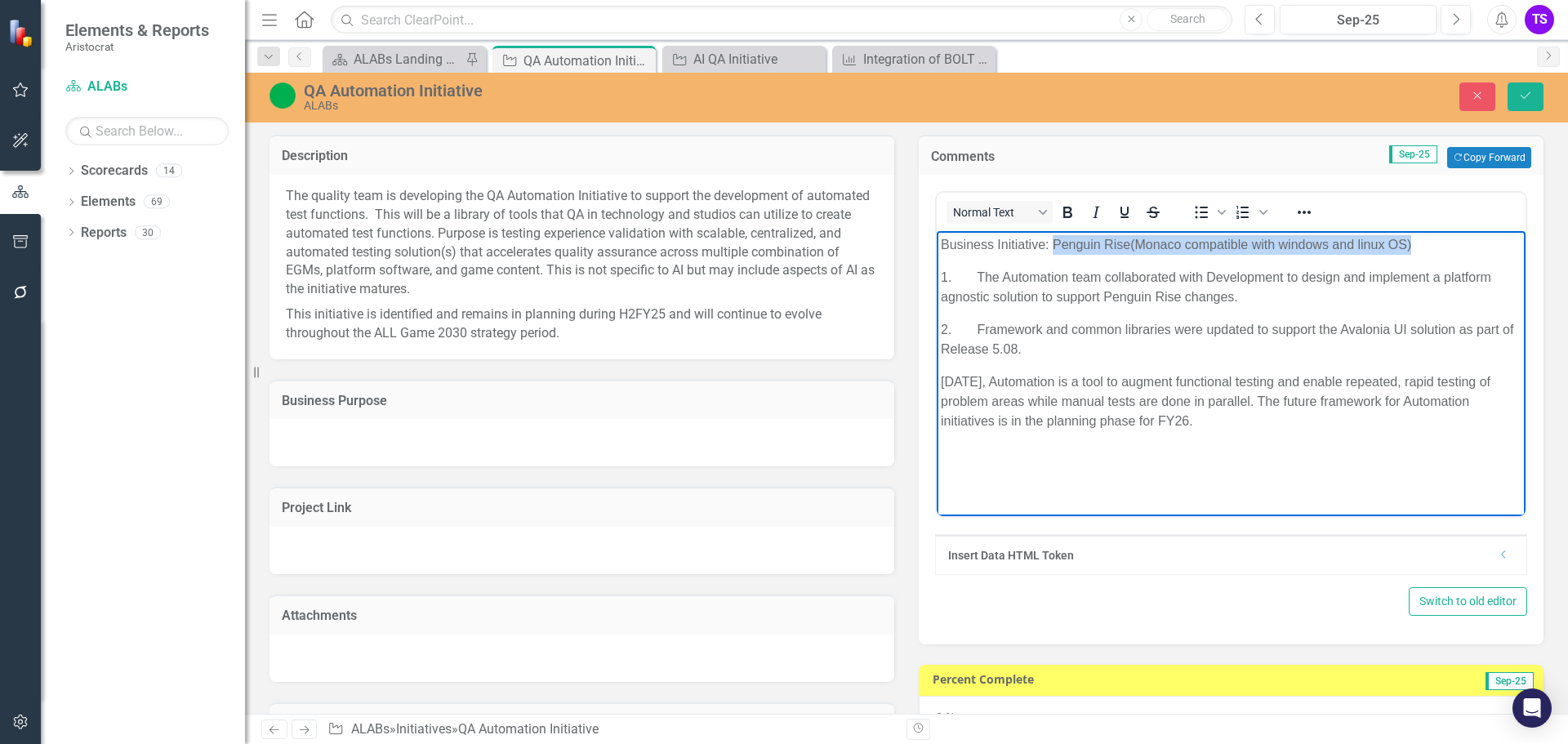
drag, startPoint x: 1054, startPoint y: 240, endPoint x: 1424, endPoint y: 240, distance: 370.0
click at [1424, 240] on p "Business Initiative: Penguin Rise(Monaco compatible with windows and linux OS)" at bounding box center [1230, 244] width 580 height 20
drag, startPoint x: 1450, startPoint y: 439, endPoint x: 1353, endPoint y: 412, distance: 100.7
click at [1450, 439] on body "Business Initiative: Penguin Rise(Monaco compatible with windows and linux OS) …" at bounding box center [1231, 353] width 589 height 245
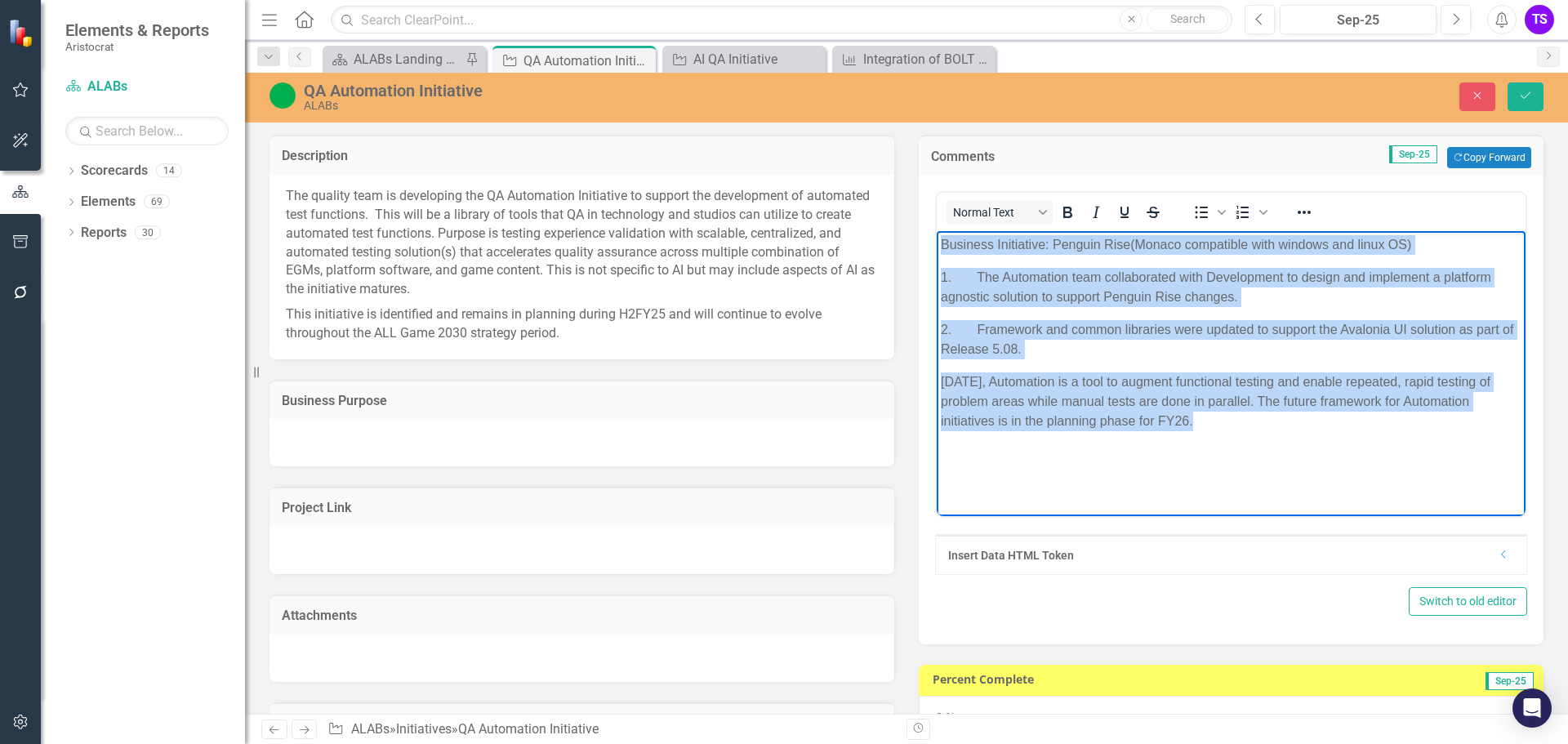
drag, startPoint x: 939, startPoint y: 246, endPoint x: 1253, endPoint y: 438, distance: 368.0
click at [1253, 438] on body "Business Initiative: Penguin Rise(Monaco compatible with windows and linux OS) …" at bounding box center [1231, 353] width 589 height 245
copy body "Business Initiative: Penguin Rise(Monaco compatible with windows and linux OS) …"
click at [1437, 476] on html "Business Initiative: Penguin Rise(Monaco compatible with windows and linux OS) …" at bounding box center [1231, 353] width 589 height 245
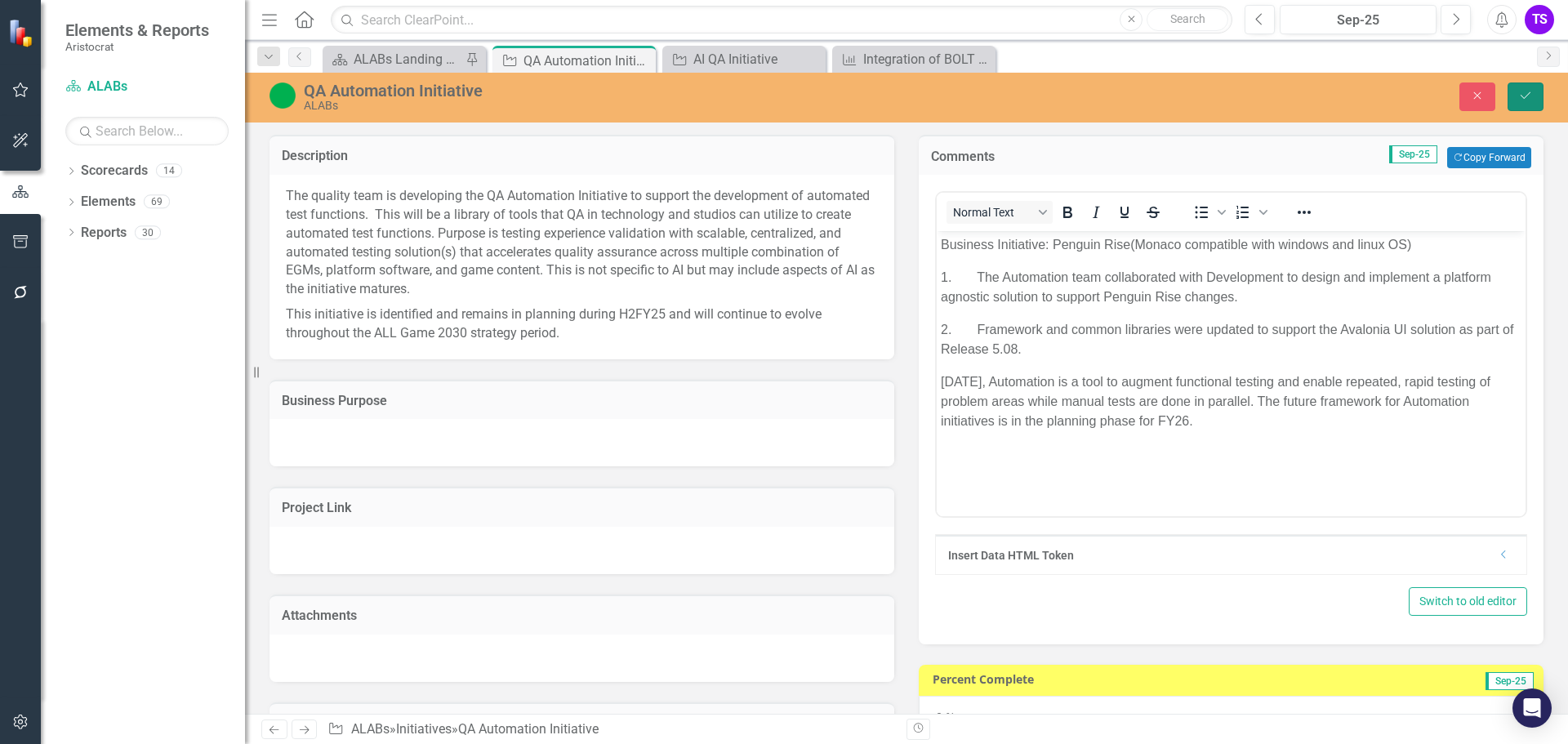
click at [1523, 105] on button "Save" at bounding box center [1525, 97] width 36 height 28
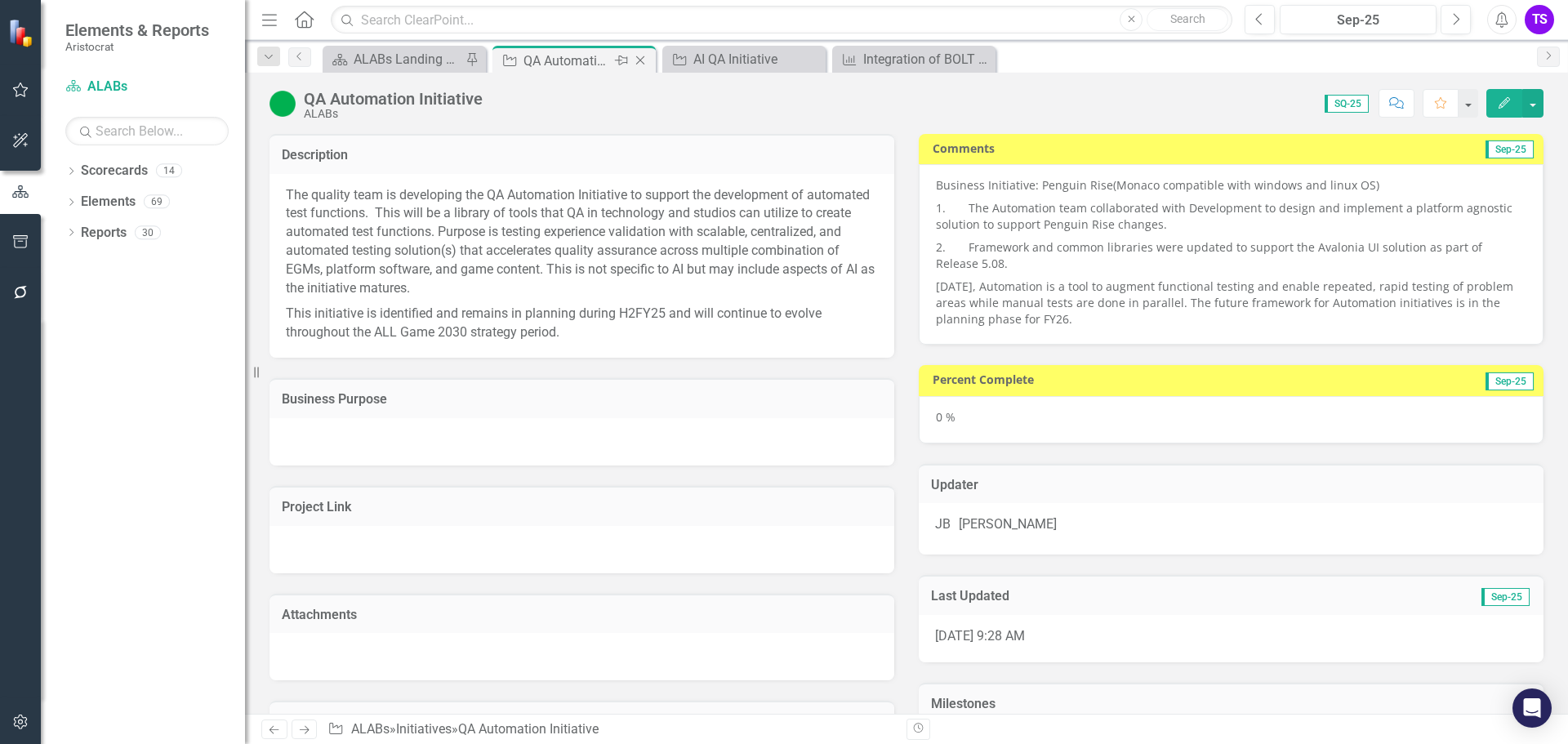
click at [644, 58] on icon "Close" at bounding box center [639, 61] width 16 height 13
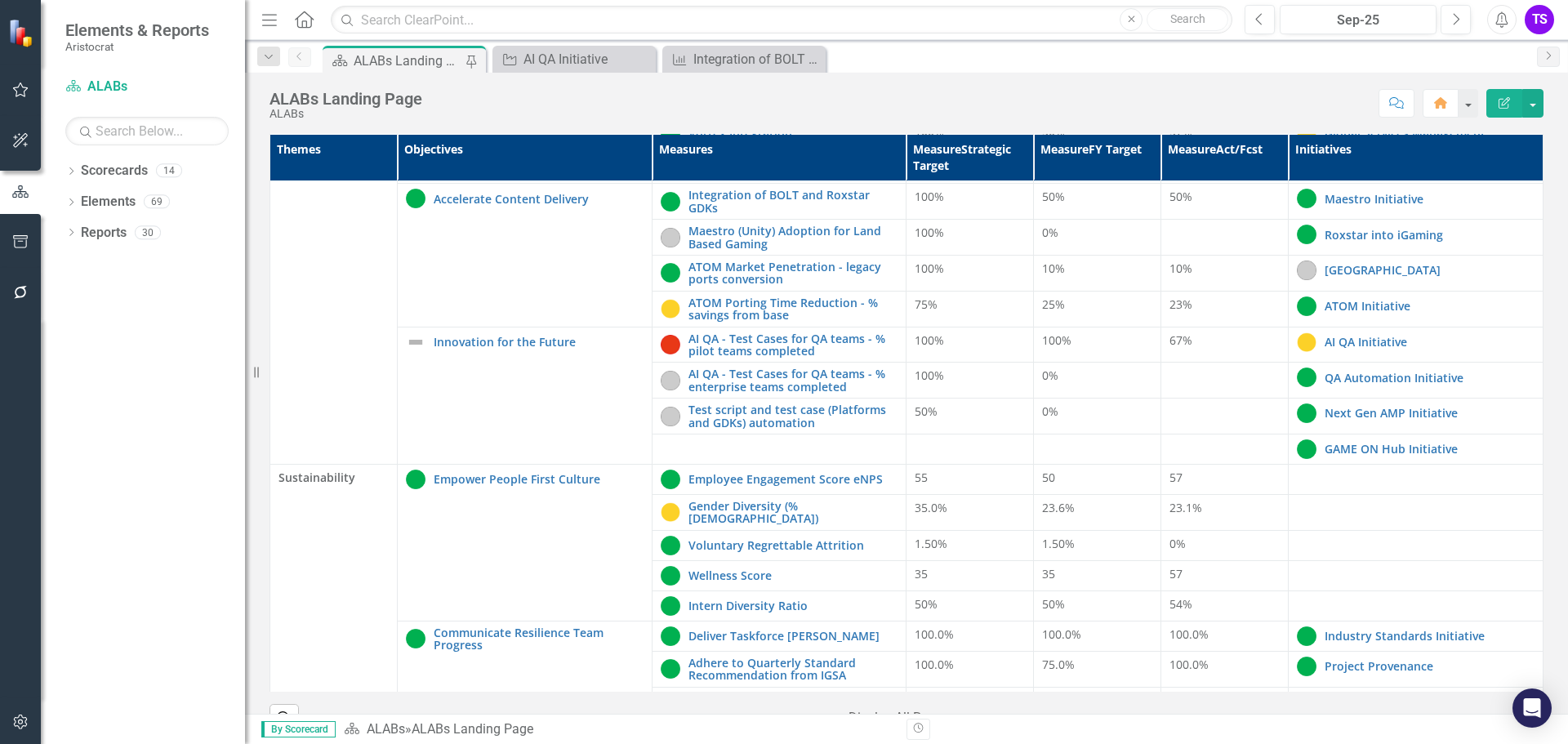
scroll to position [572, 0]
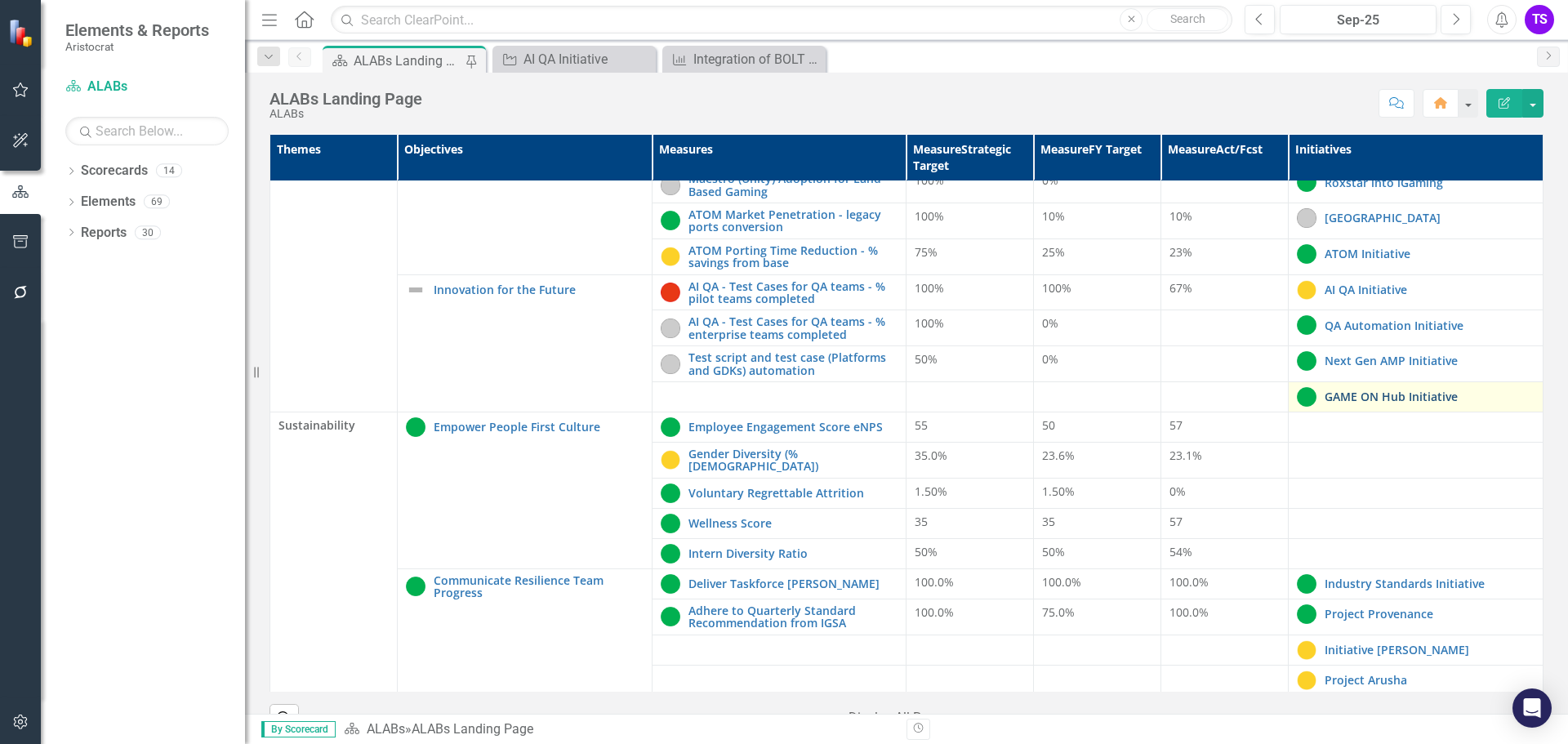
click at [1387, 394] on link "GAME ON Hub Initiative" at bounding box center [1430, 396] width 210 height 12
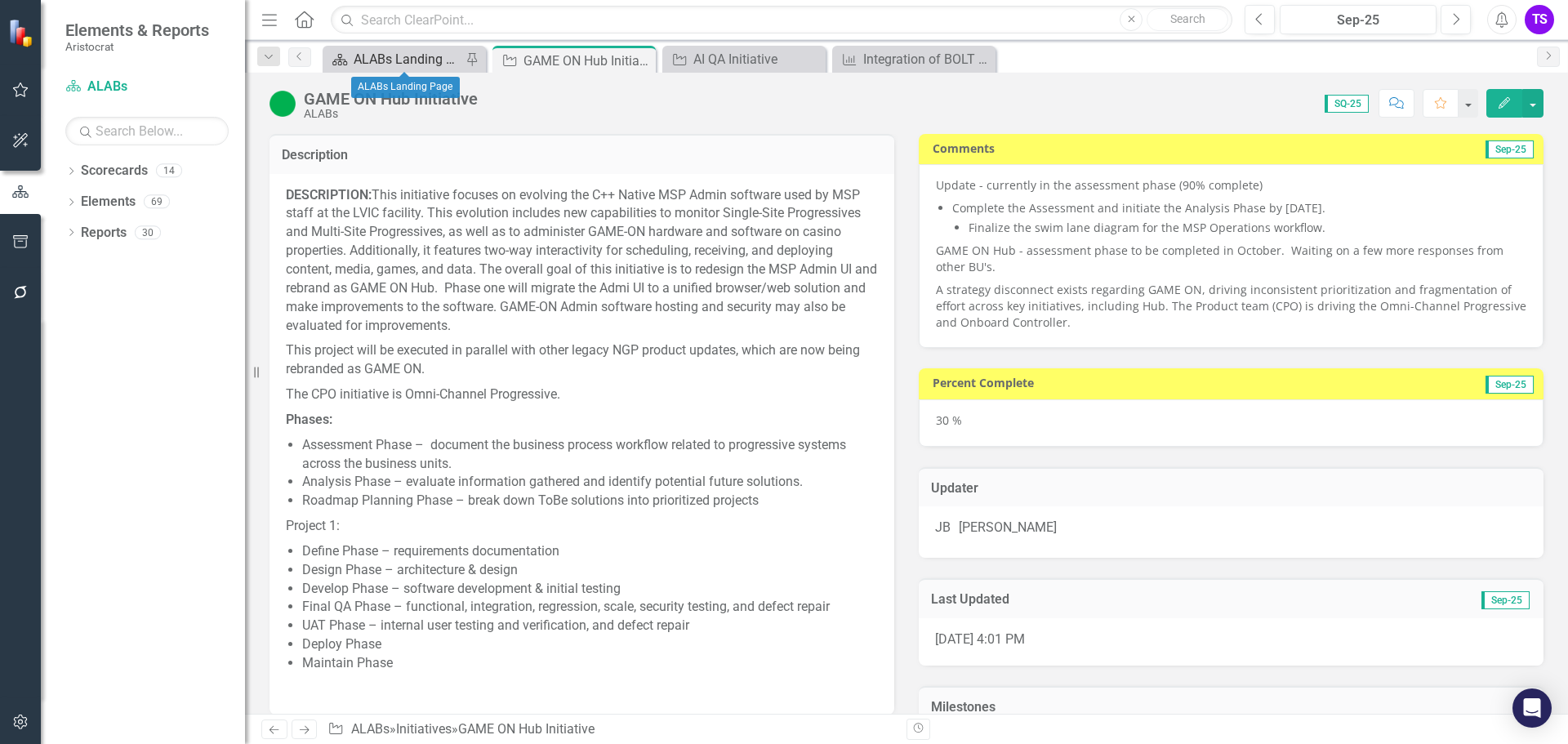
click at [418, 61] on div "ALABs Landing Page" at bounding box center [407, 60] width 108 height 21
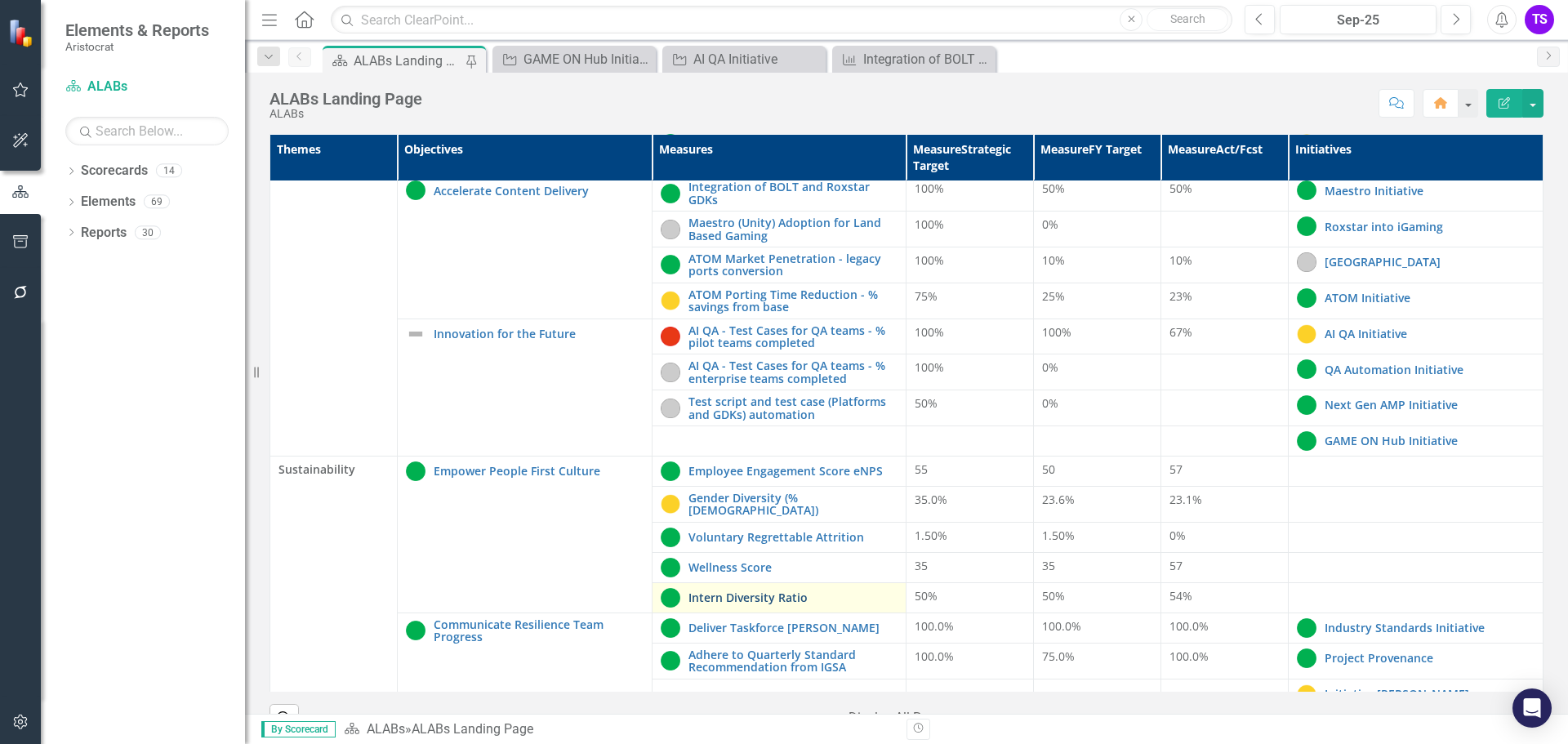
scroll to position [449, 0]
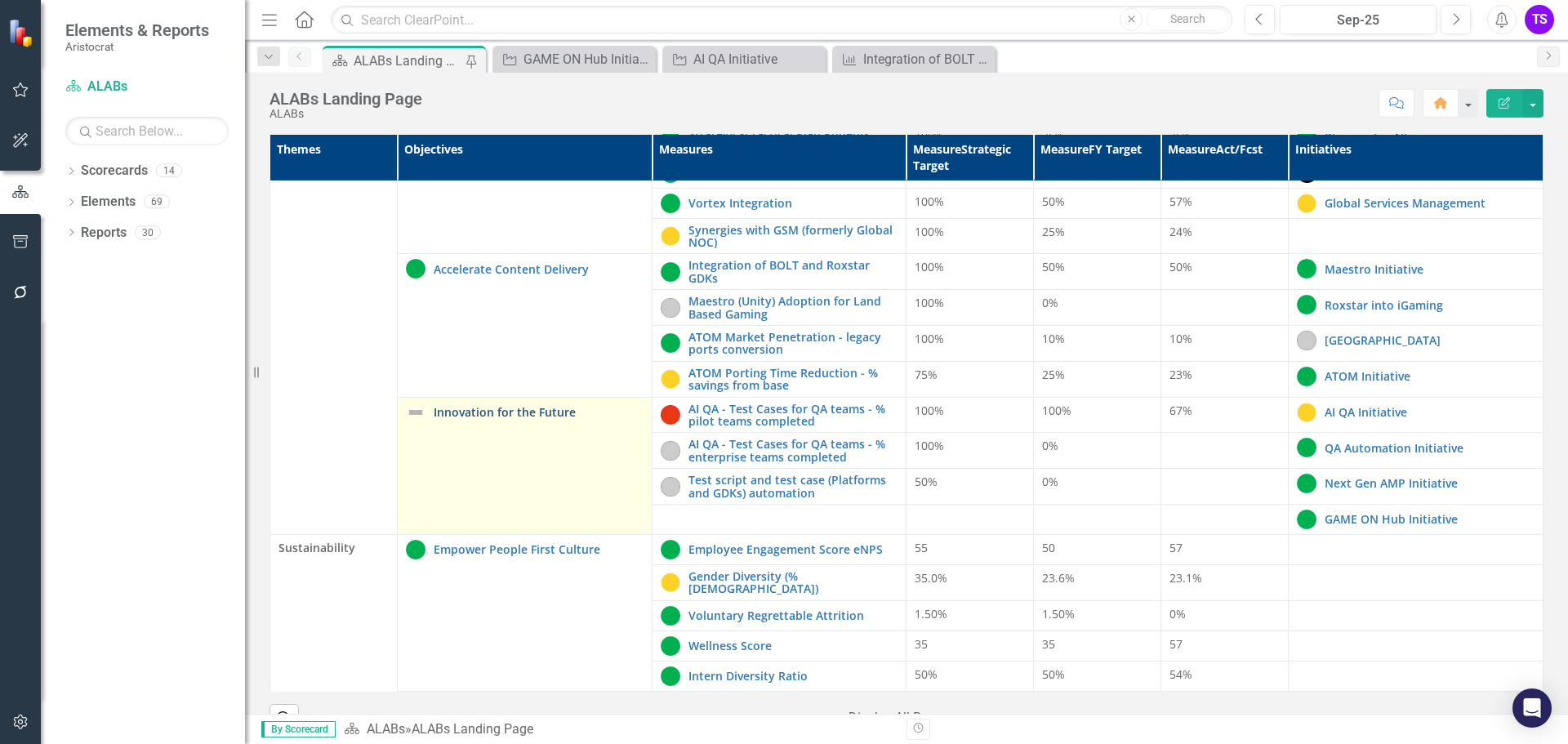
click at [482, 414] on link "Innovation for the Future" at bounding box center [539, 412] width 210 height 12
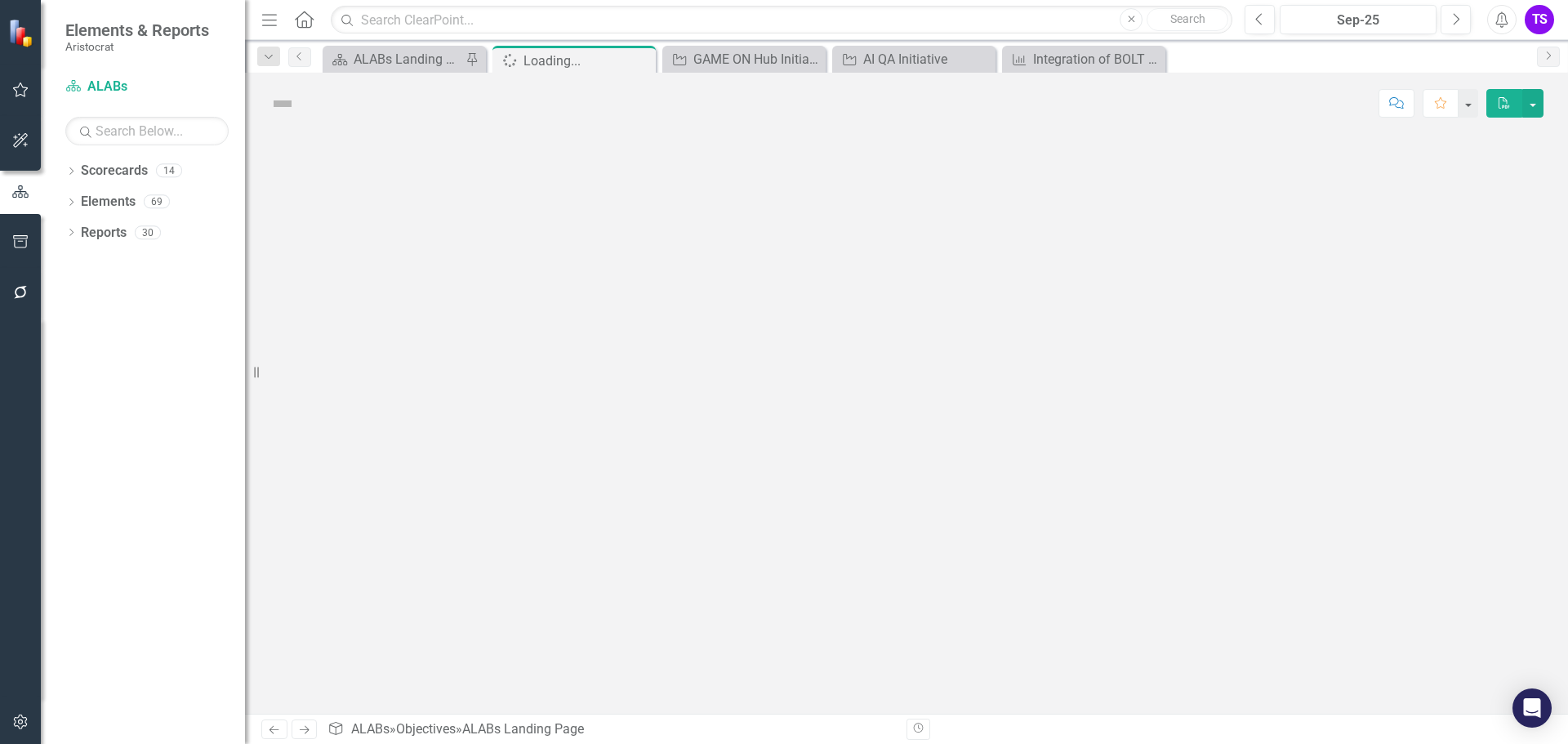
click at [482, 414] on div at bounding box center [906, 423] width 1323 height 579
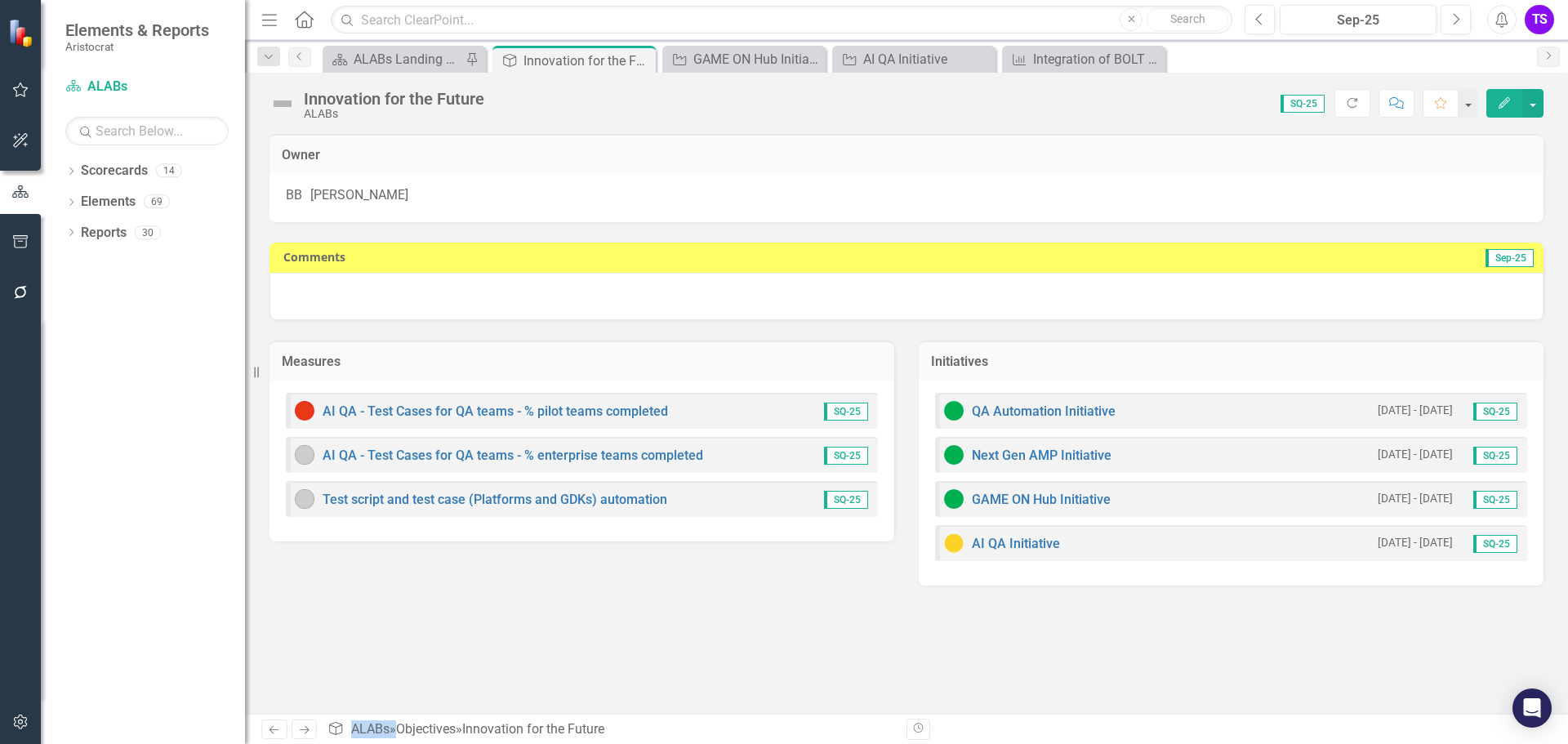
click at [280, 99] on img at bounding box center [283, 104] width 27 height 27
click at [289, 104] on img at bounding box center [283, 104] width 27 height 27
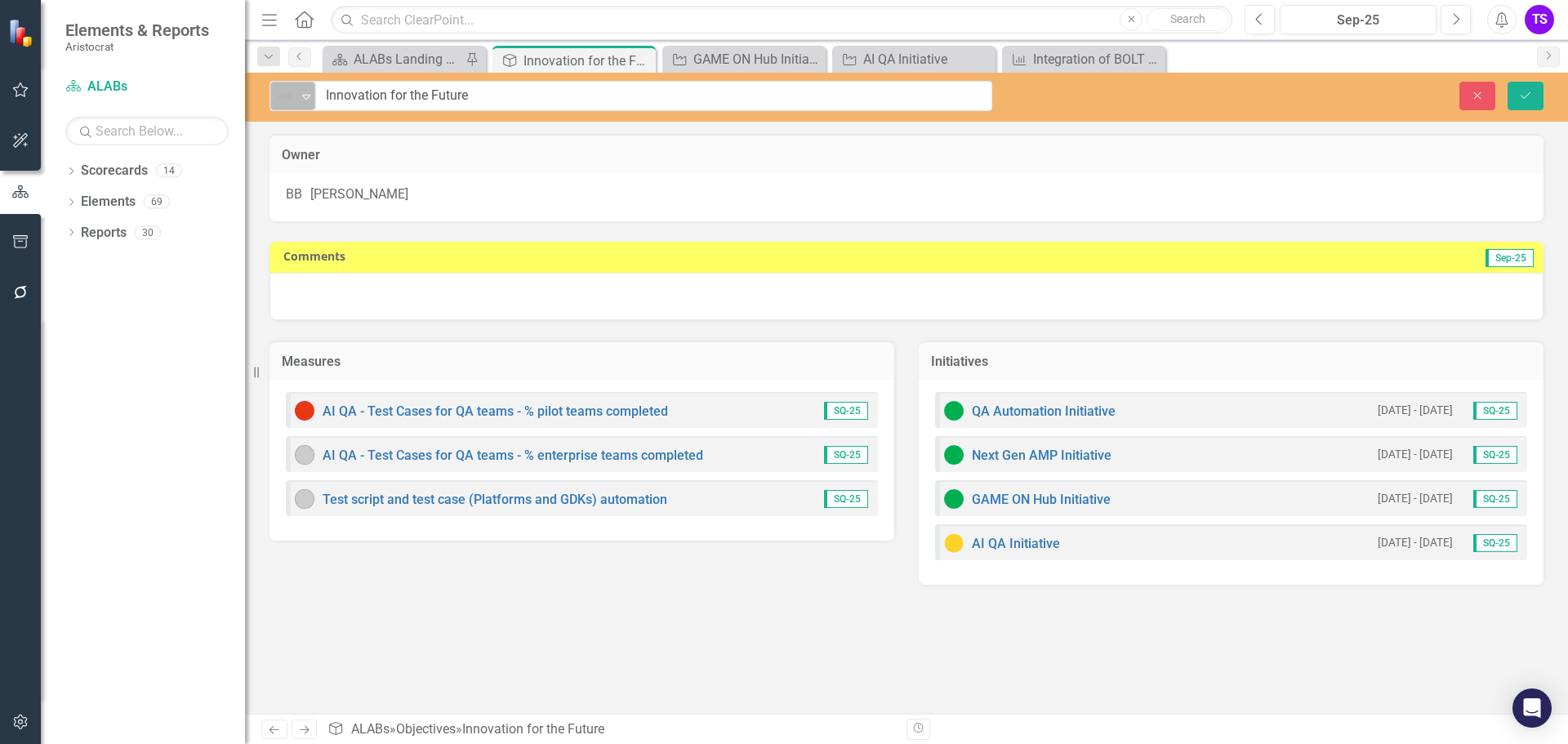
click at [308, 92] on icon "Expand" at bounding box center [306, 97] width 16 height 13
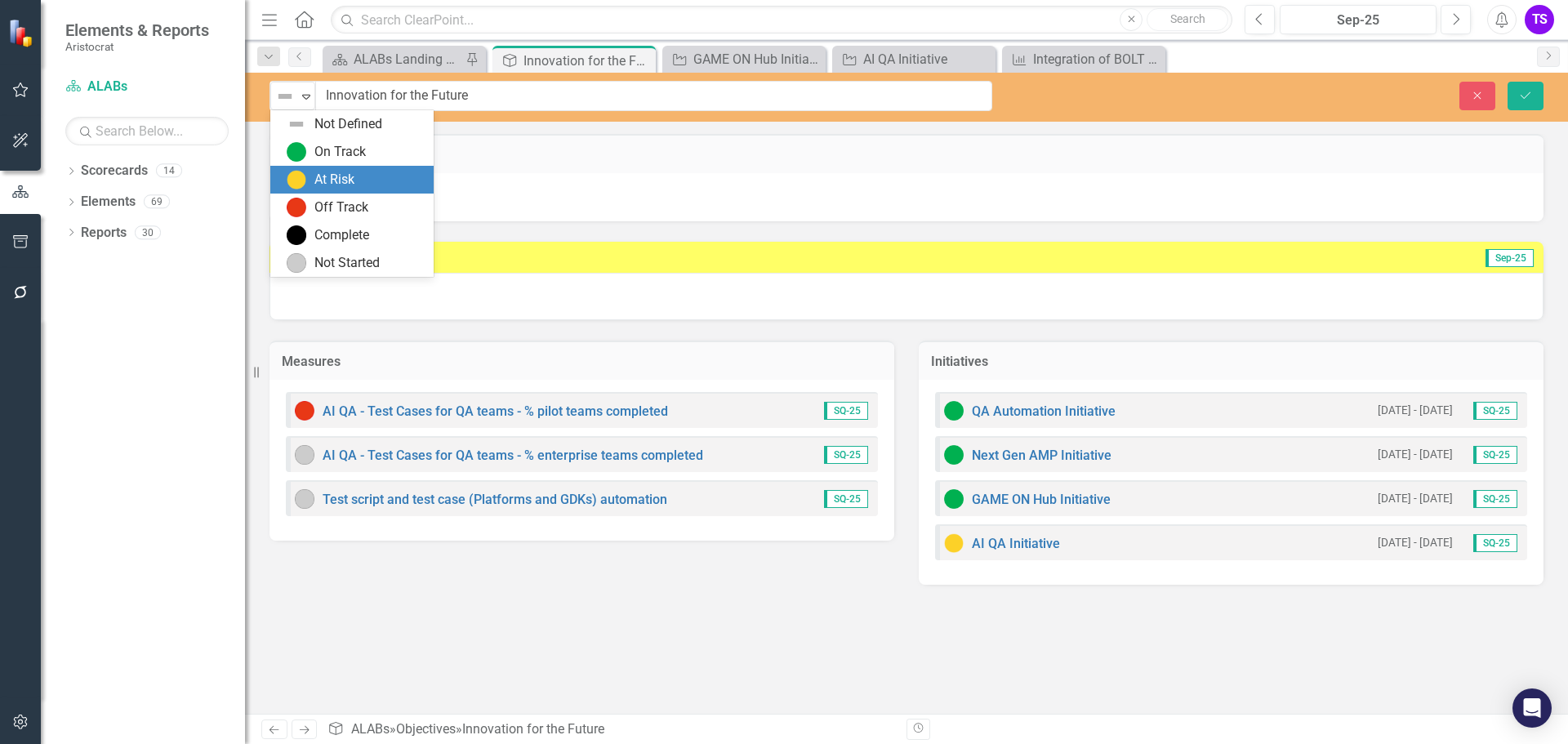
click at [314, 175] on div "At Risk" at bounding box center [334, 180] width 40 height 19
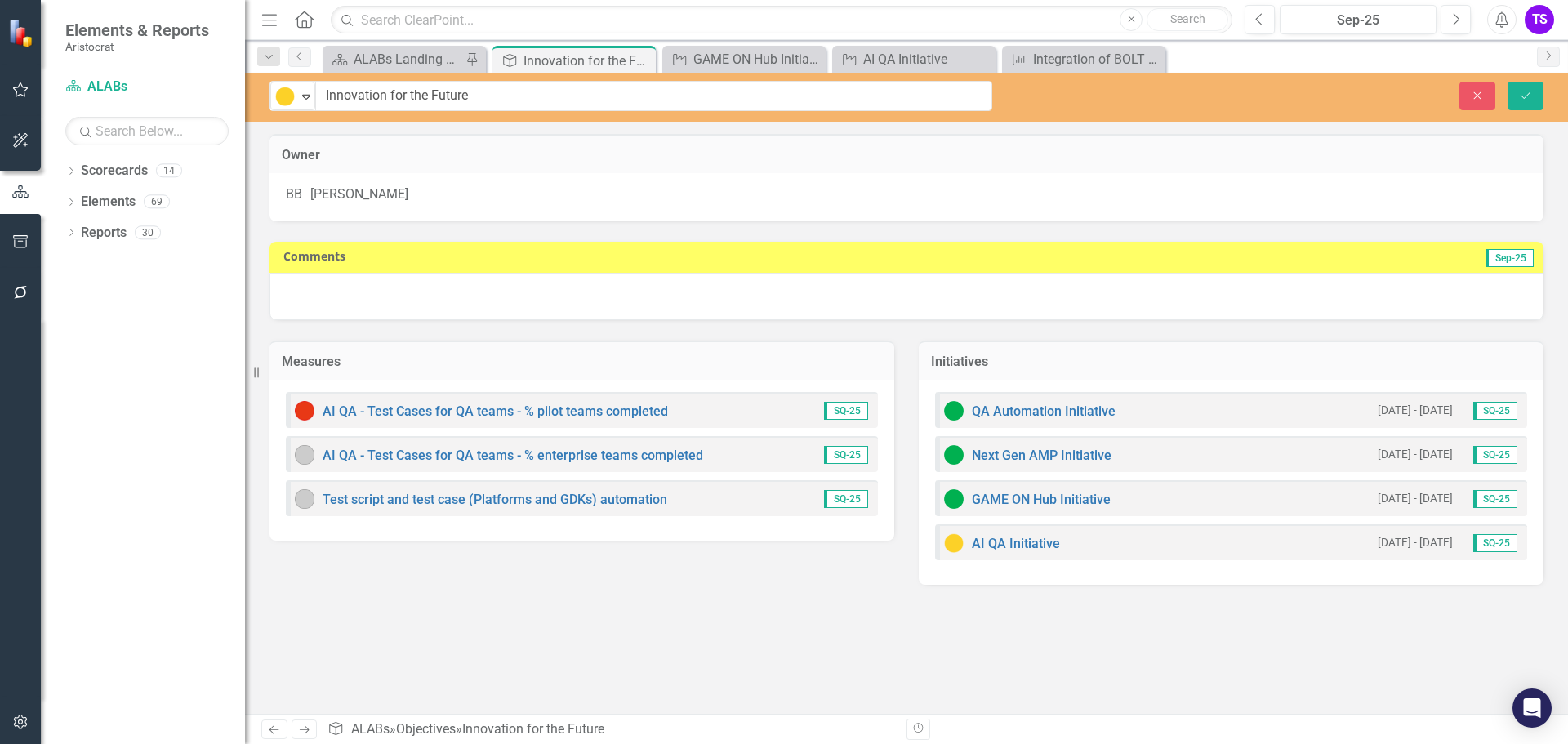
click at [661, 307] on div at bounding box center [906, 296] width 1274 height 47
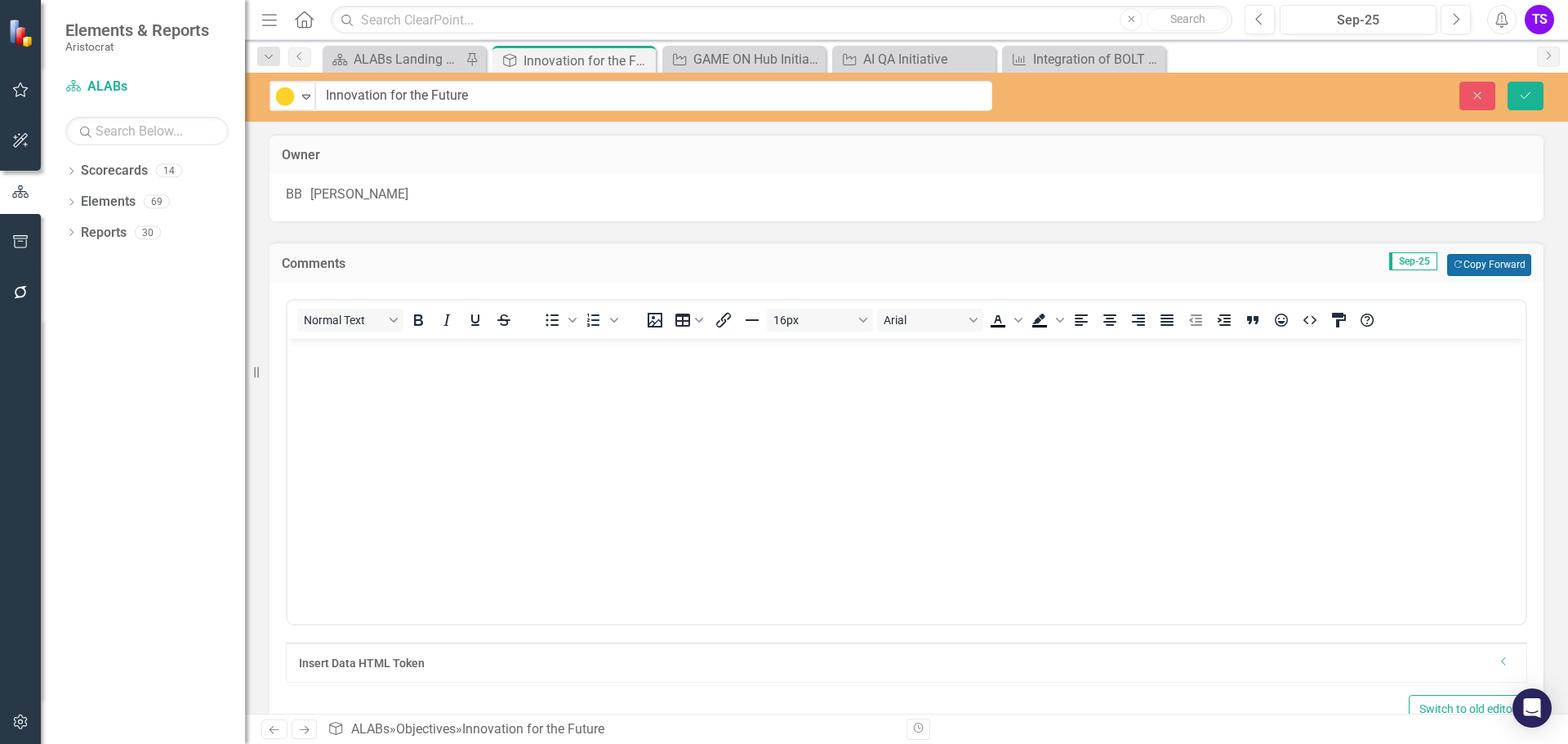
click at [1477, 267] on button "Copy Forward Copy Forward" at bounding box center [1488, 264] width 84 height 21
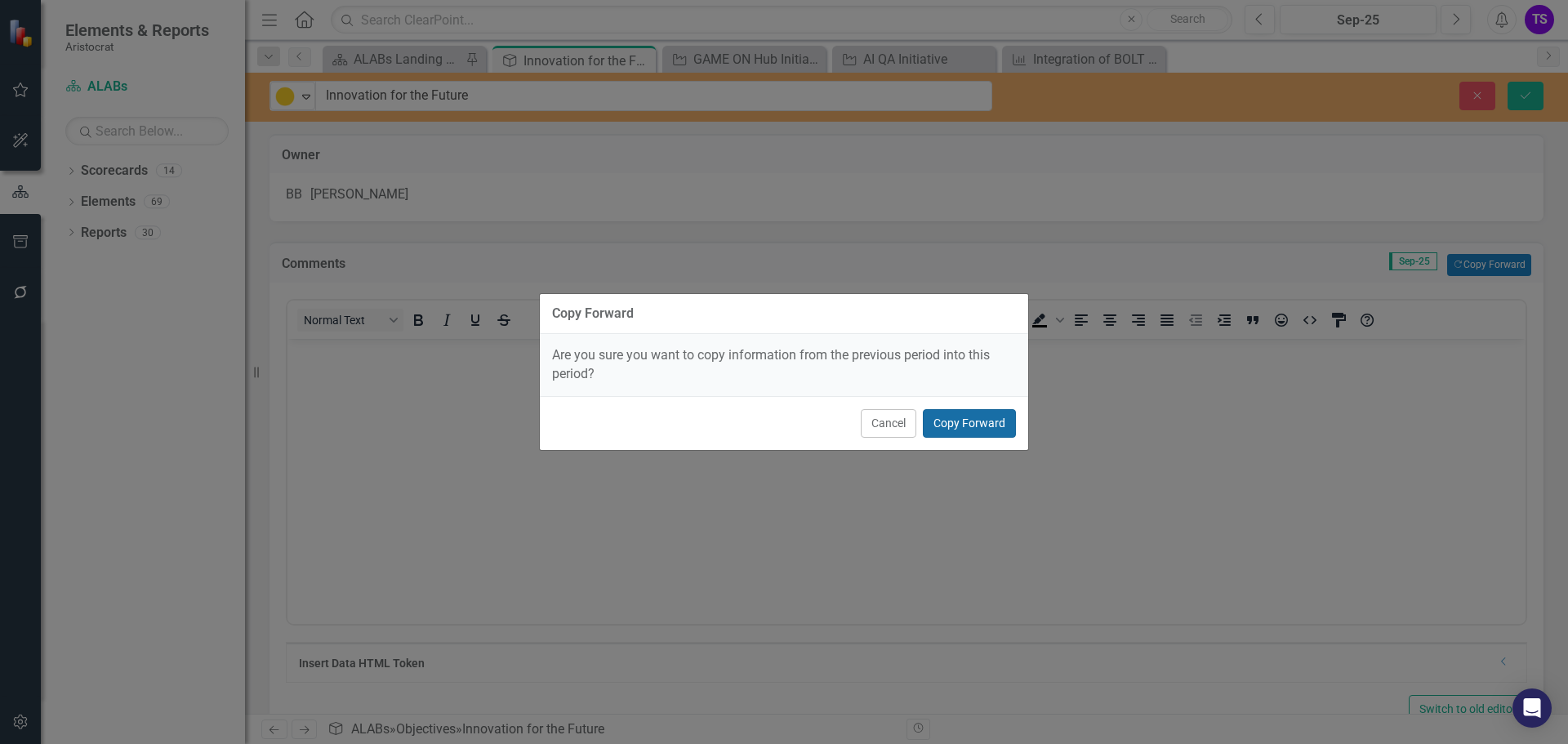
click at [989, 429] on button "Copy Forward" at bounding box center [969, 423] width 93 height 28
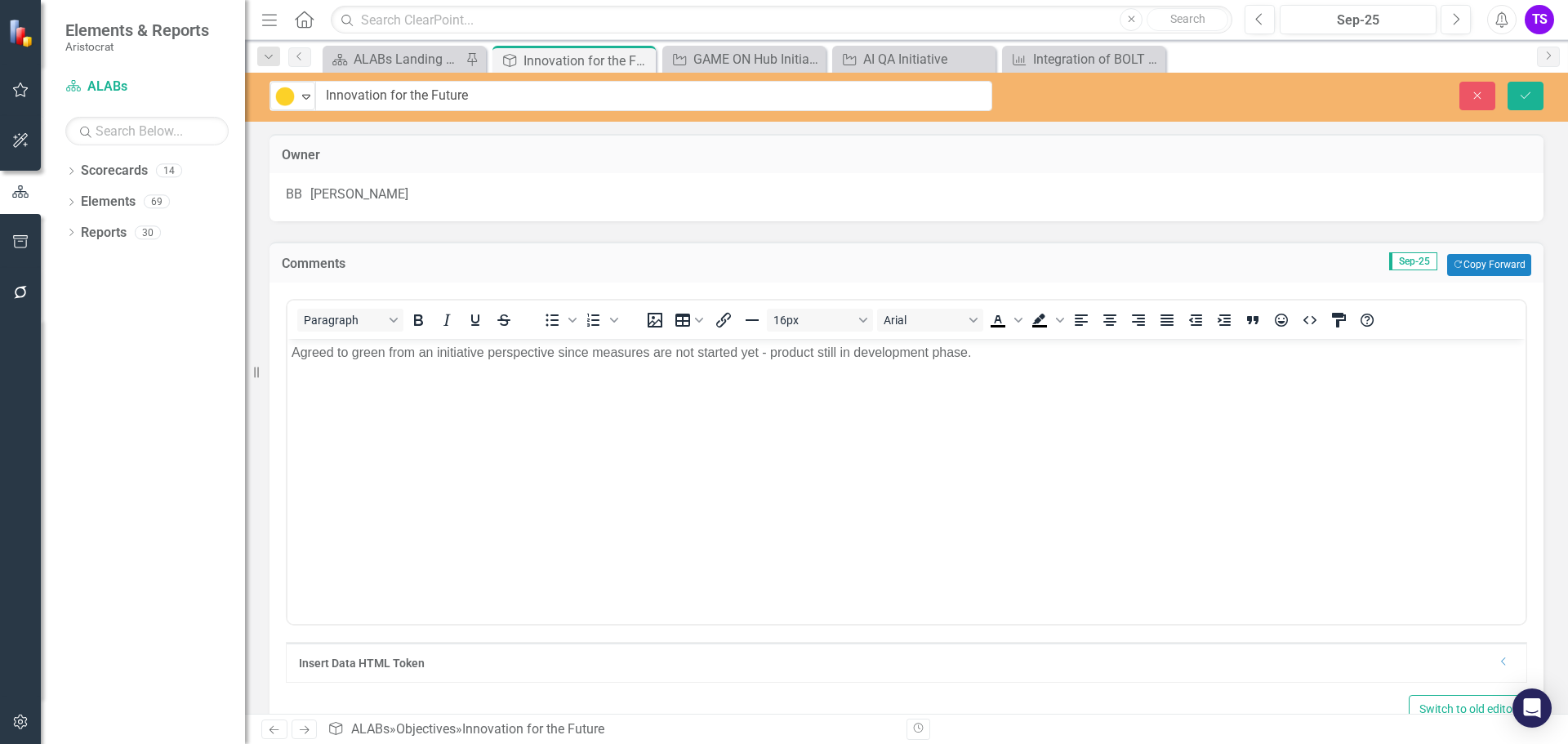
click at [294, 351] on p "Agreed to green from an initiative perspective since measures are not started y…" at bounding box center [906, 351] width 1230 height 20
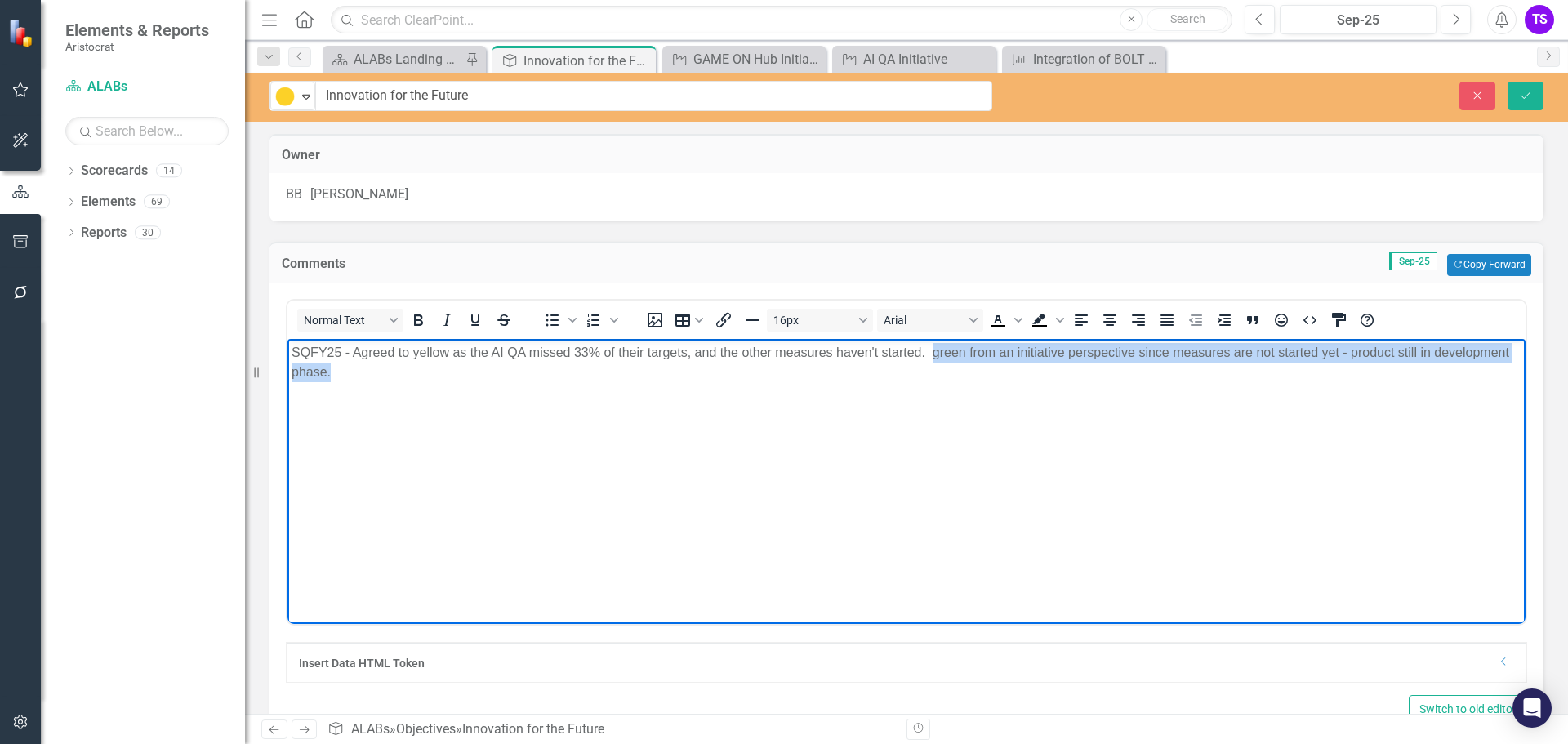
drag, startPoint x: 935, startPoint y: 353, endPoint x: 1500, endPoint y: 367, distance: 565.2
click at [1500, 367] on p "SQFY25 - Agreed to yellow as the AI QA missed 33% of their targets, and the oth…" at bounding box center [906, 361] width 1230 height 39
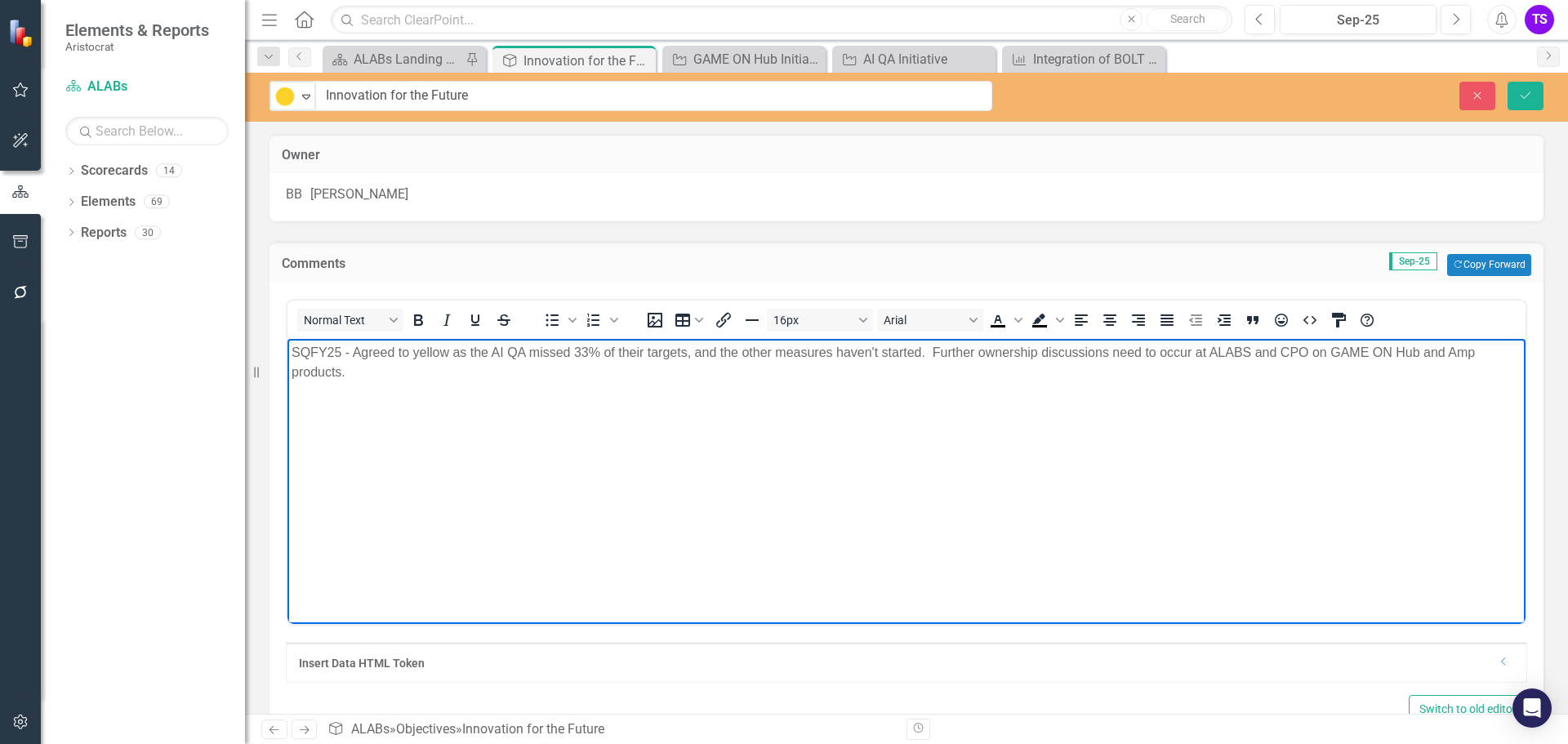
click at [984, 352] on p "SQFY25 - Agreed to yellow as the AI QA missed 33% of their targets, and the oth…" at bounding box center [906, 361] width 1230 height 39
click at [1036, 399] on body "SQFY25 - Agreed to yellow as the AI QA missed 33% of their targets, and the oth…" at bounding box center [906, 460] width 1238 height 245
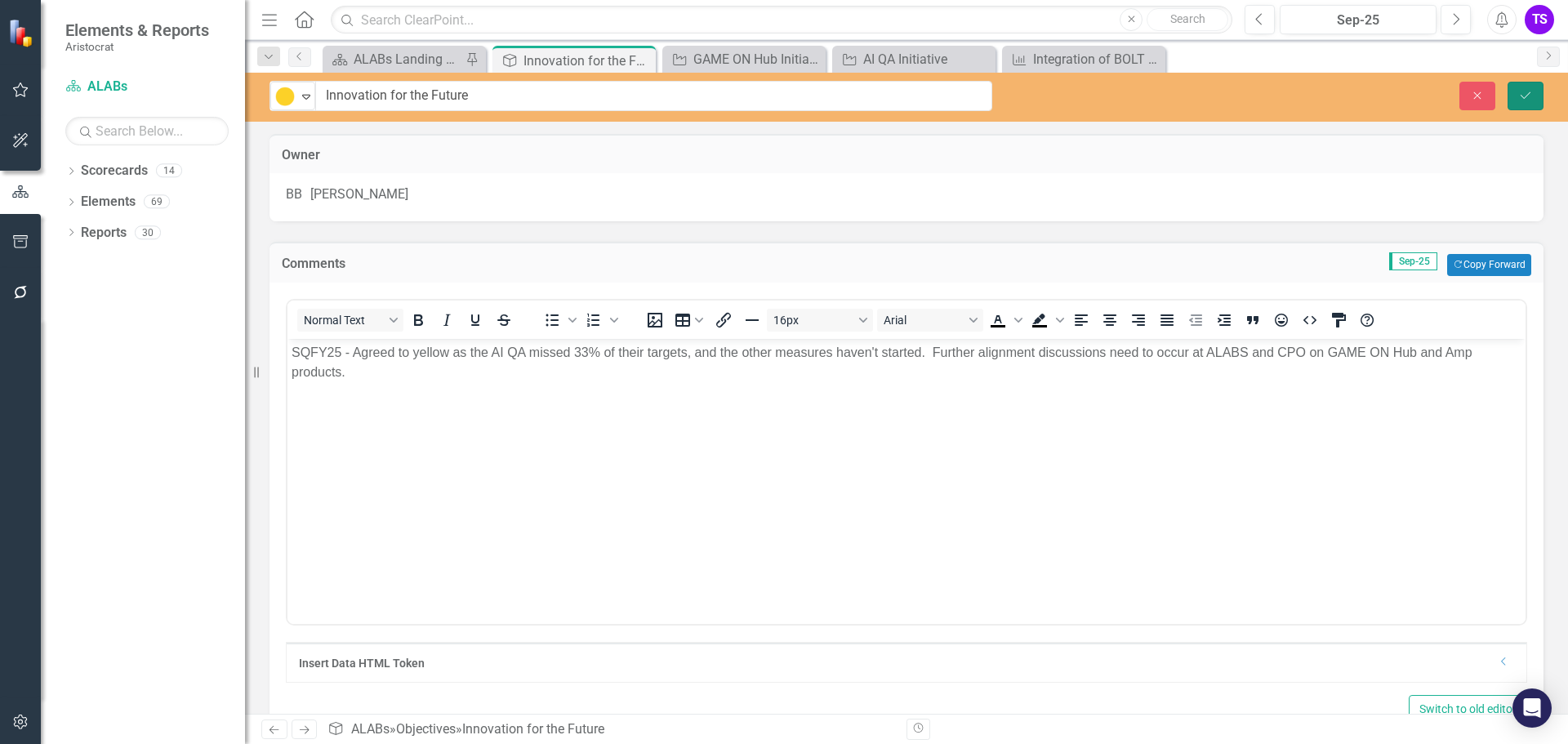
click at [1522, 96] on icon "Save" at bounding box center [1525, 96] width 15 height 11
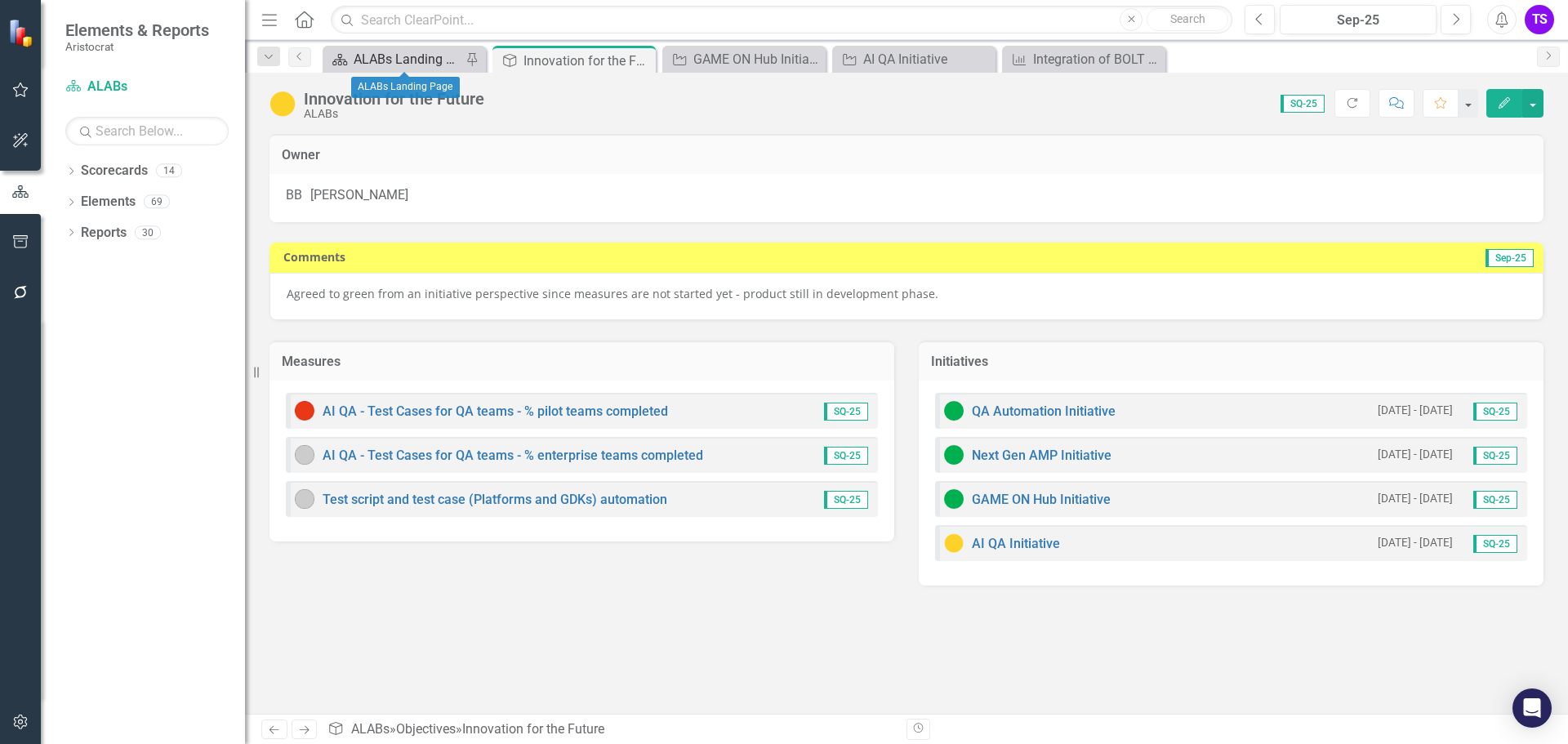
click at [432, 62] on div "ALABs Landing Page" at bounding box center [407, 60] width 108 height 21
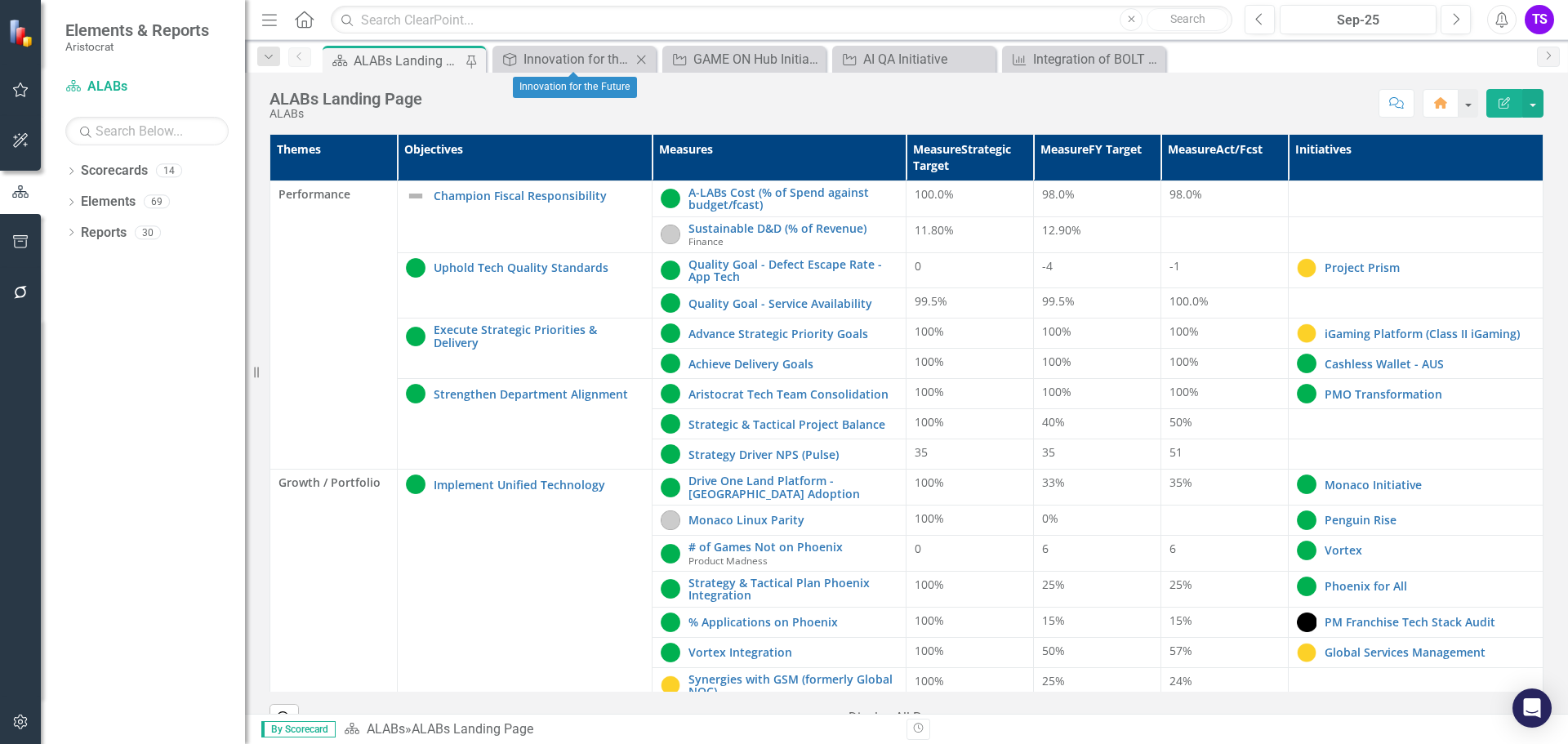
click at [640, 56] on icon "Close" at bounding box center [640, 60] width 16 height 13
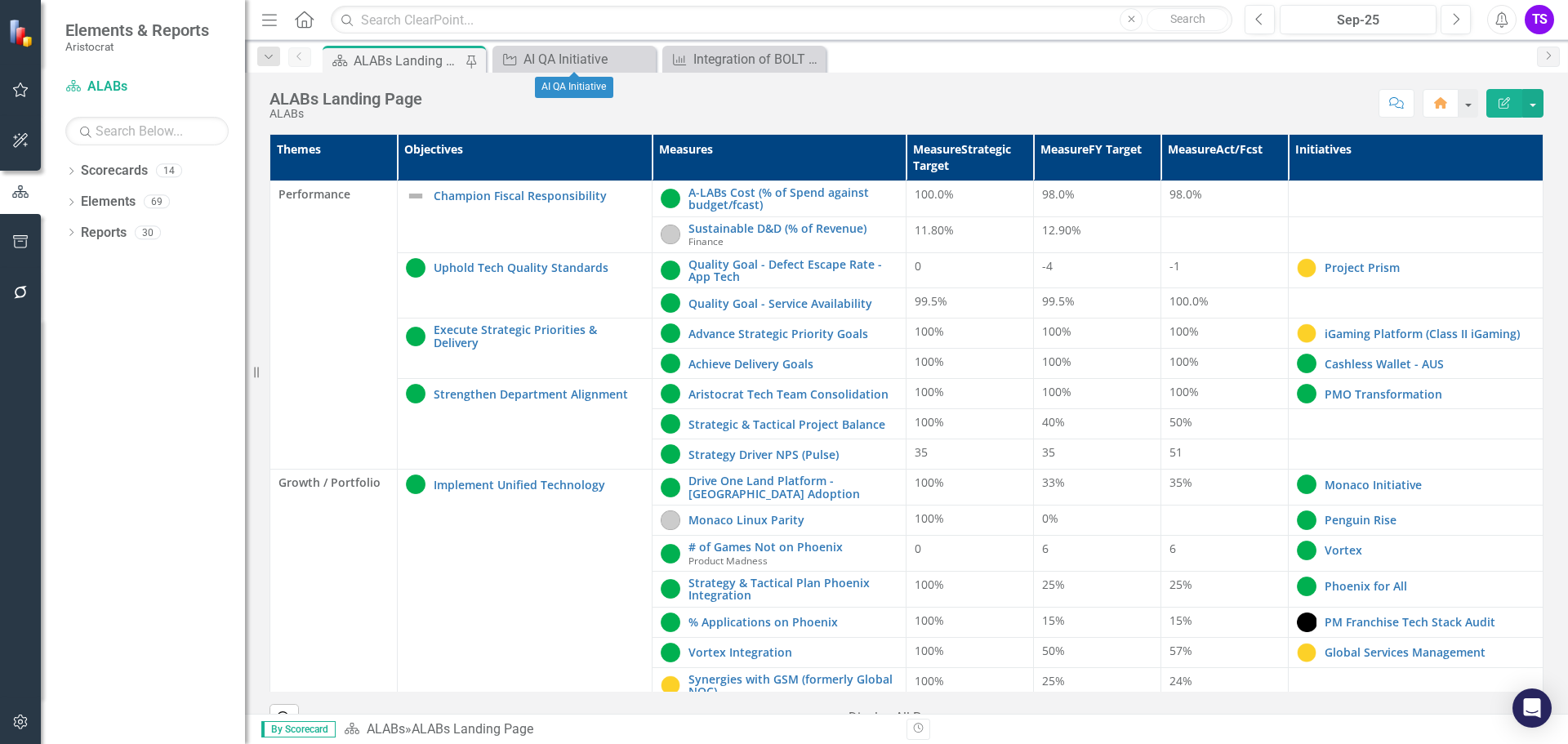
click at [0, 0] on icon "Close" at bounding box center [0, 0] width 0 height 0
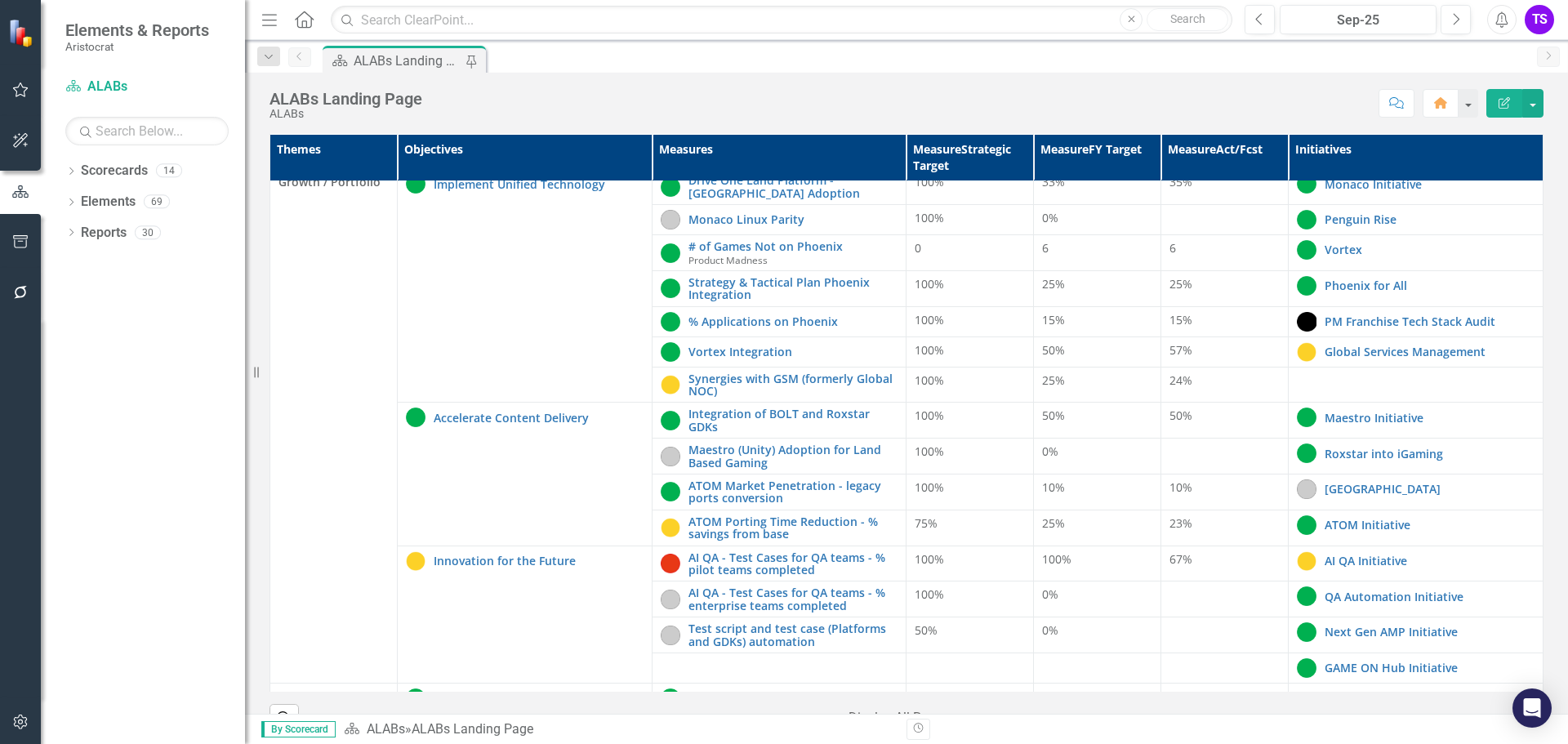
scroll to position [286, 0]
